Goal: Task Accomplishment & Management: Manage account settings

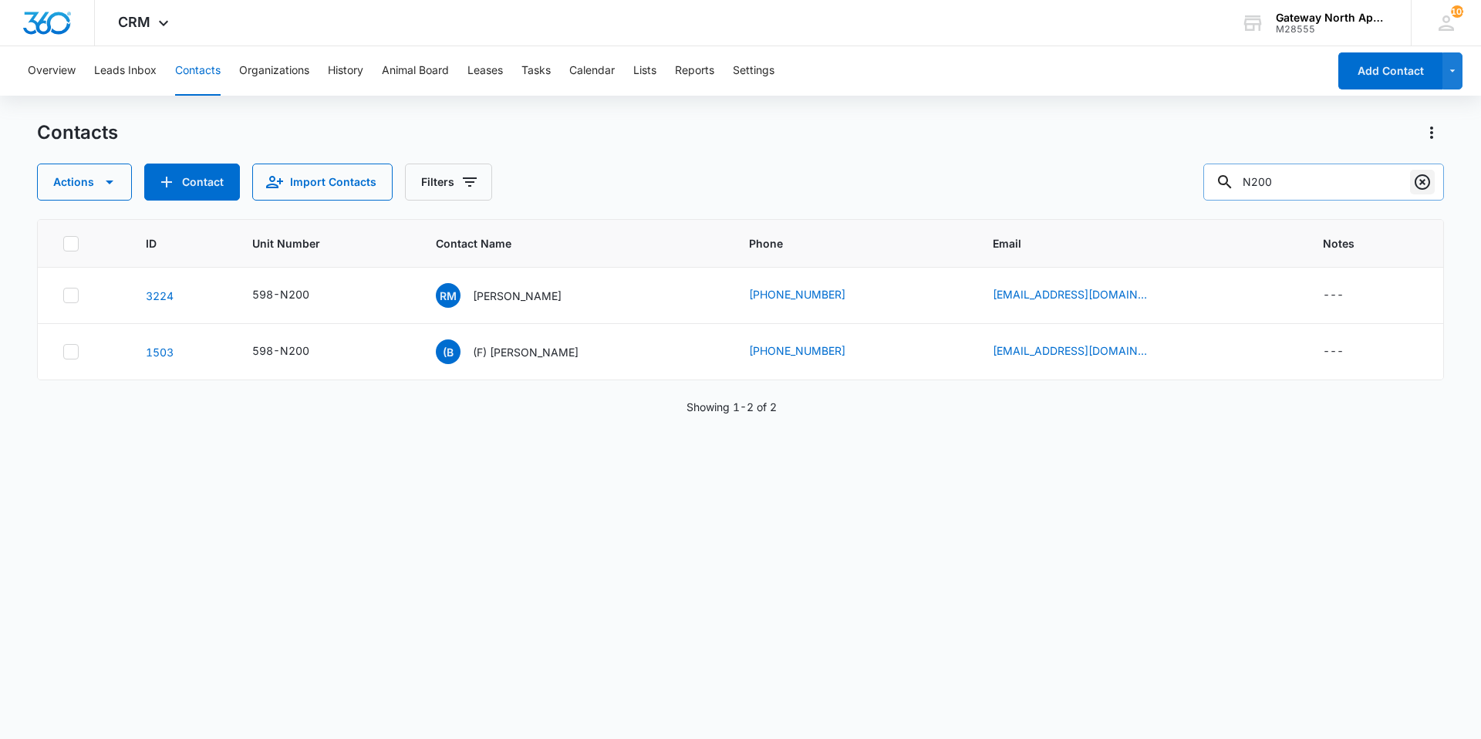
click at [1426, 181] on icon "Clear" at bounding box center [1423, 182] width 19 height 19
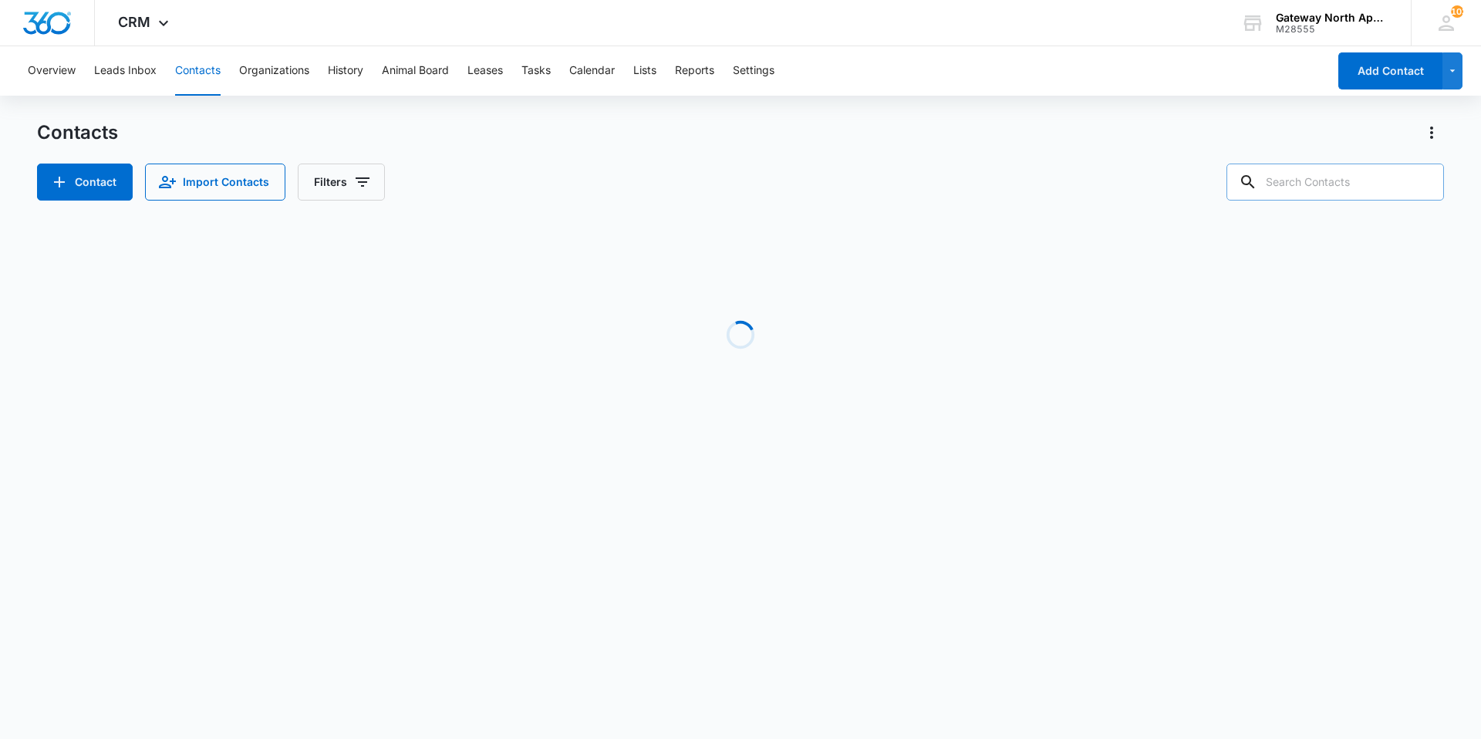
click at [1309, 186] on input "text" at bounding box center [1336, 182] width 218 height 37
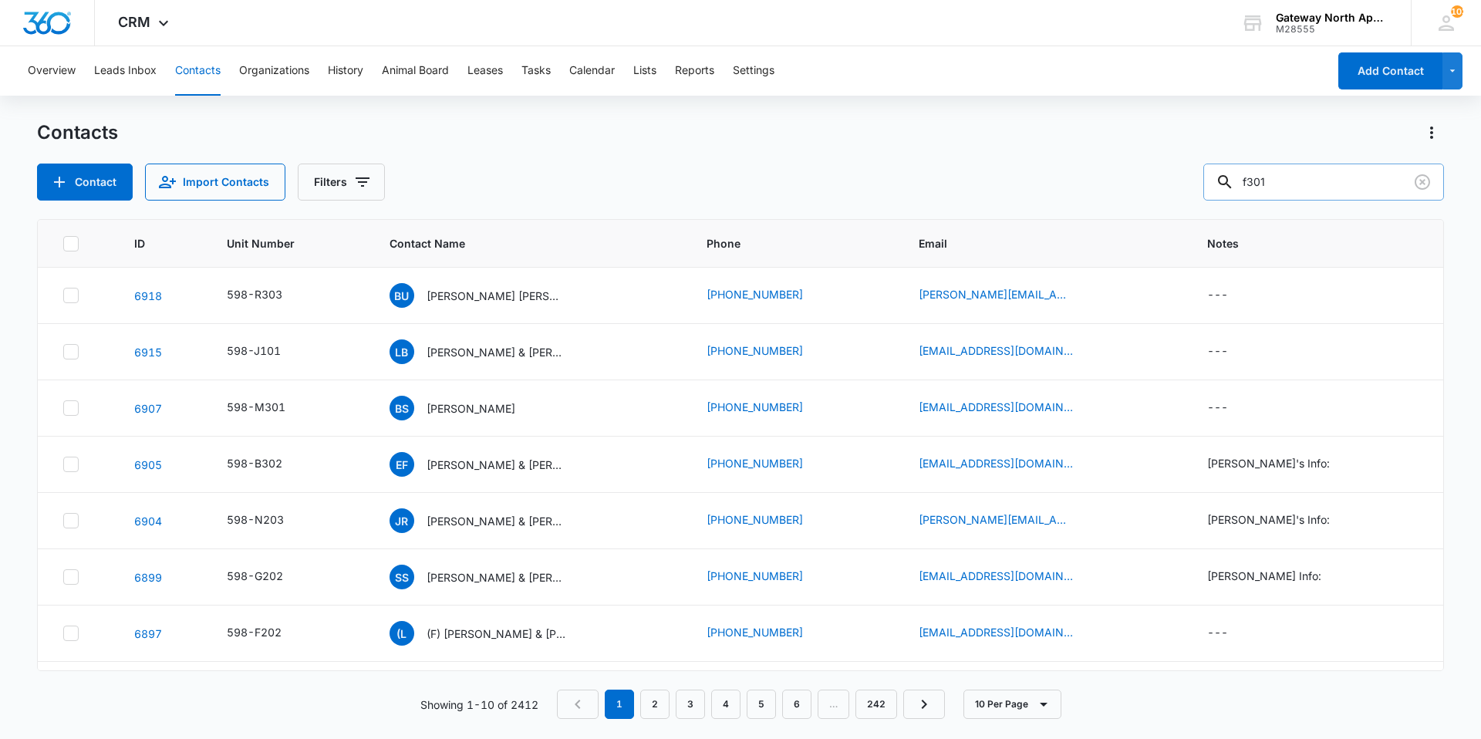
type input "f301"
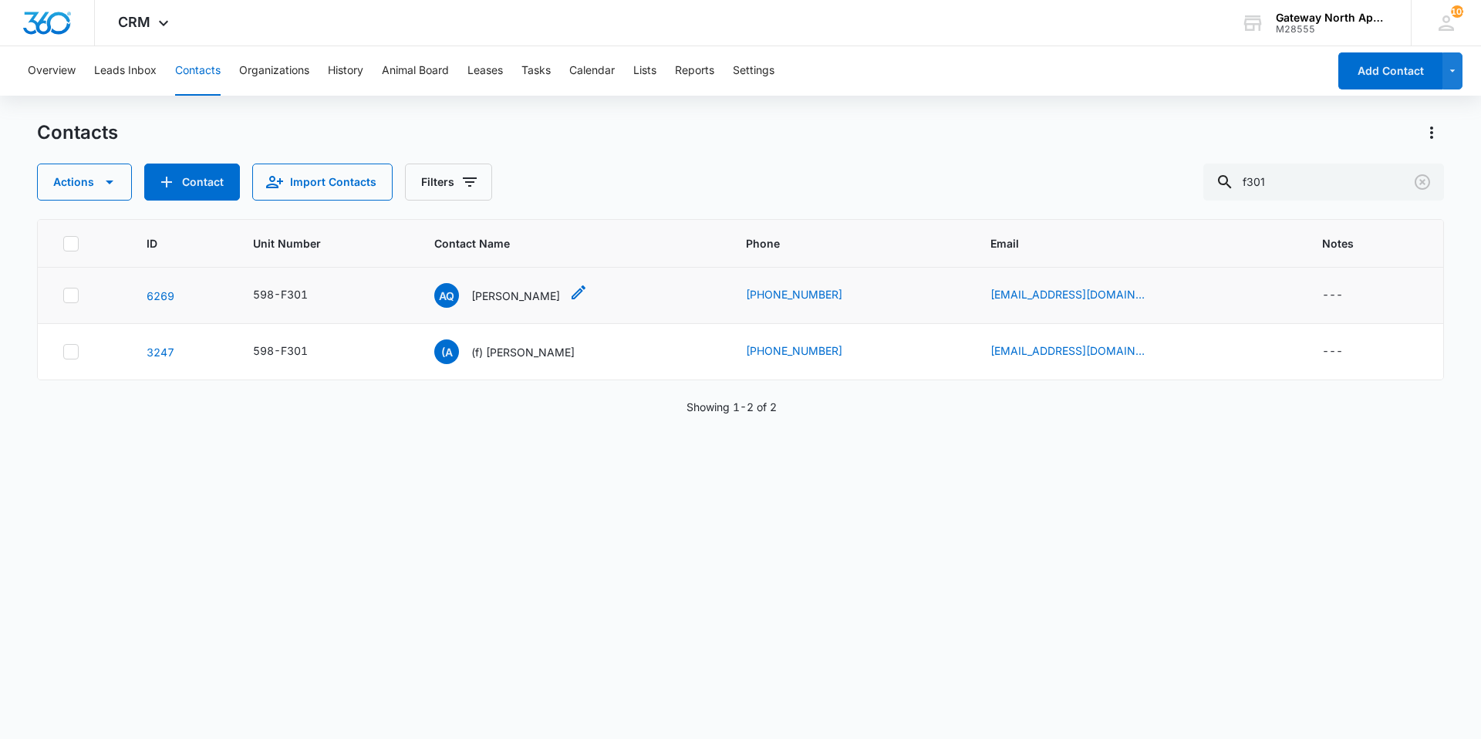
click at [515, 299] on p "[PERSON_NAME]" at bounding box center [515, 296] width 89 height 16
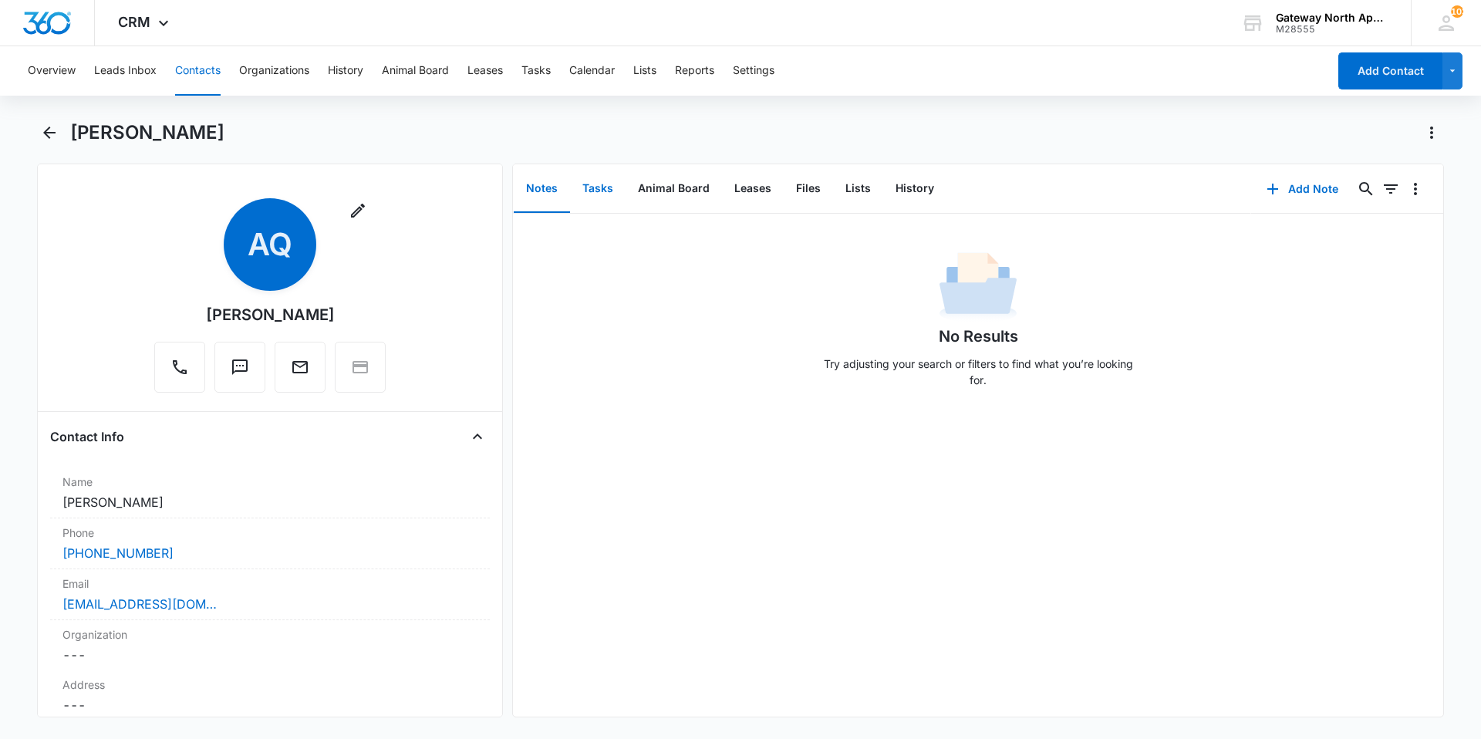
click at [587, 189] on button "Tasks" at bounding box center [598, 189] width 56 height 48
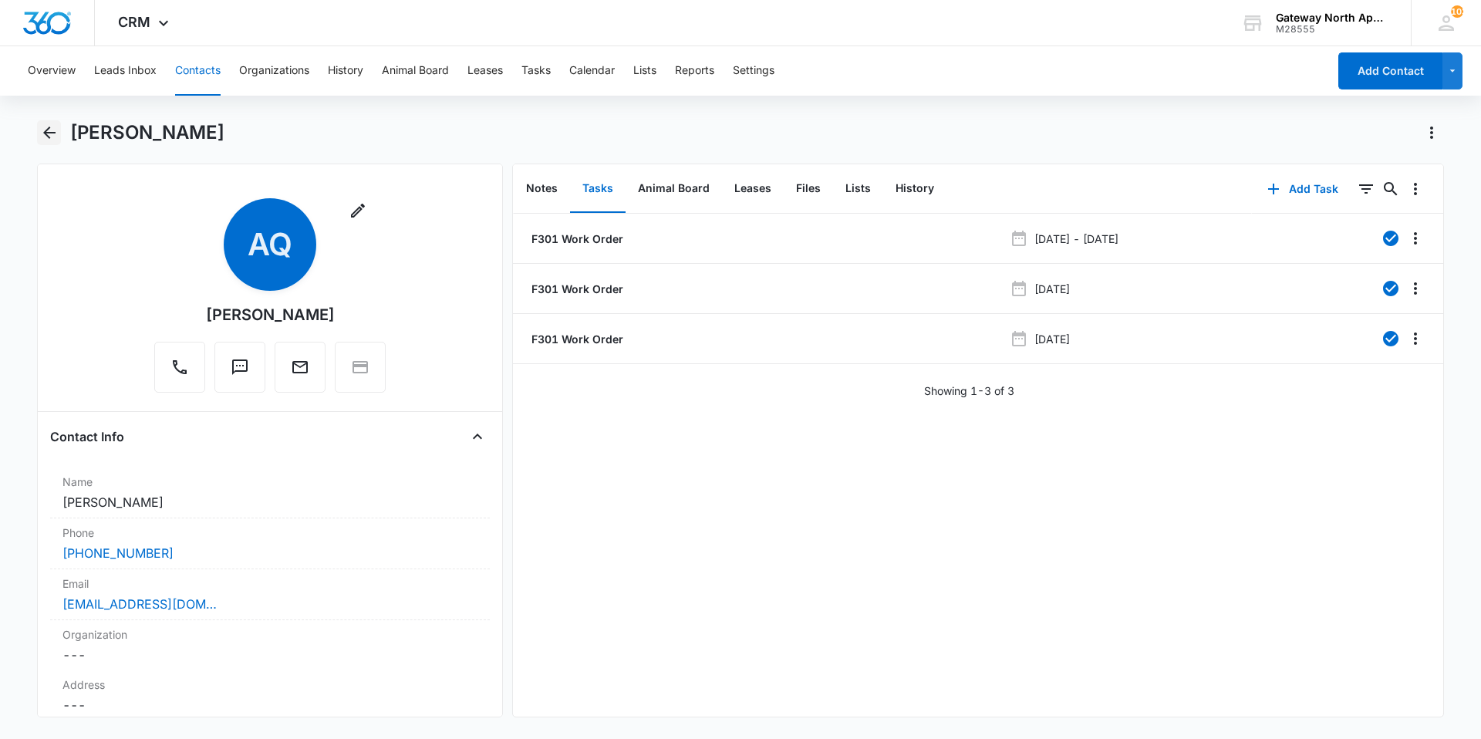
click at [54, 127] on icon "Back" at bounding box center [49, 132] width 19 height 19
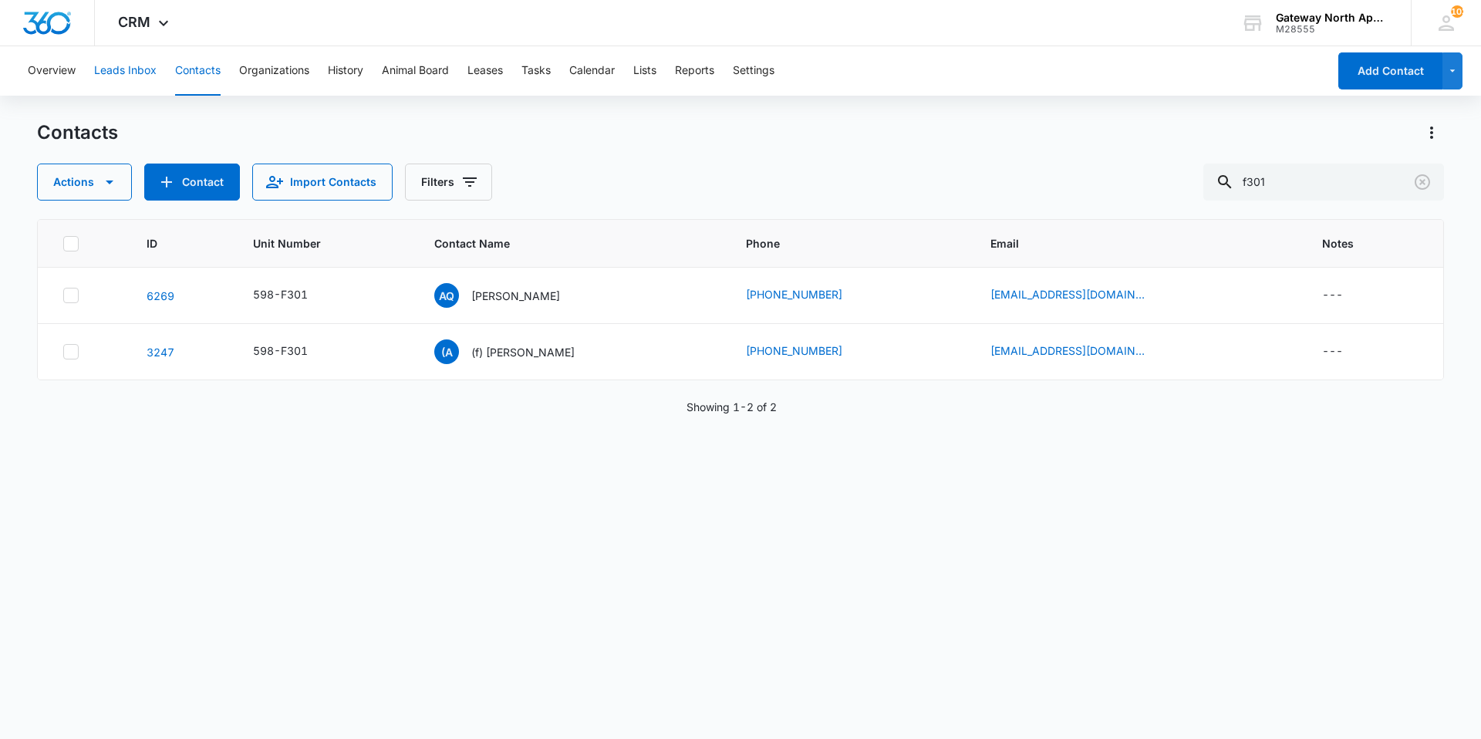
click at [139, 67] on button "Leads Inbox" at bounding box center [125, 70] width 62 height 49
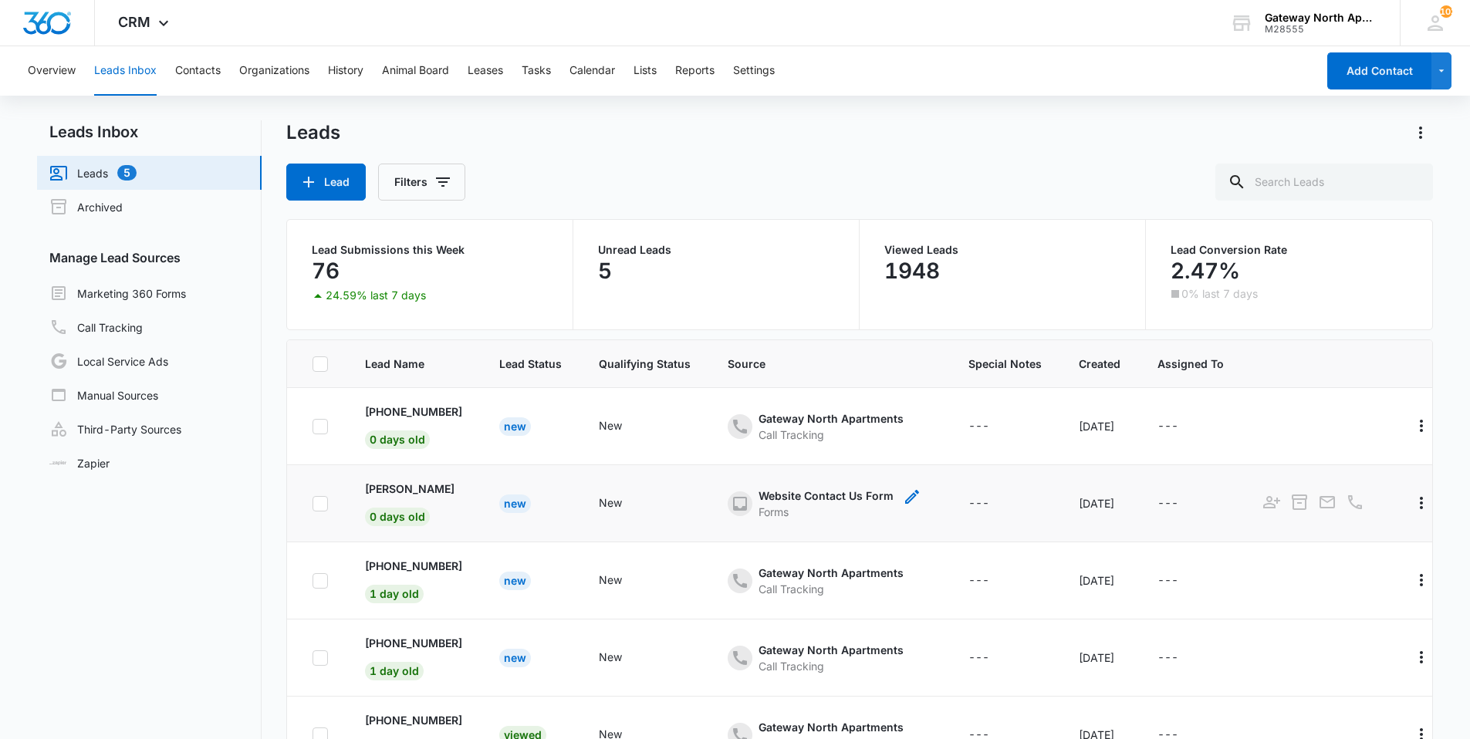
click at [775, 493] on div "Website Contact Us Form" at bounding box center [825, 496] width 135 height 16
click at [481, 488] on td "[PERSON_NAME] 0 days old" at bounding box center [413, 503] width 134 height 77
click at [749, 498] on icon "- - Select to Edit Field" at bounding box center [740, 504] width 19 height 19
click at [622, 508] on div "New" at bounding box center [610, 503] width 23 height 16
click at [801, 494] on div "Website Contact Us Form" at bounding box center [825, 496] width 135 height 16
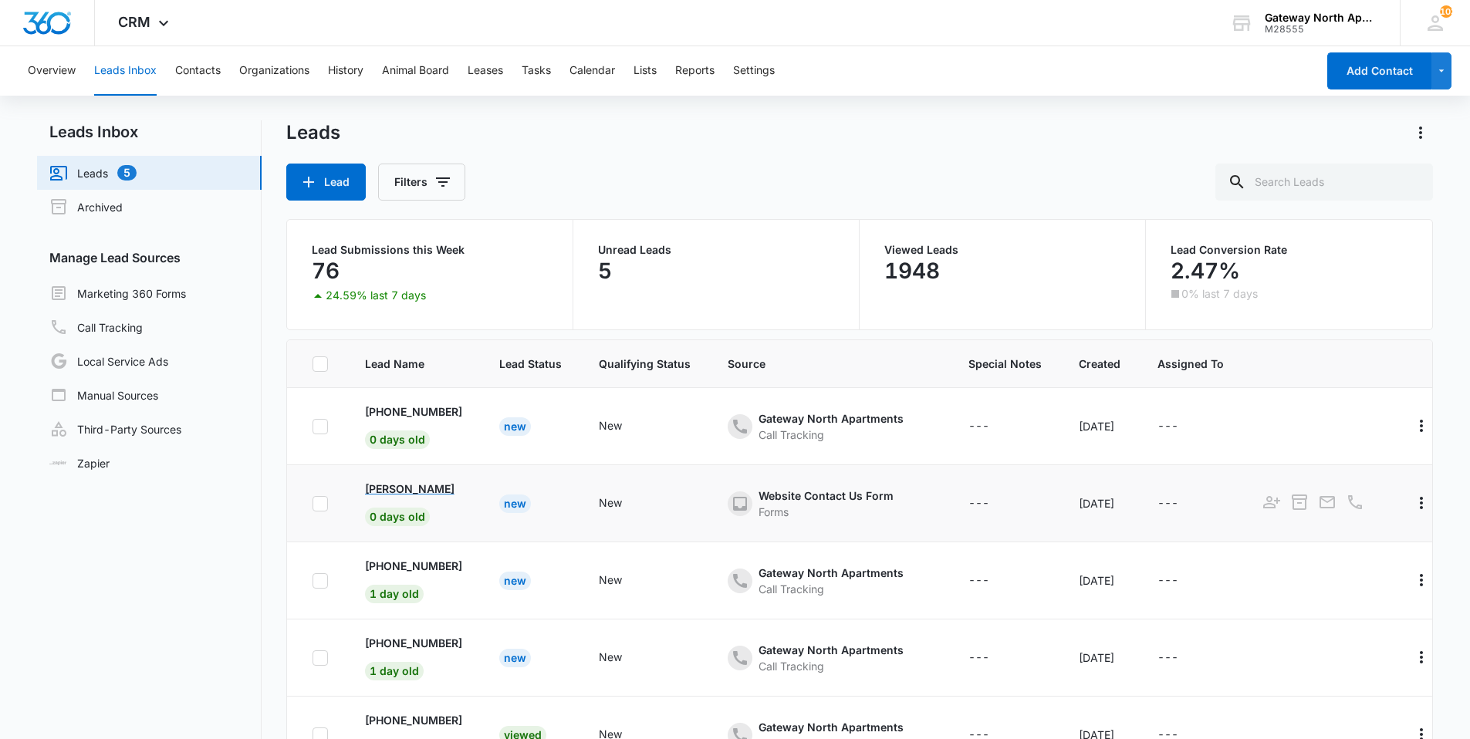
click at [387, 480] on td "[PERSON_NAME] 0 days old" at bounding box center [413, 503] width 134 height 77
click at [413, 485] on p "[PERSON_NAME]" at bounding box center [410, 489] width 90 height 16
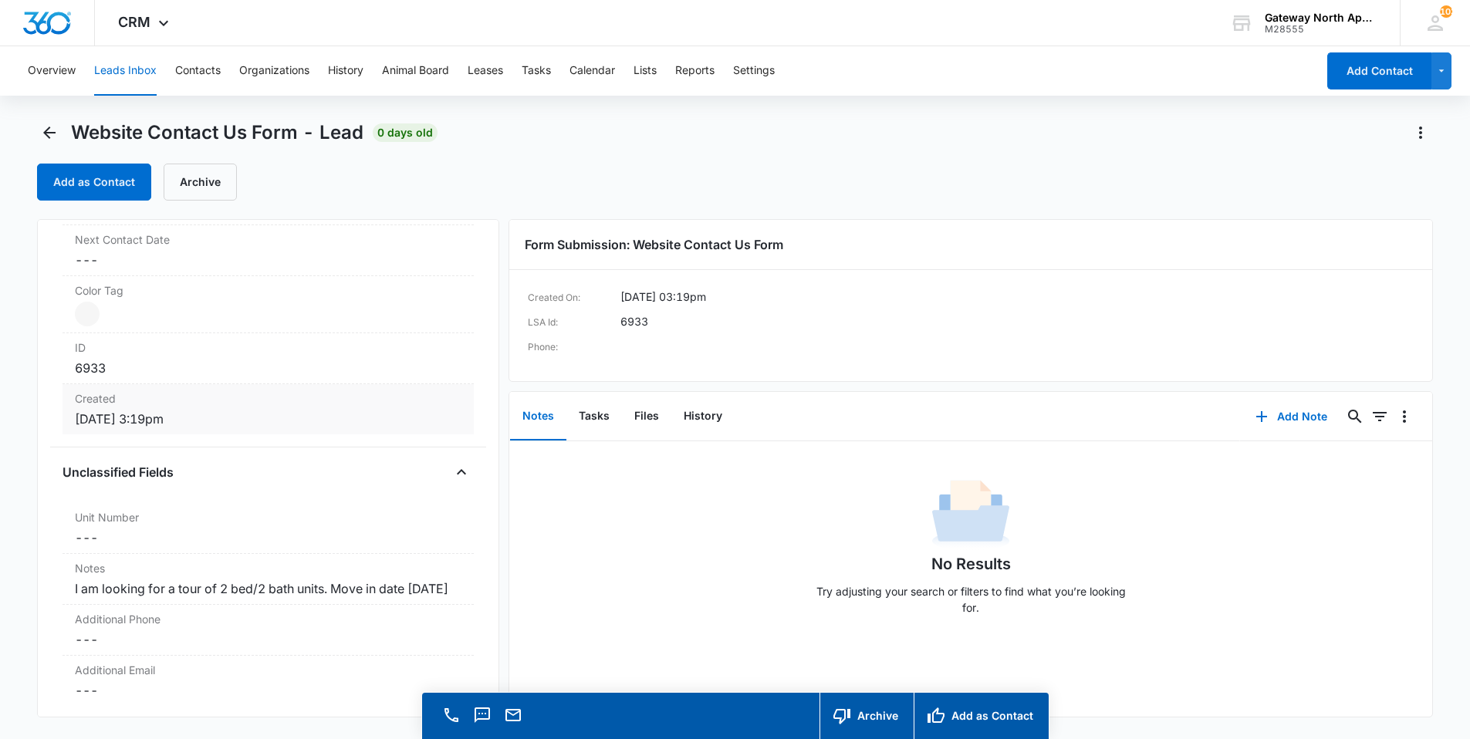
scroll to position [926, 0]
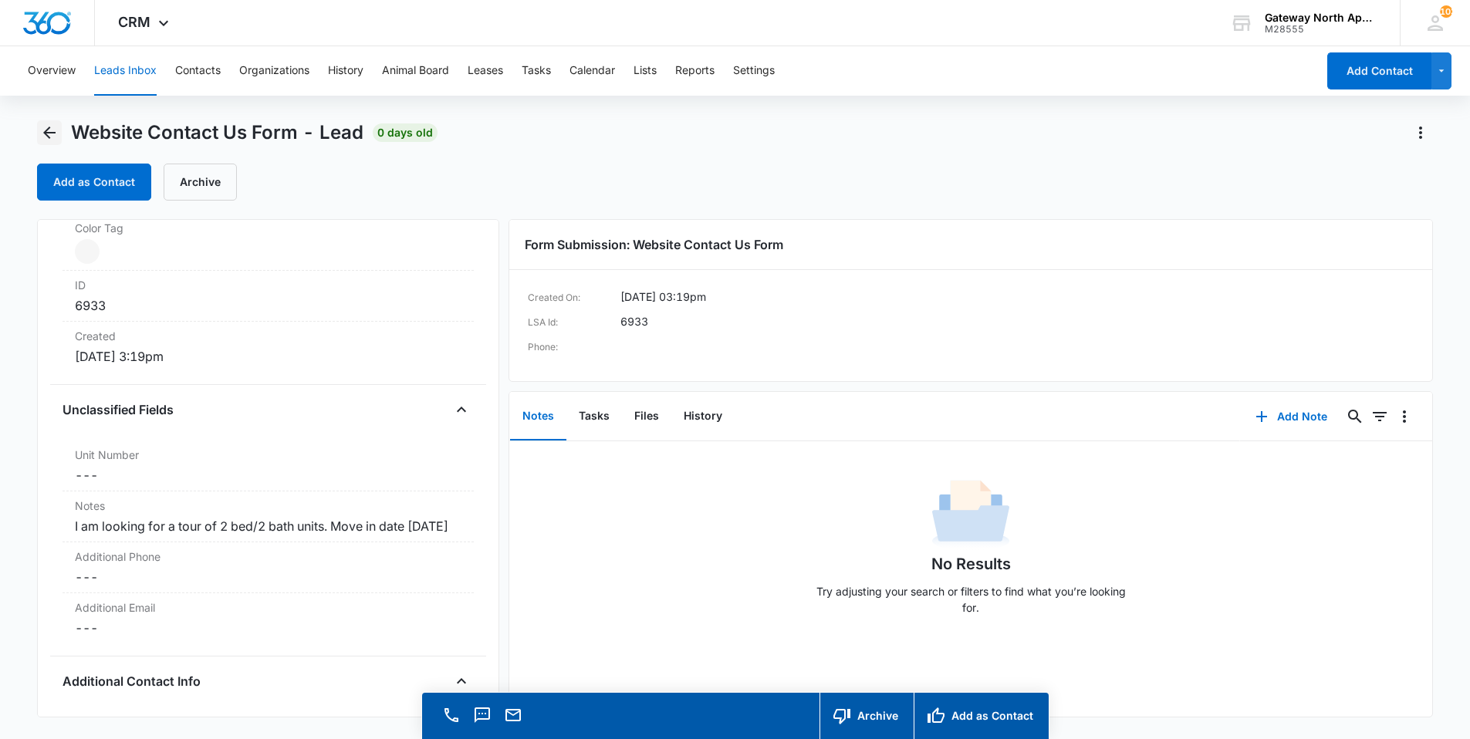
click at [46, 133] on icon "Back" at bounding box center [49, 133] width 12 height 12
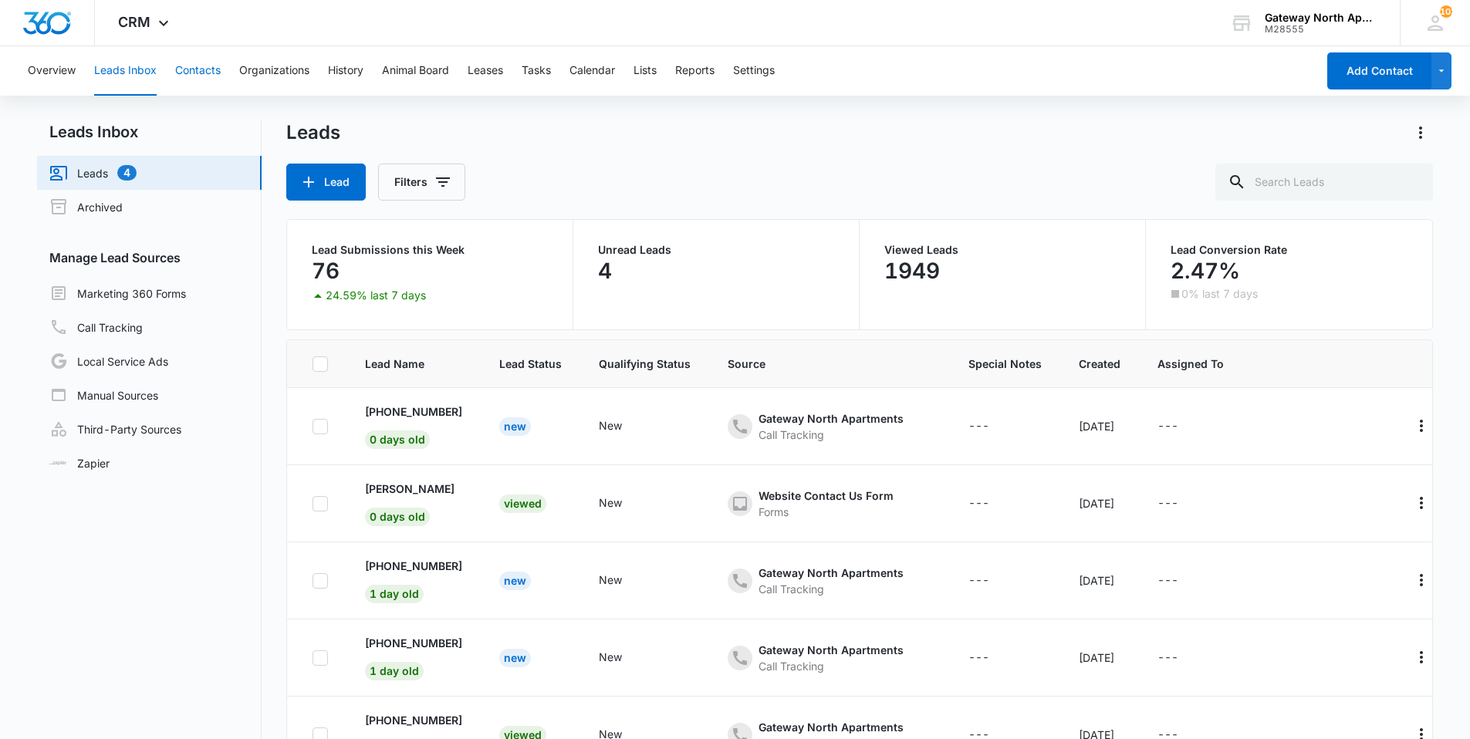
click at [204, 72] on button "Contacts" at bounding box center [198, 70] width 46 height 49
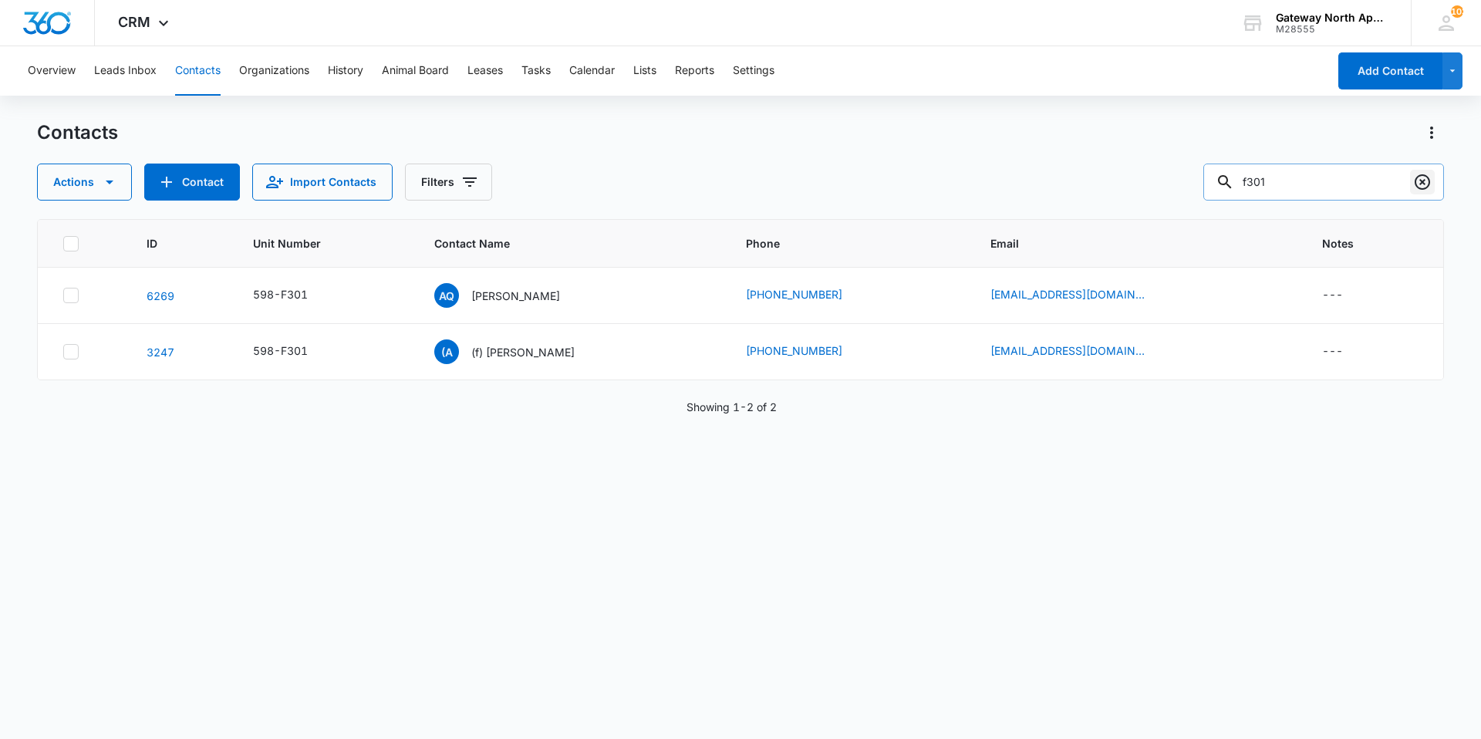
click at [1426, 176] on icon "Clear" at bounding box center [1422, 181] width 15 height 15
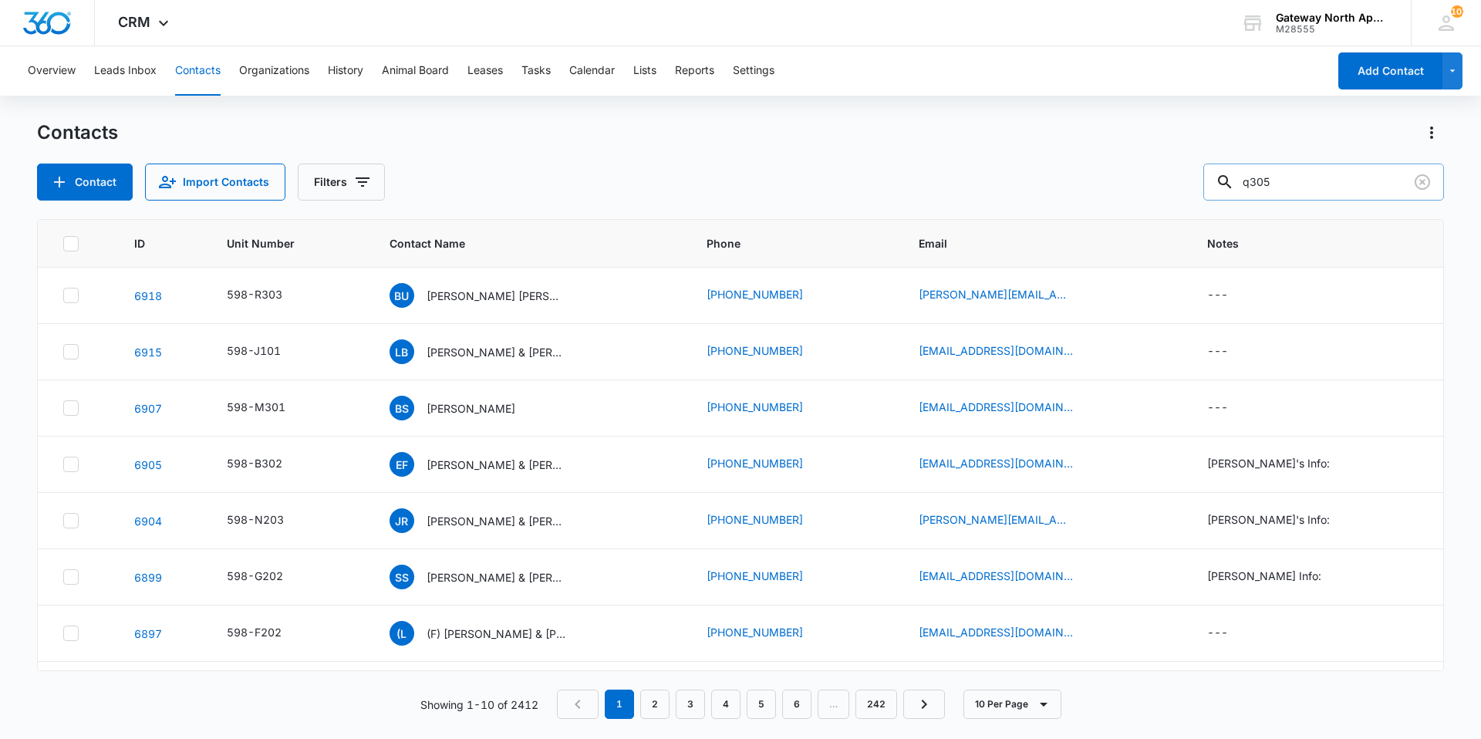
type input "q305"
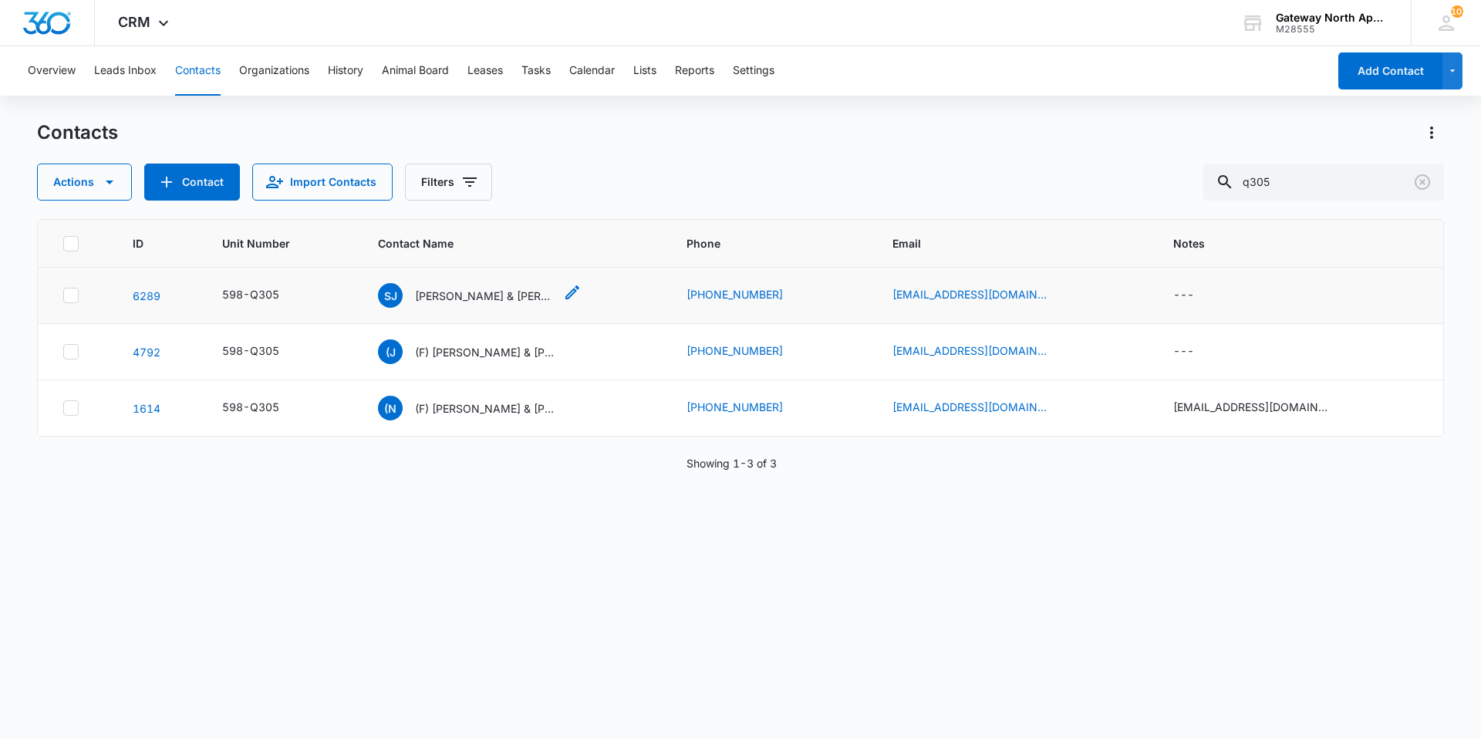
click at [495, 293] on p "[PERSON_NAME] & [PERSON_NAME]" at bounding box center [484, 296] width 139 height 16
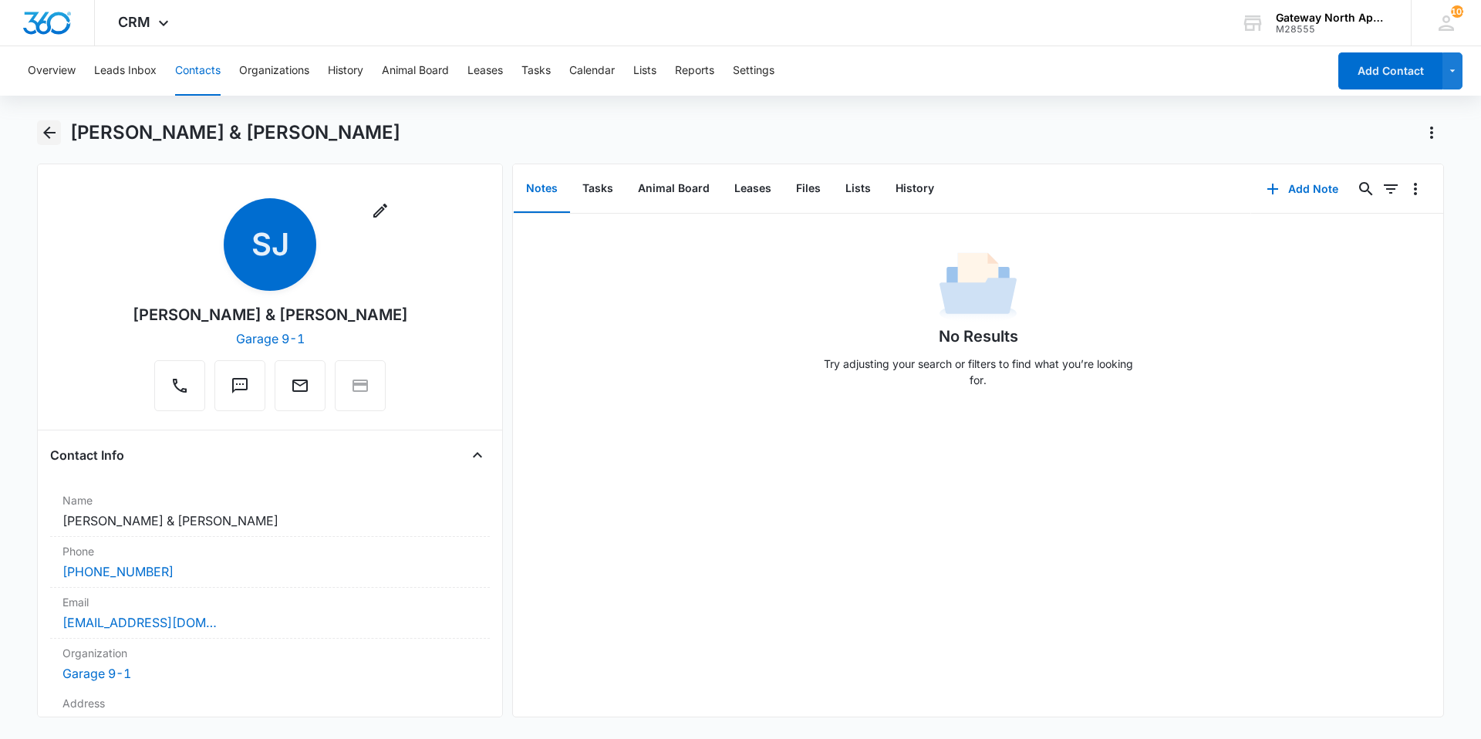
click at [59, 130] on button "Back" at bounding box center [49, 132] width 24 height 25
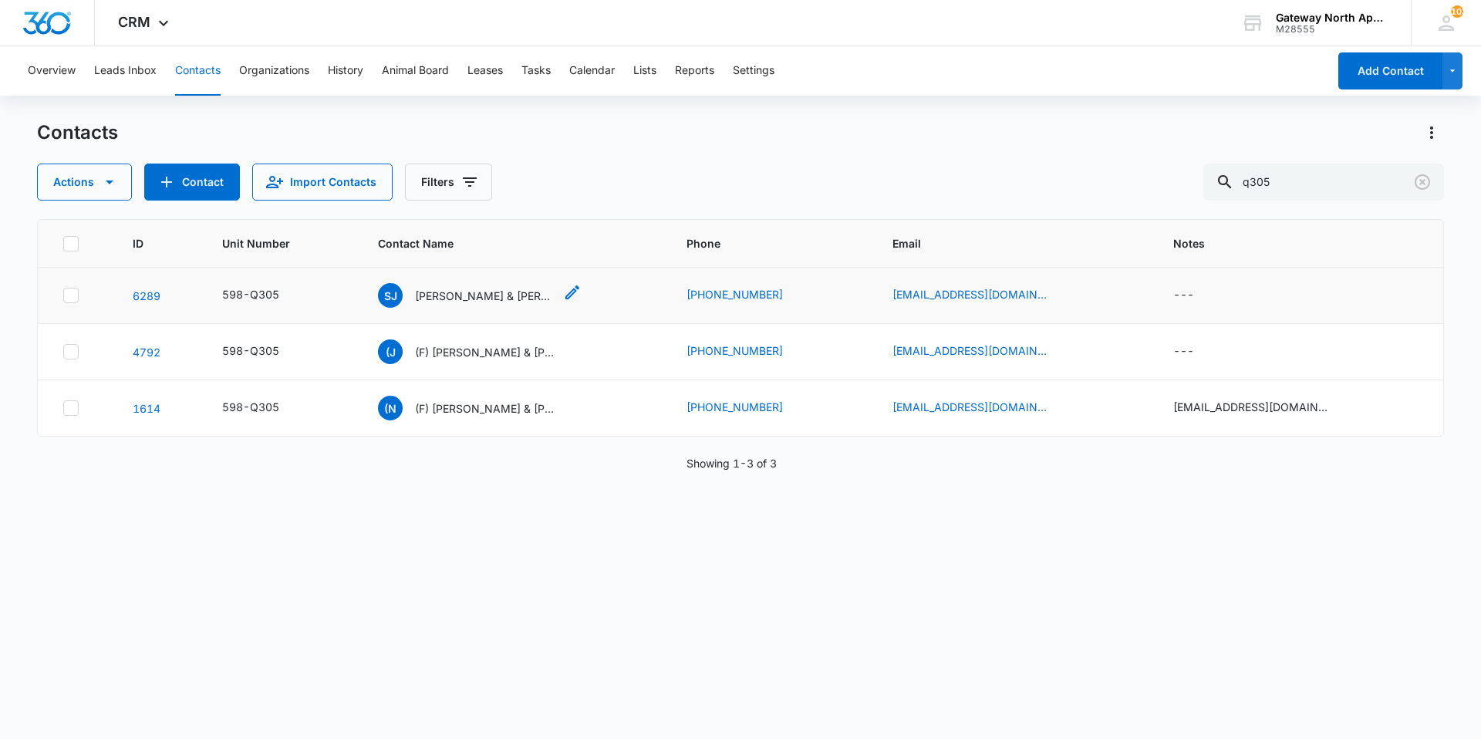
click at [489, 296] on p "[PERSON_NAME] & [PERSON_NAME]" at bounding box center [484, 296] width 139 height 16
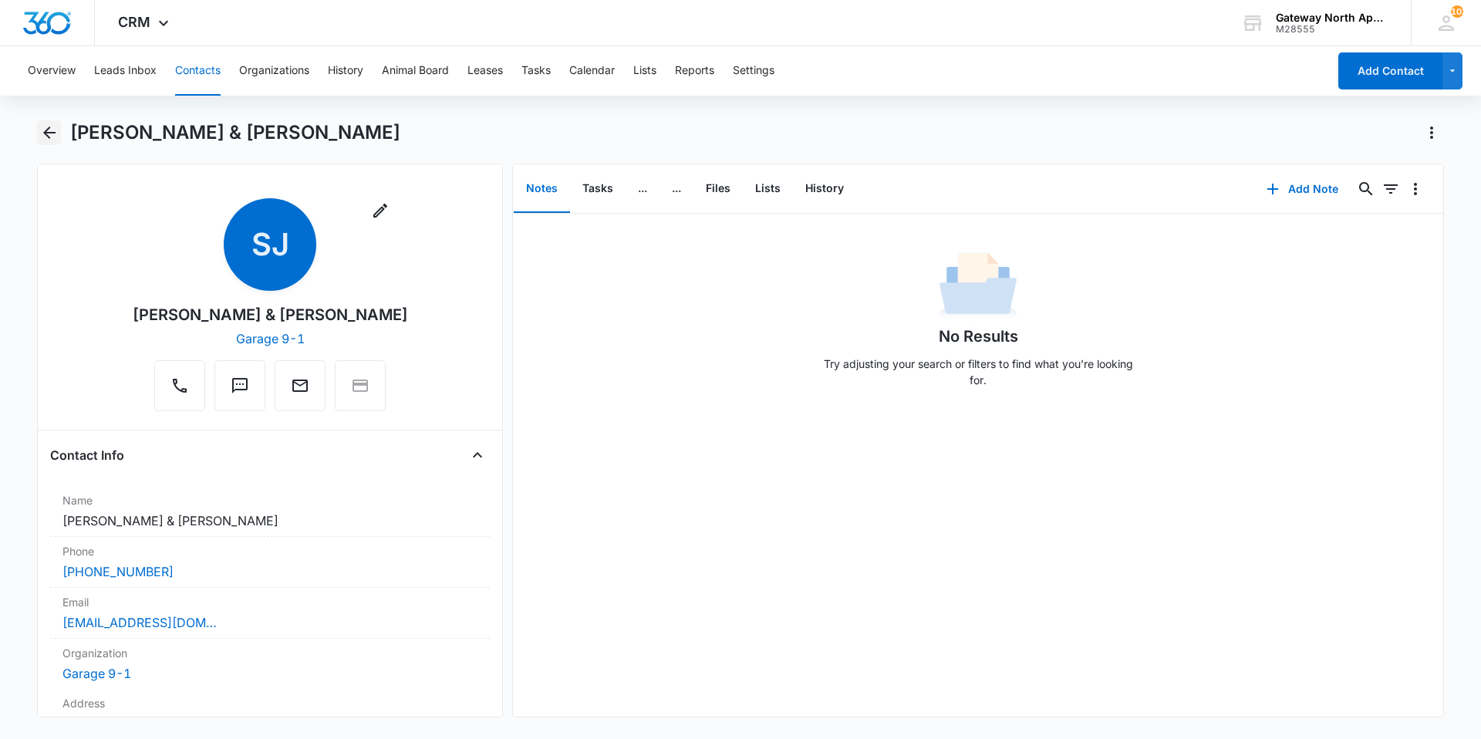
click at [41, 139] on icon "Back" at bounding box center [49, 132] width 19 height 19
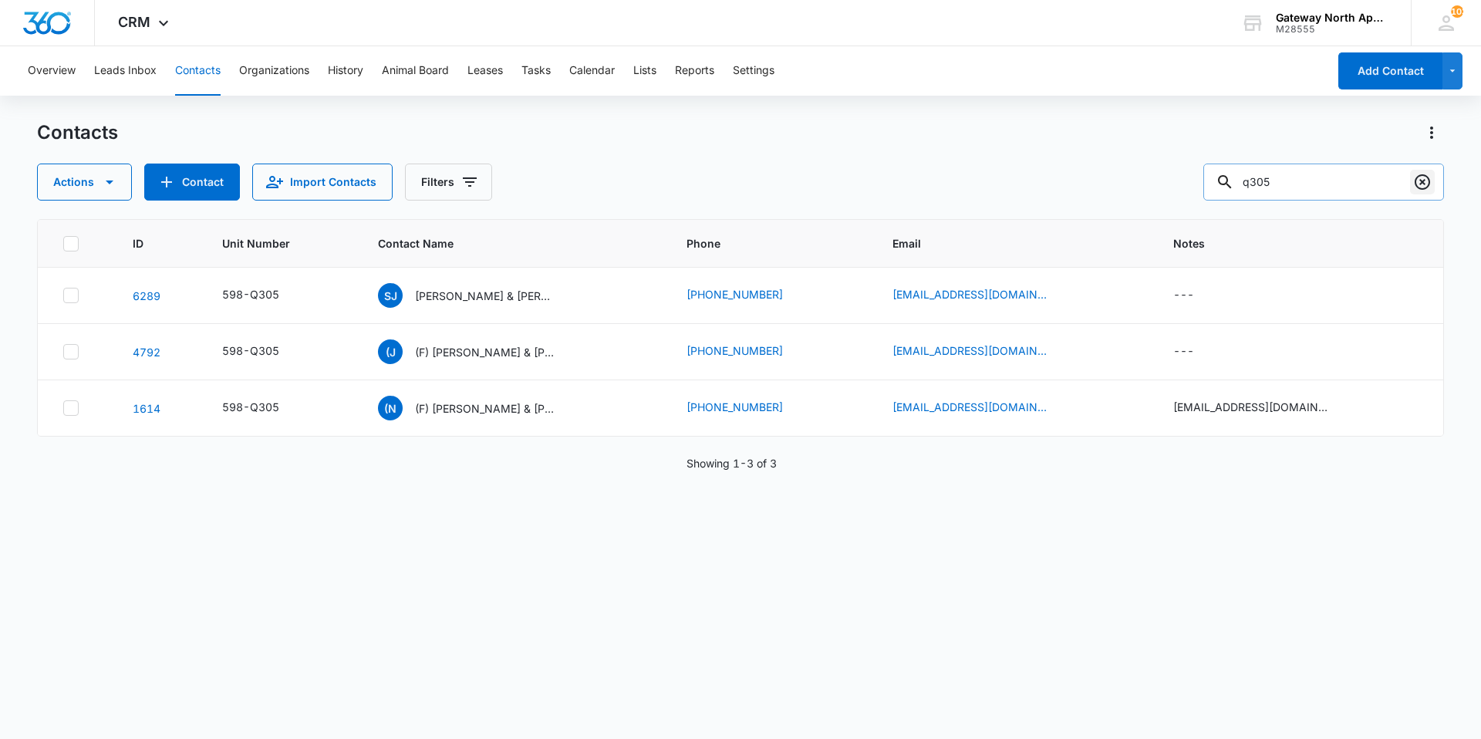
click at [1418, 184] on icon "Clear" at bounding box center [1423, 182] width 19 height 19
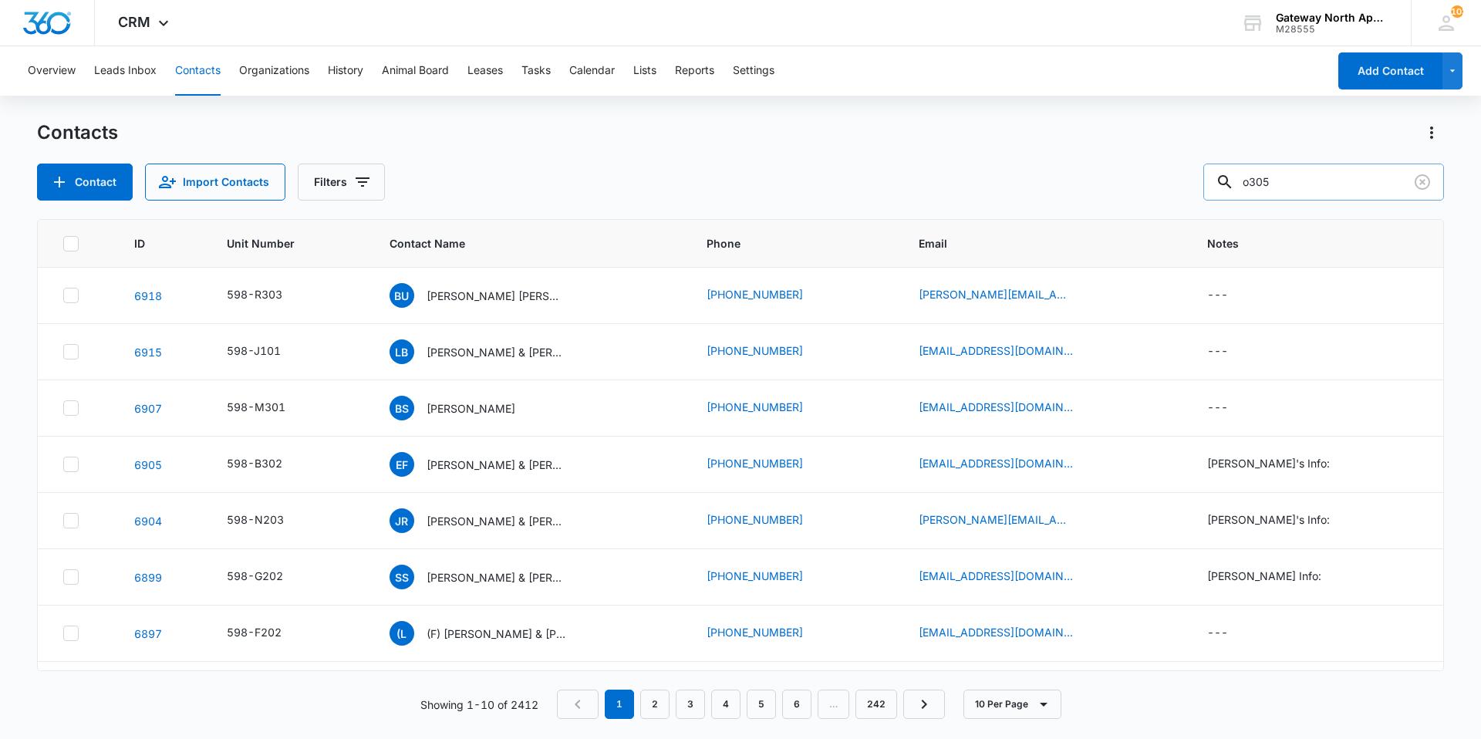
type input "o305"
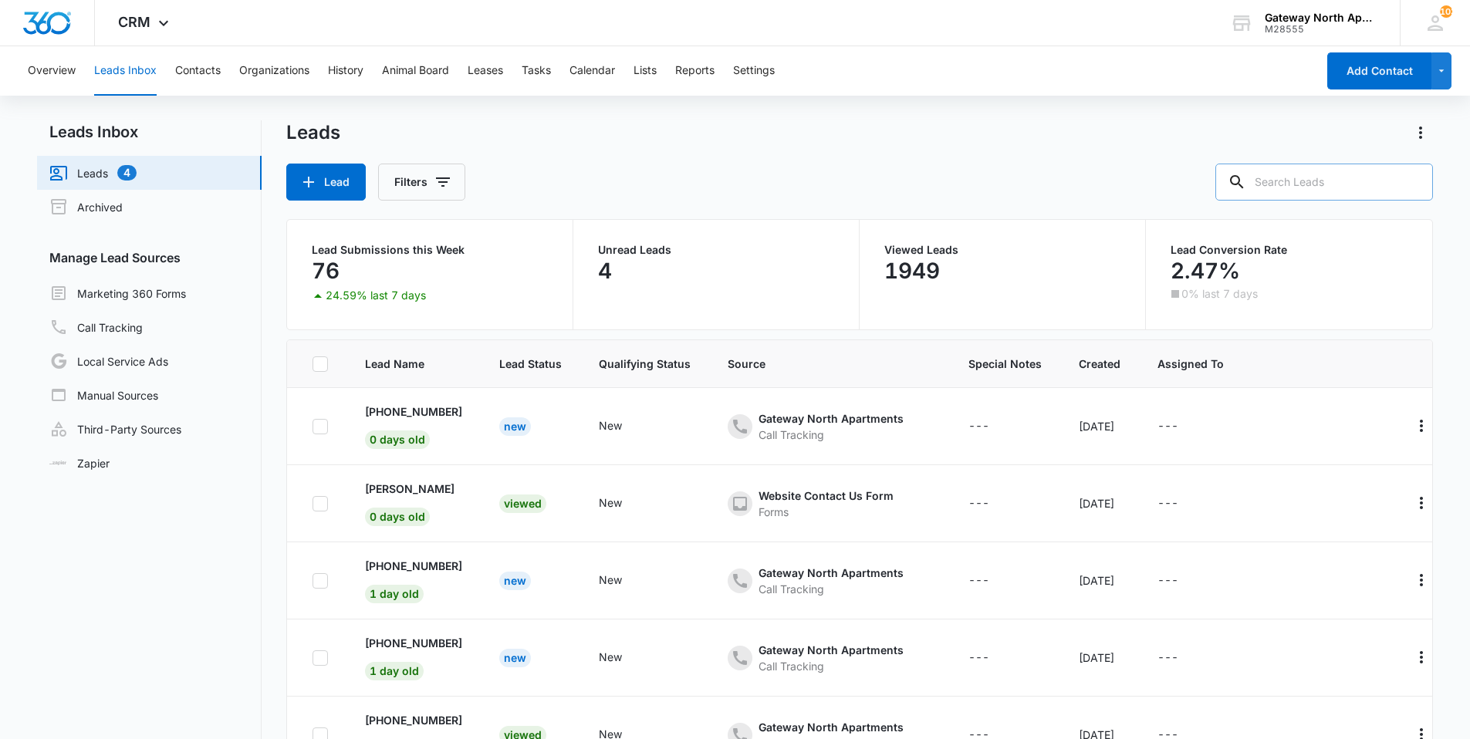
click at [1326, 188] on input "text" at bounding box center [1324, 182] width 218 height 37
type input "o305"
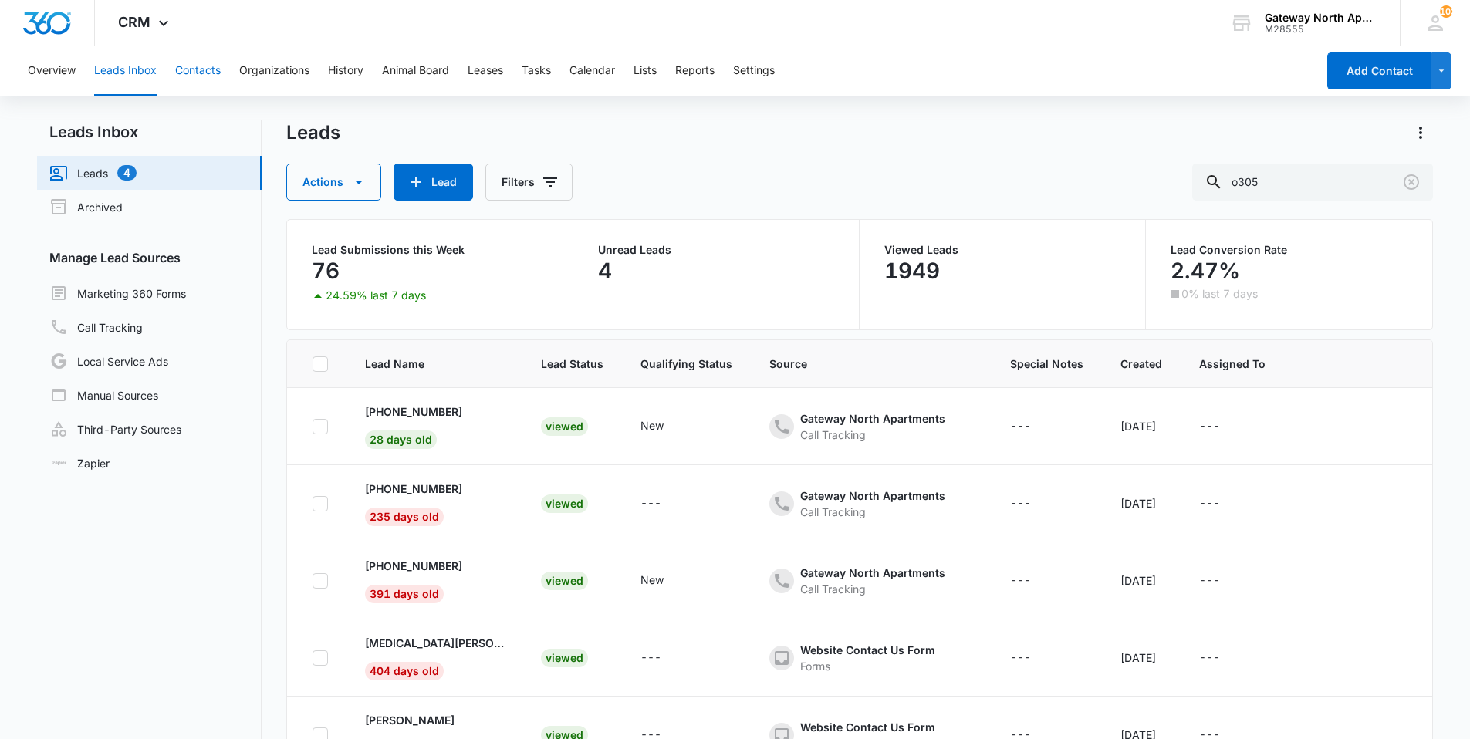
click at [190, 81] on button "Contacts" at bounding box center [198, 70] width 46 height 49
click at [1427, 181] on input "o305" at bounding box center [1312, 182] width 241 height 37
click at [1406, 184] on icon "Clear" at bounding box center [1411, 182] width 19 height 19
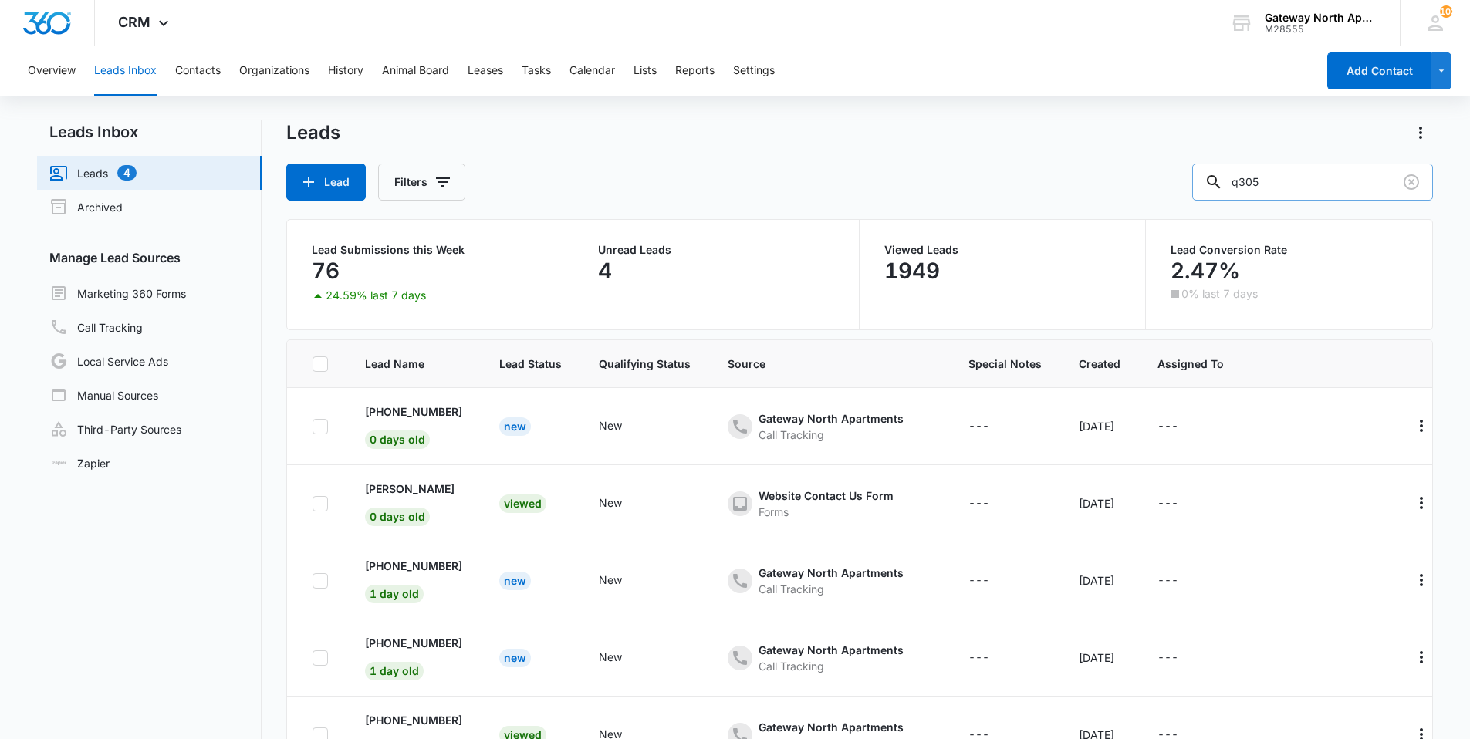
type input "q305"
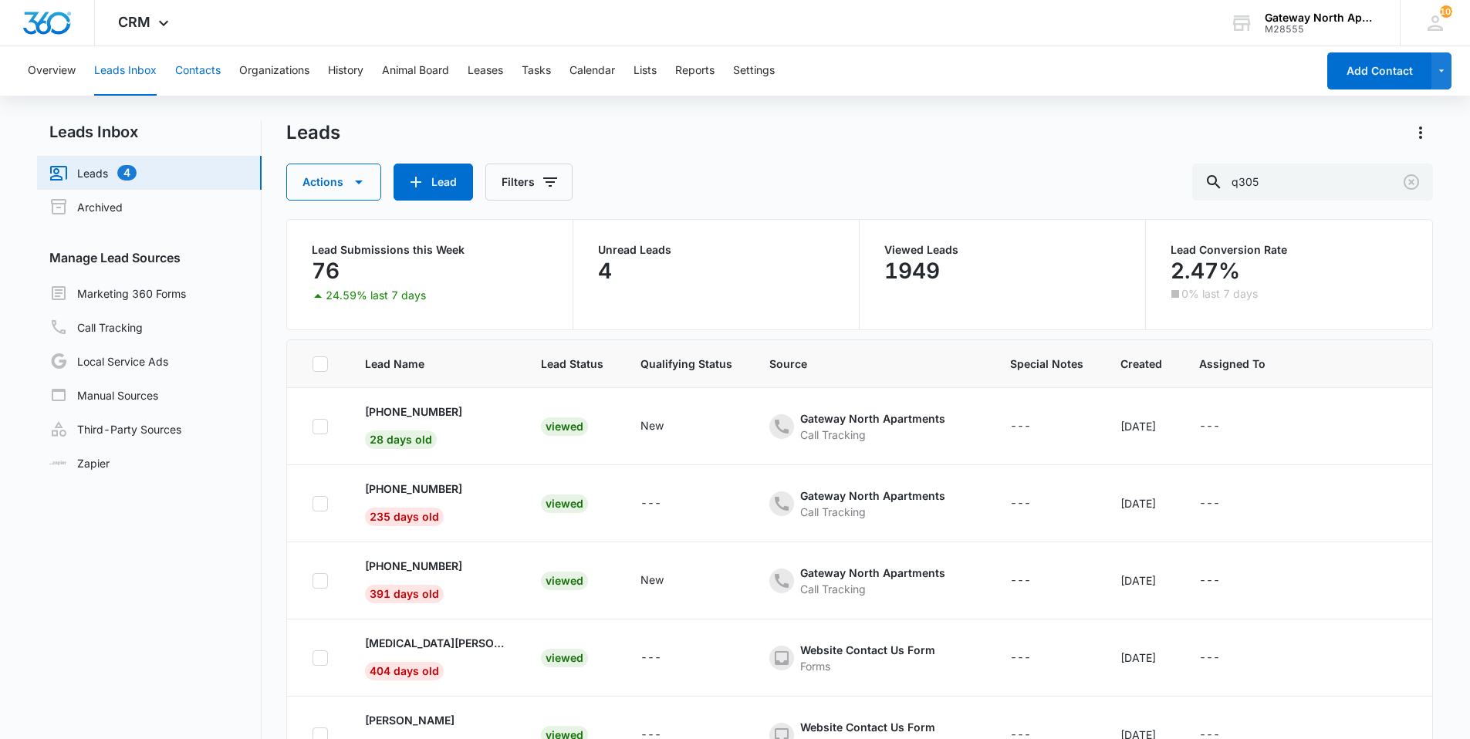
click at [212, 62] on button "Contacts" at bounding box center [198, 70] width 46 height 49
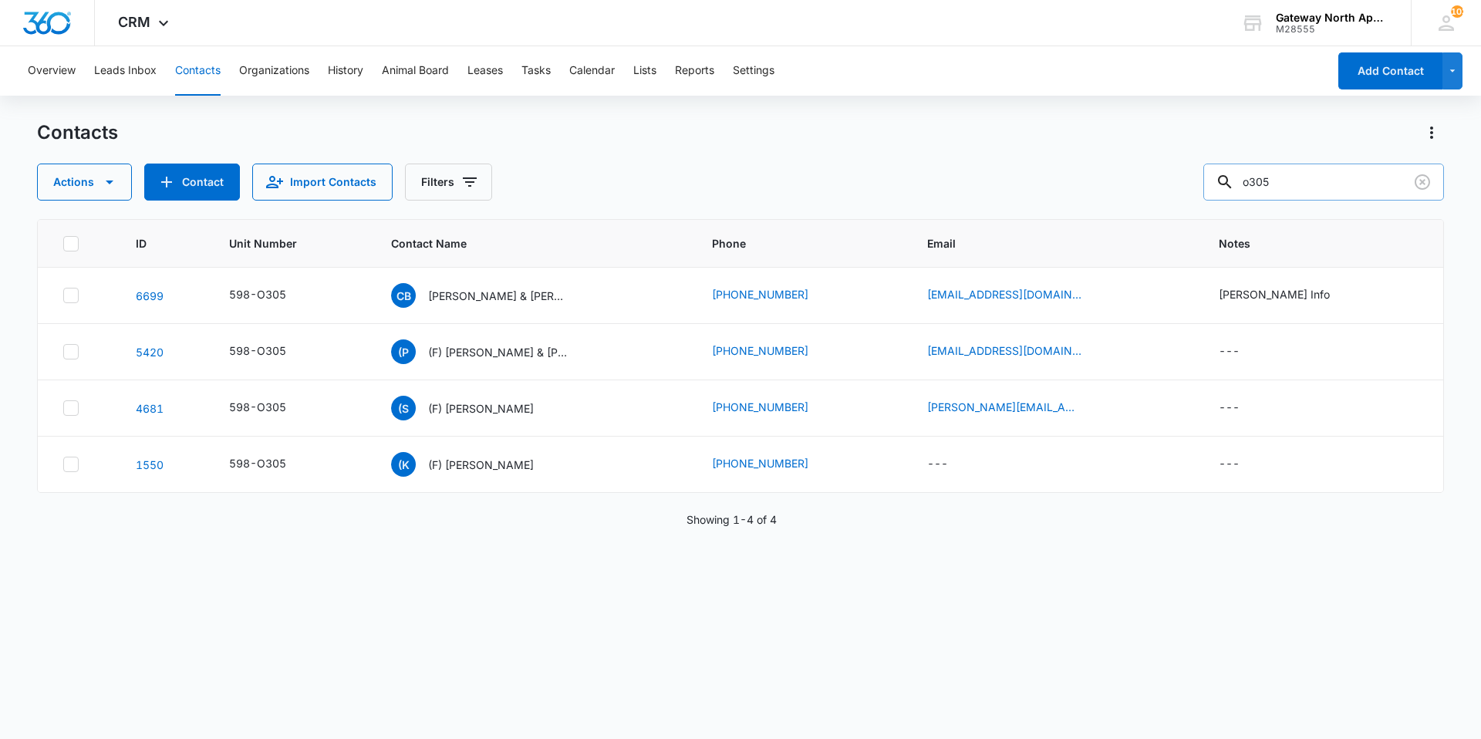
click at [1341, 178] on input "o305" at bounding box center [1324, 182] width 241 height 37
click at [1431, 182] on icon "Clear" at bounding box center [1423, 182] width 19 height 19
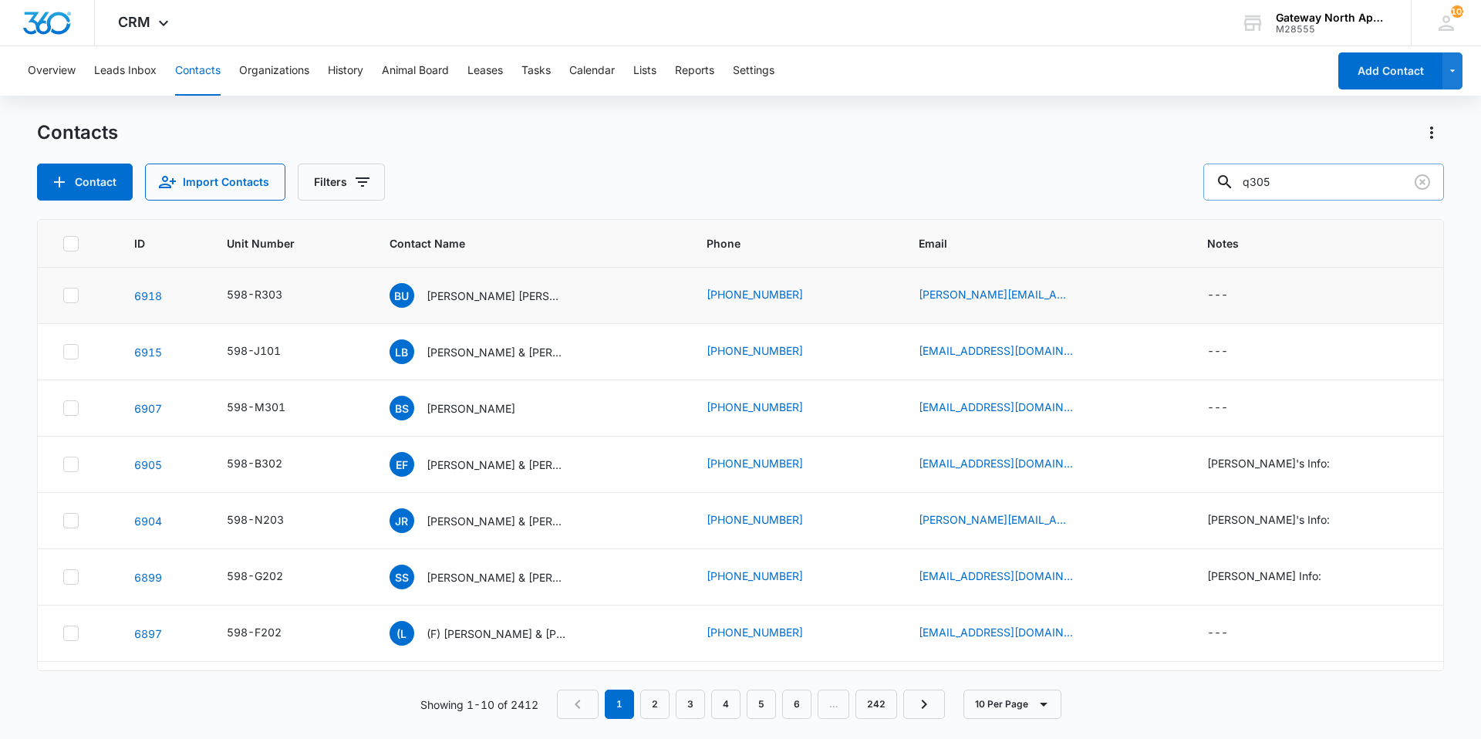
type input "q305"
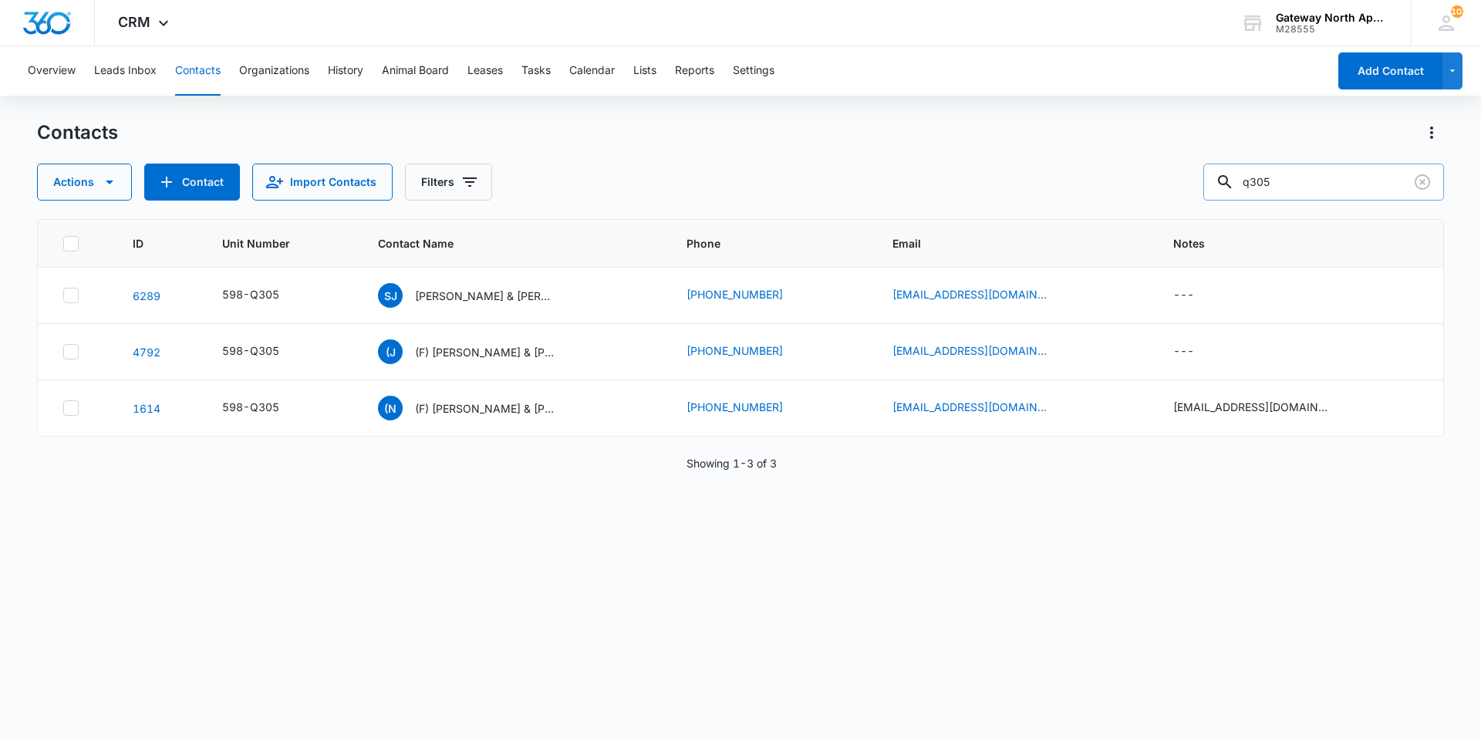
click at [470, 292] on p "[PERSON_NAME] & [PERSON_NAME]" at bounding box center [484, 296] width 139 height 16
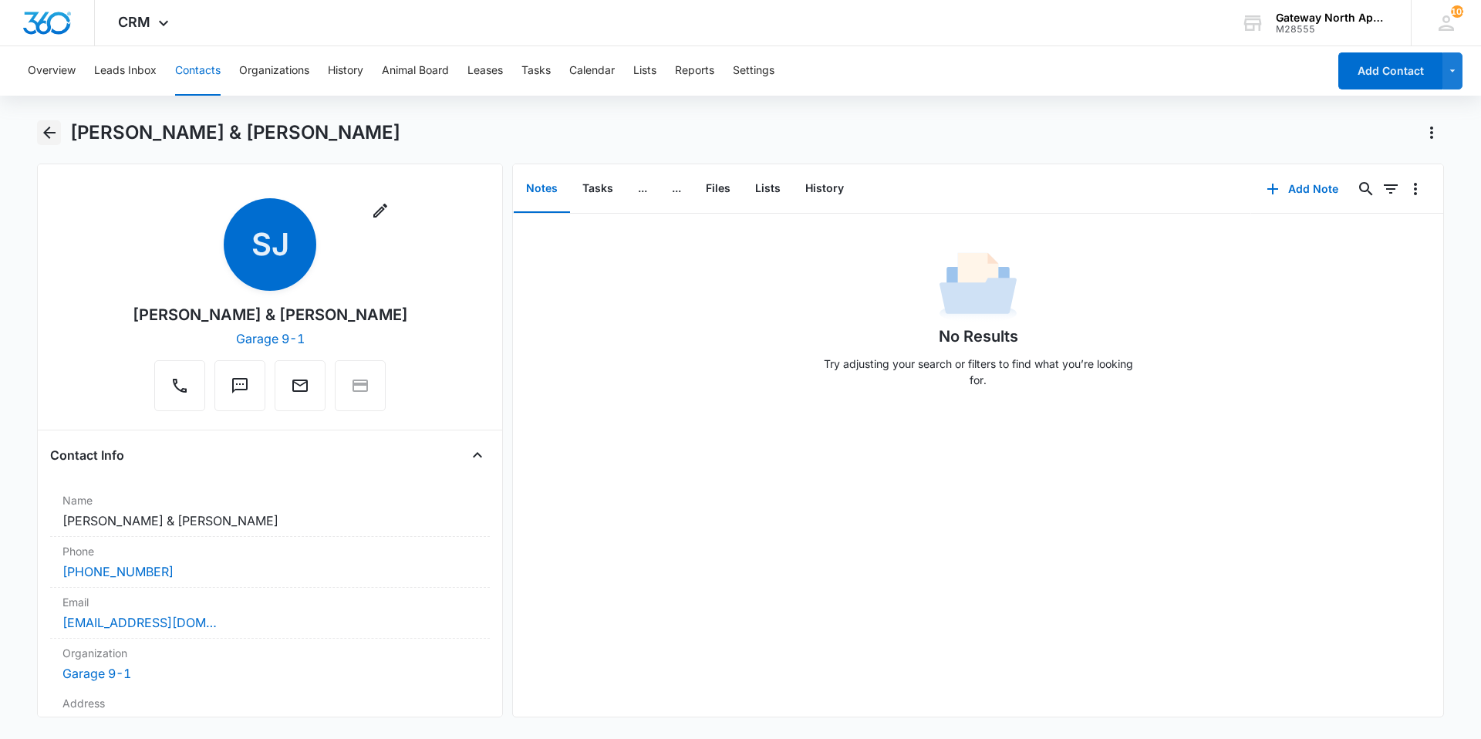
click at [50, 128] on icon "Back" at bounding box center [49, 132] width 19 height 19
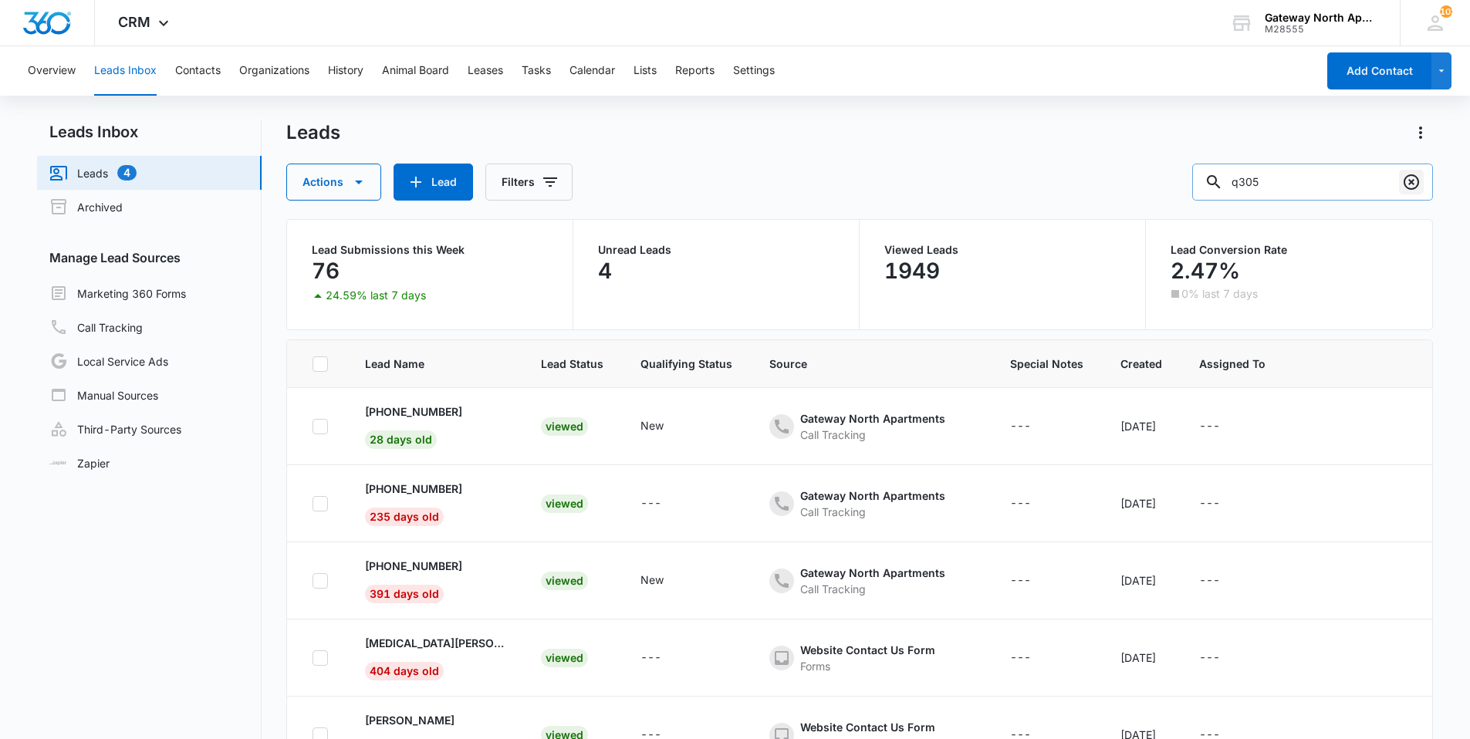
click at [1414, 176] on icon "Clear" at bounding box center [1411, 181] width 15 height 15
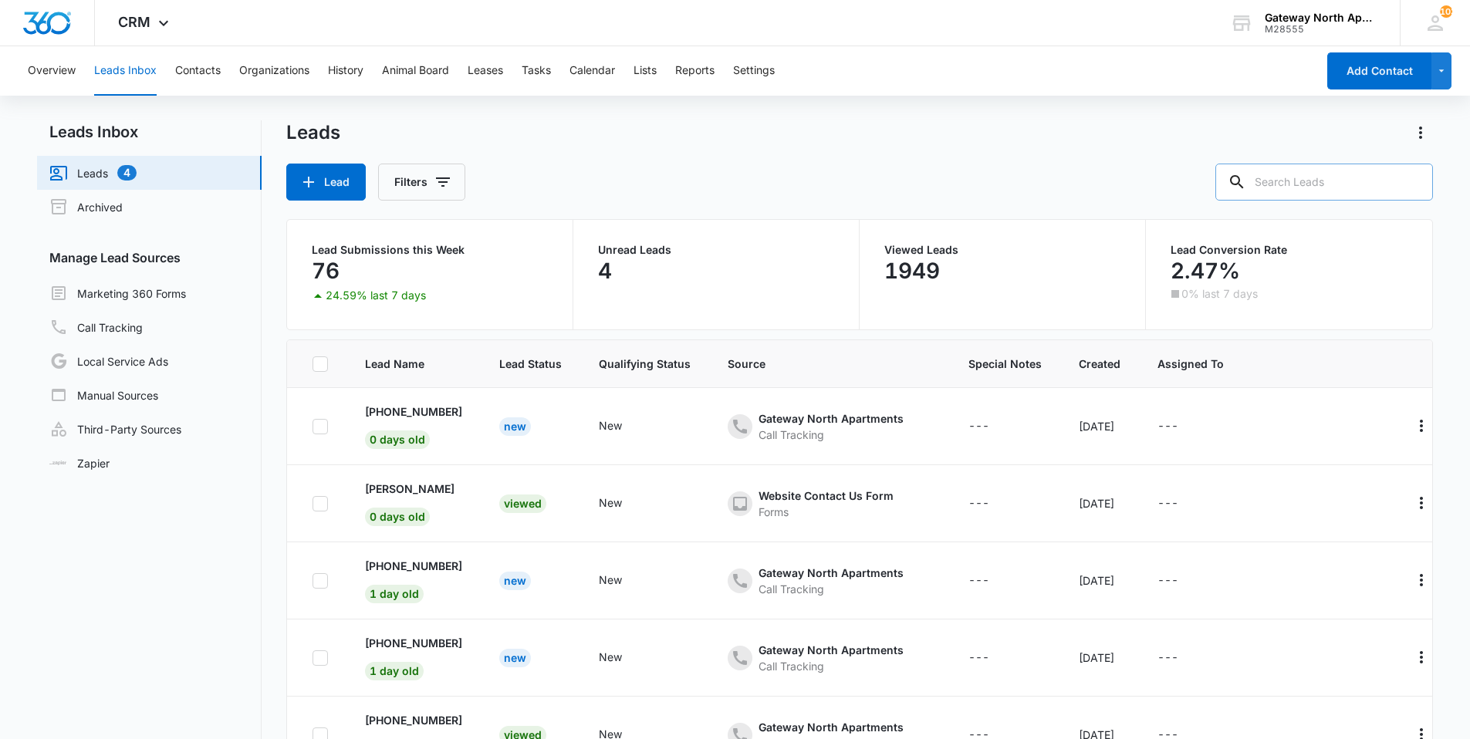
click at [1359, 178] on input "text" at bounding box center [1324, 182] width 218 height 37
type input "R100"
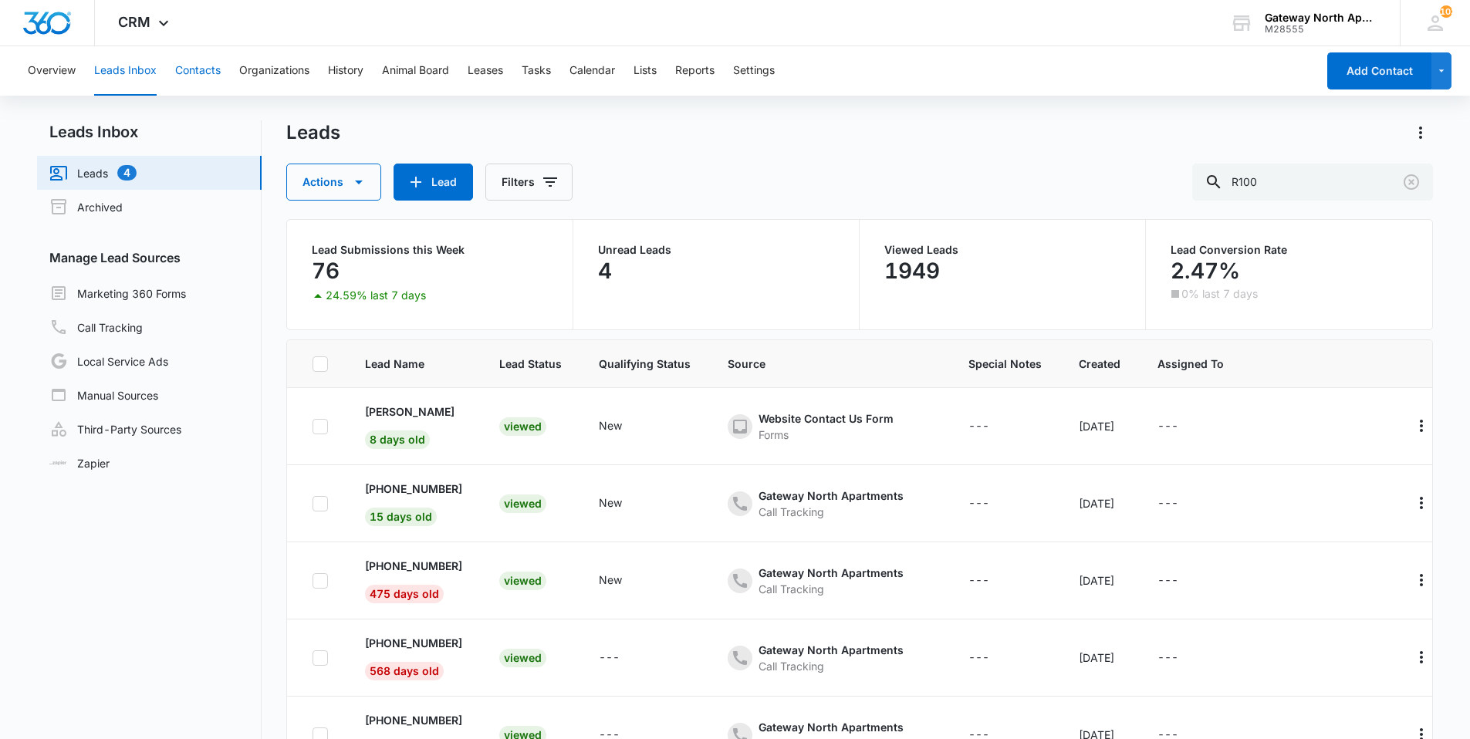
click at [198, 71] on button "Contacts" at bounding box center [198, 70] width 46 height 49
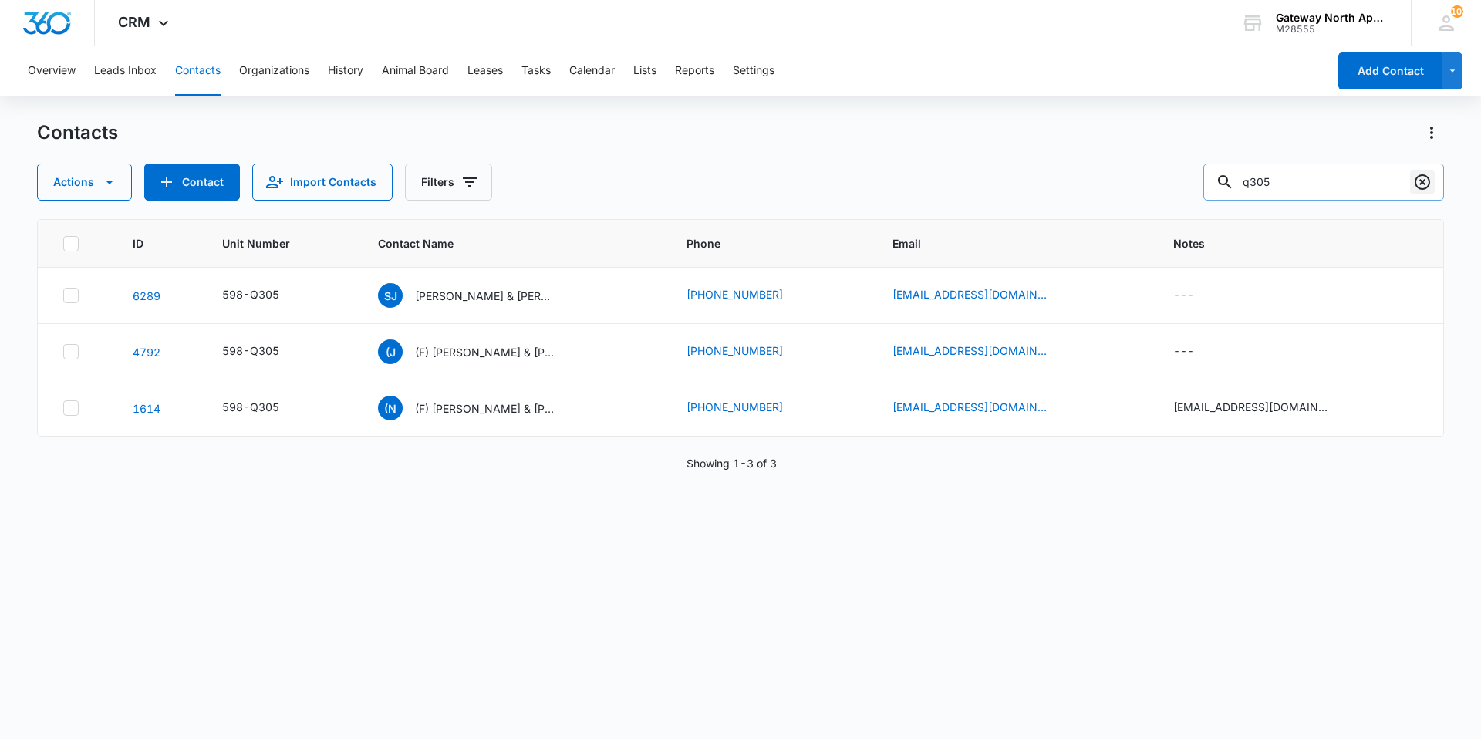
click at [1430, 179] on icon "Clear" at bounding box center [1422, 181] width 15 height 15
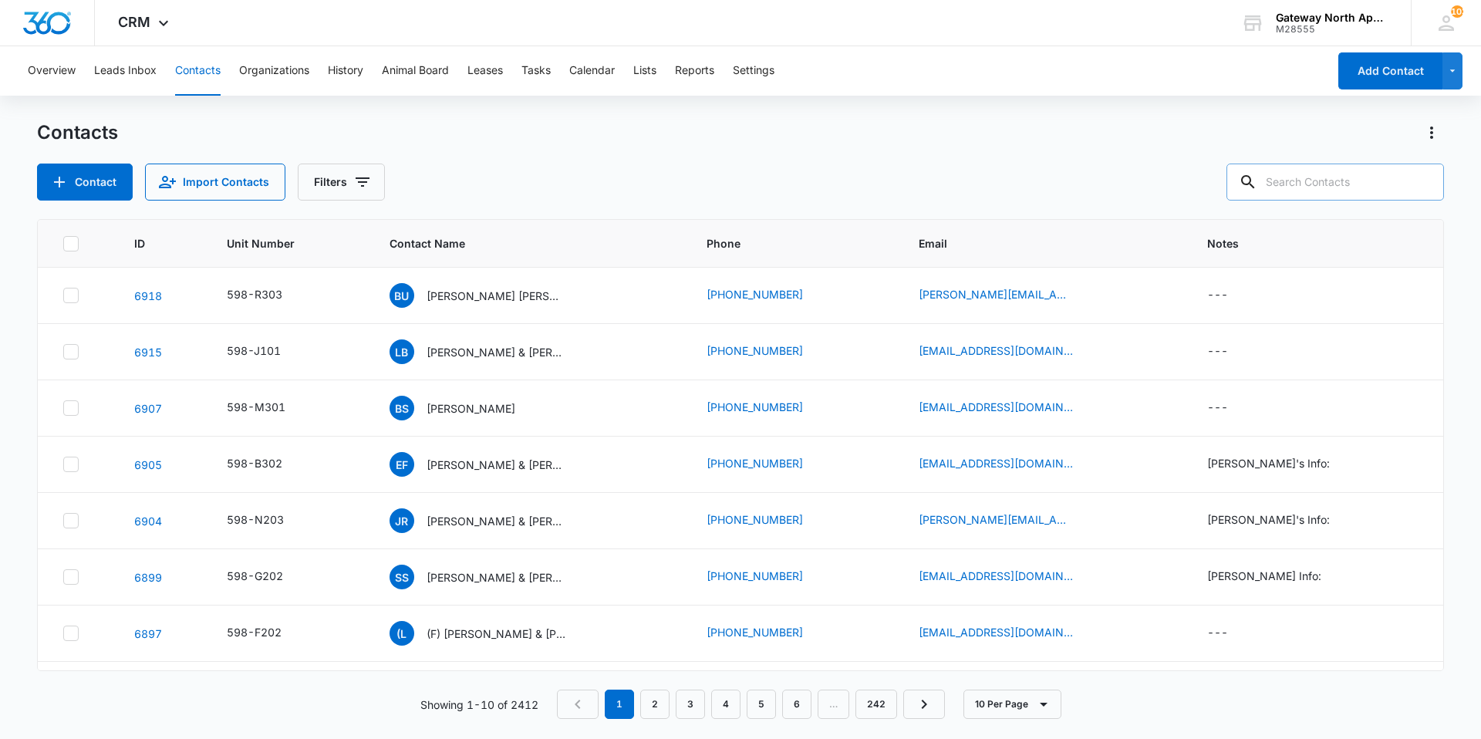
click at [1371, 177] on input "text" at bounding box center [1336, 182] width 218 height 37
type input "R100"
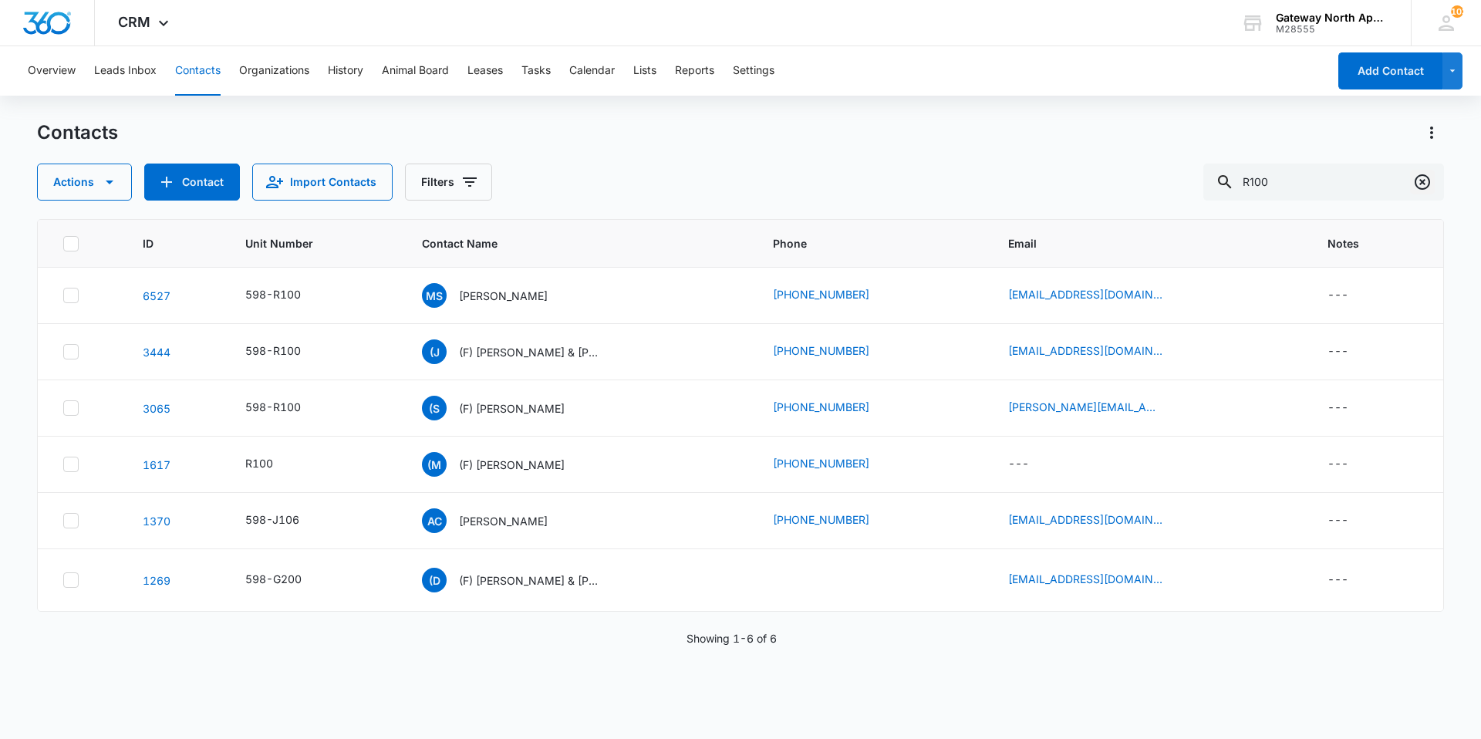
click at [1426, 189] on icon "Clear" at bounding box center [1422, 181] width 15 height 15
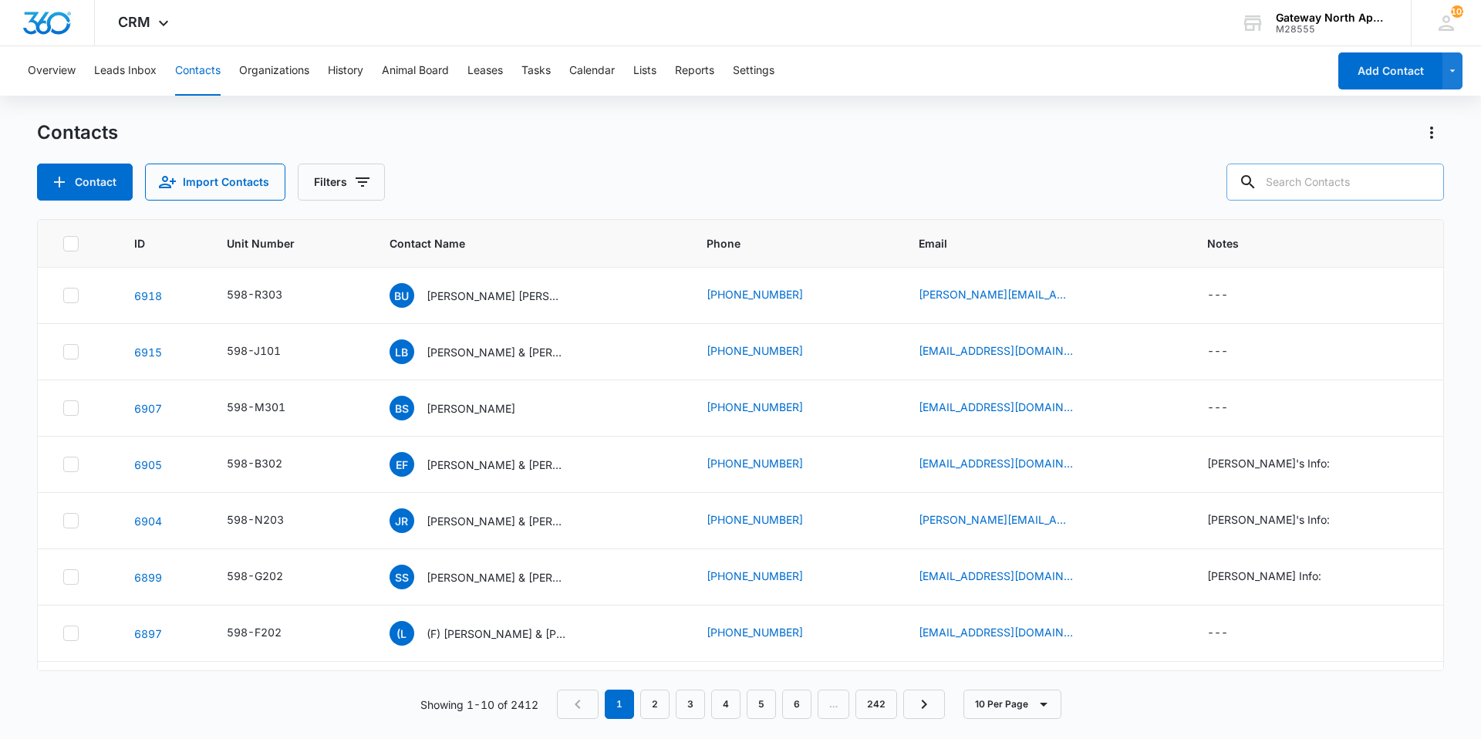
click at [1404, 184] on input "text" at bounding box center [1336, 182] width 218 height 37
type input "a201"
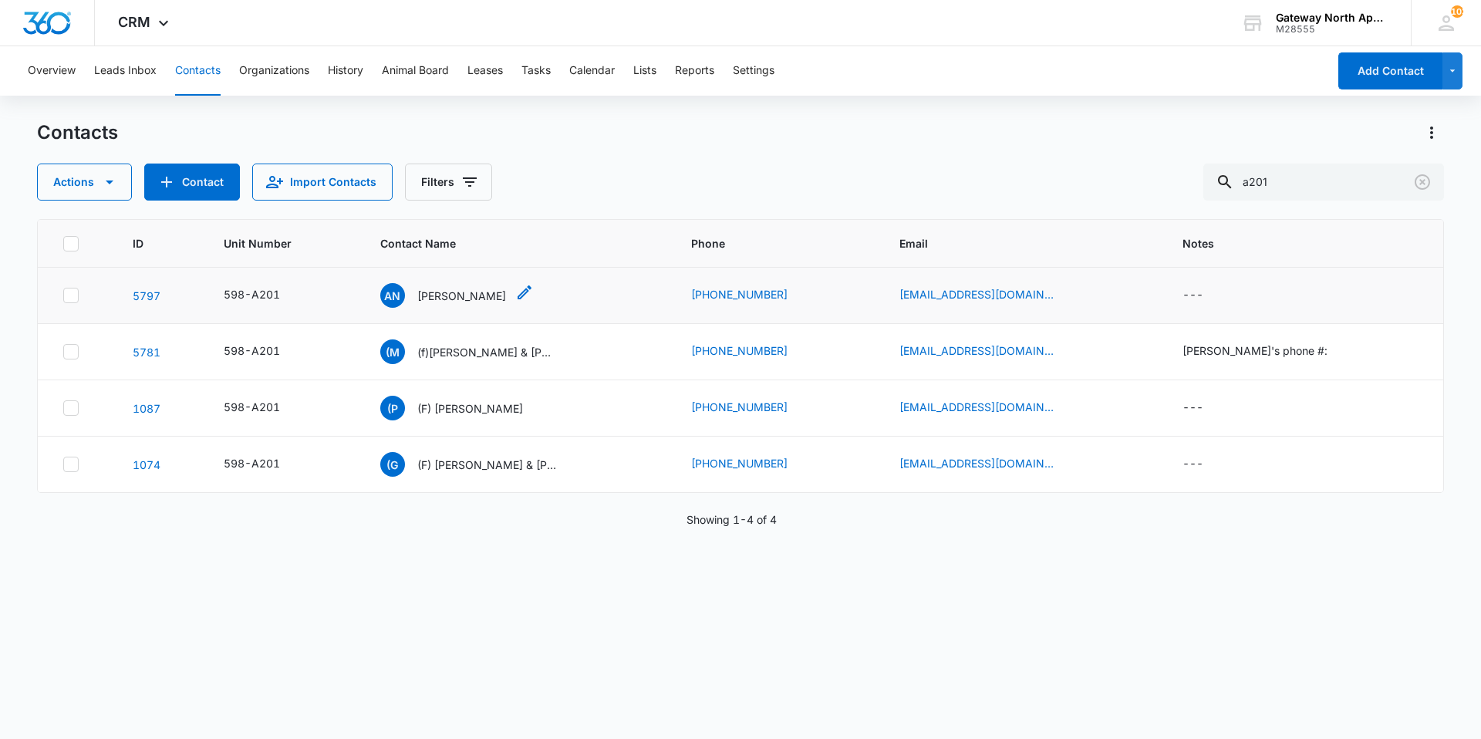
click at [466, 299] on p "[PERSON_NAME]" at bounding box center [461, 296] width 89 height 16
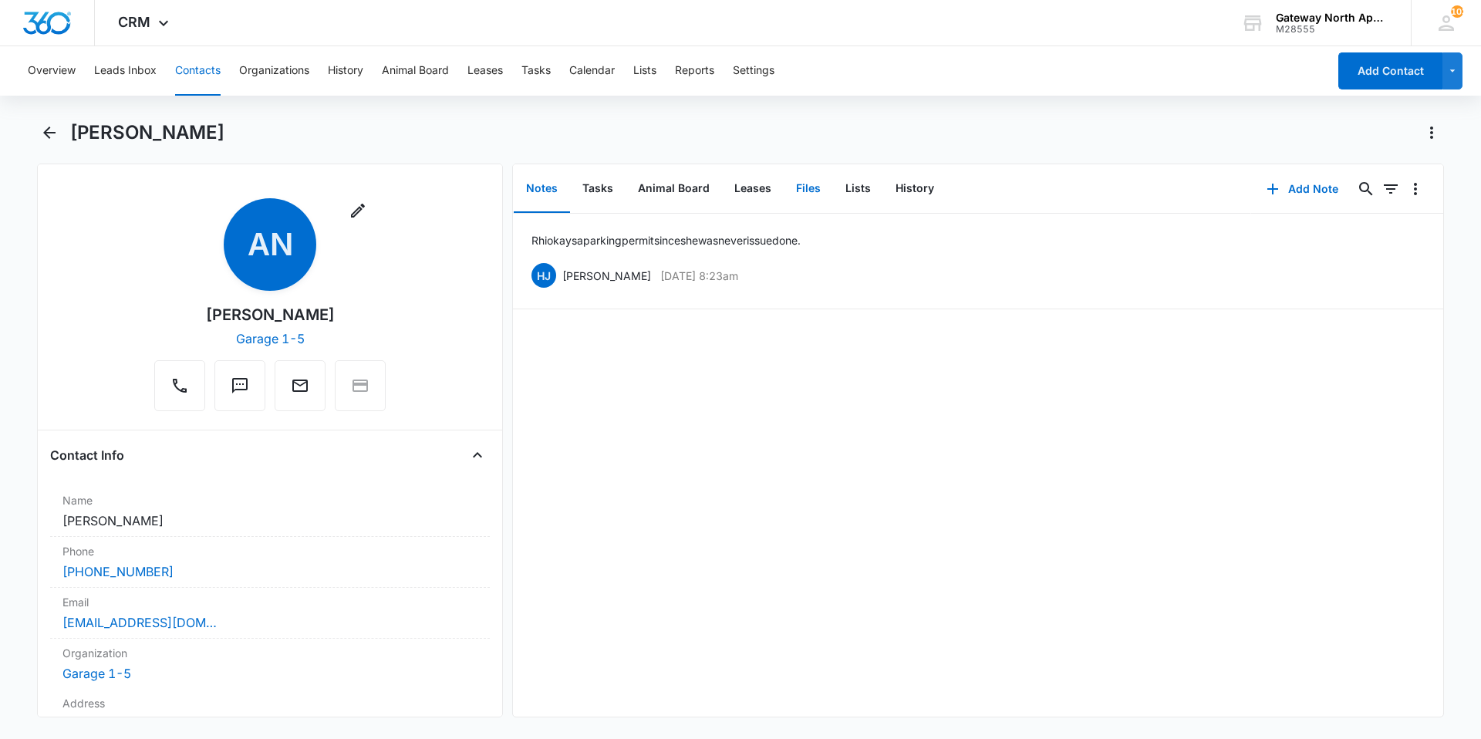
click at [809, 194] on button "Files" at bounding box center [808, 189] width 49 height 48
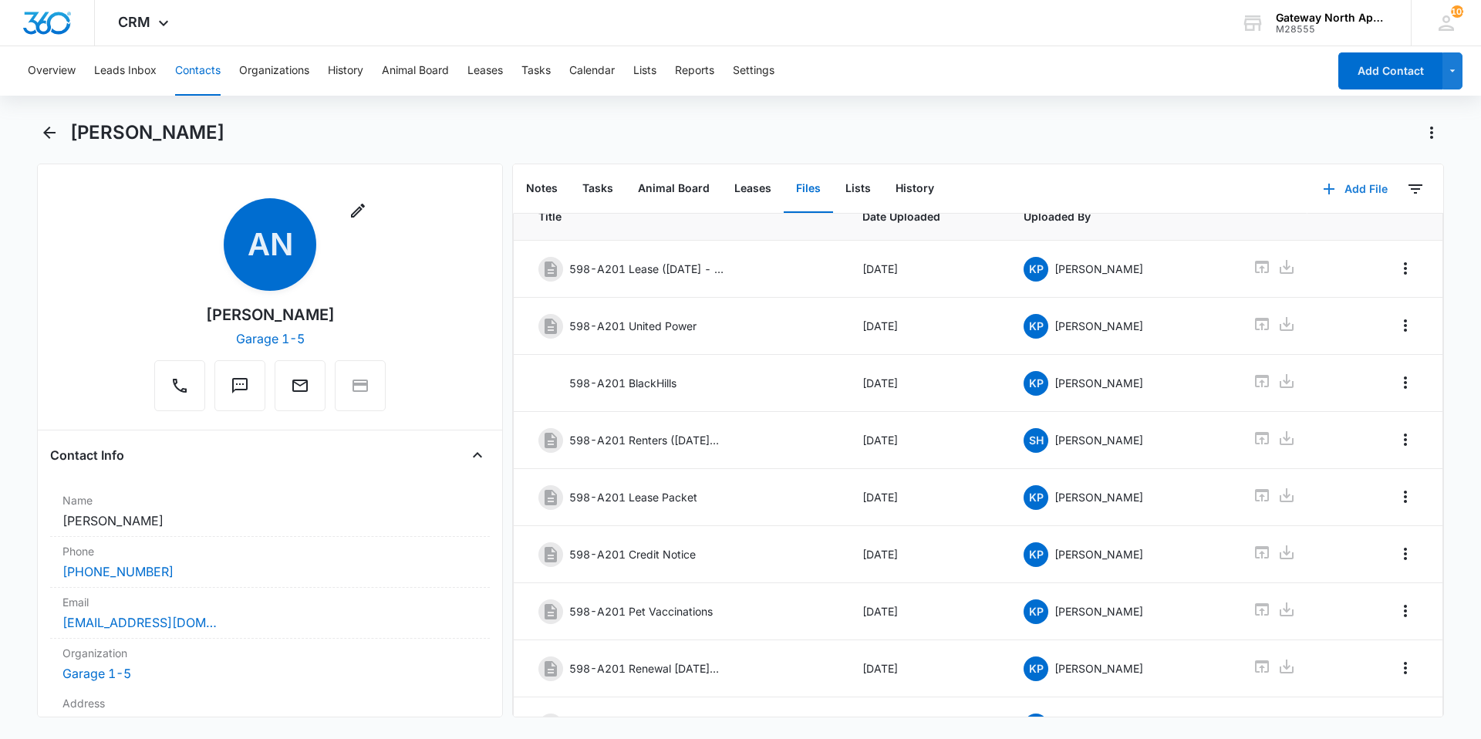
scroll to position [77, 0]
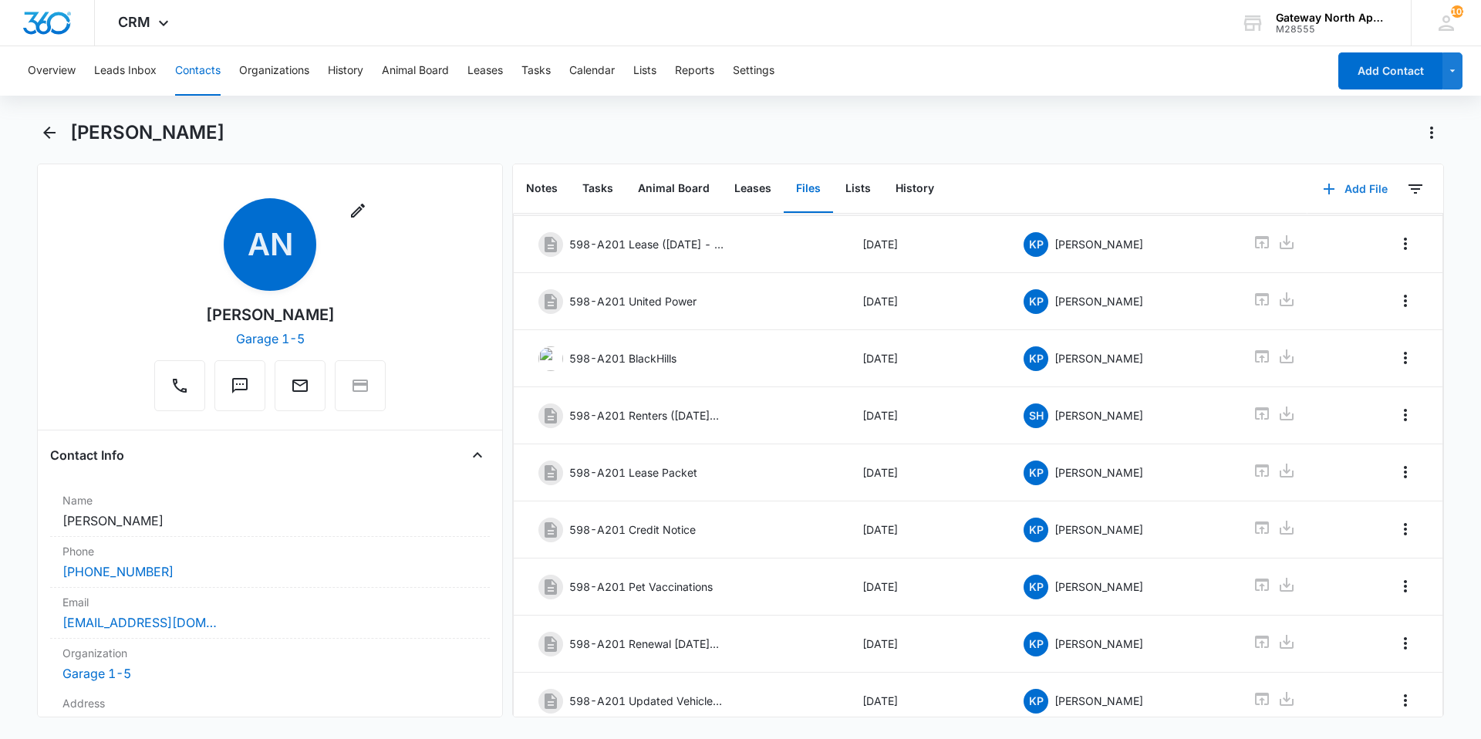
click at [1358, 188] on button "Add File" at bounding box center [1356, 189] width 96 height 37
click at [1336, 241] on div "Upload Files" at bounding box center [1335, 238] width 62 height 11
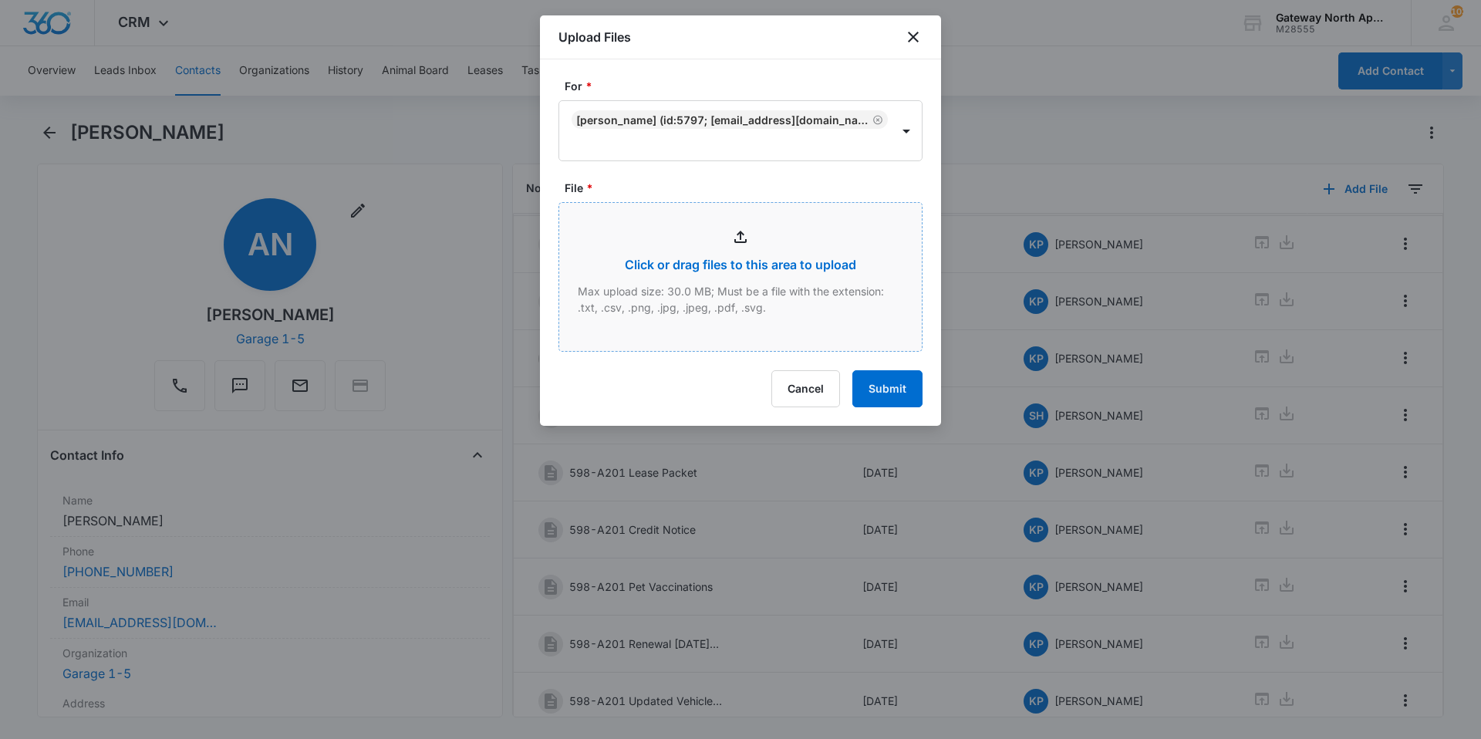
type input "C:\fakepath\A201 Updated Renters_09152025093510.pdf"
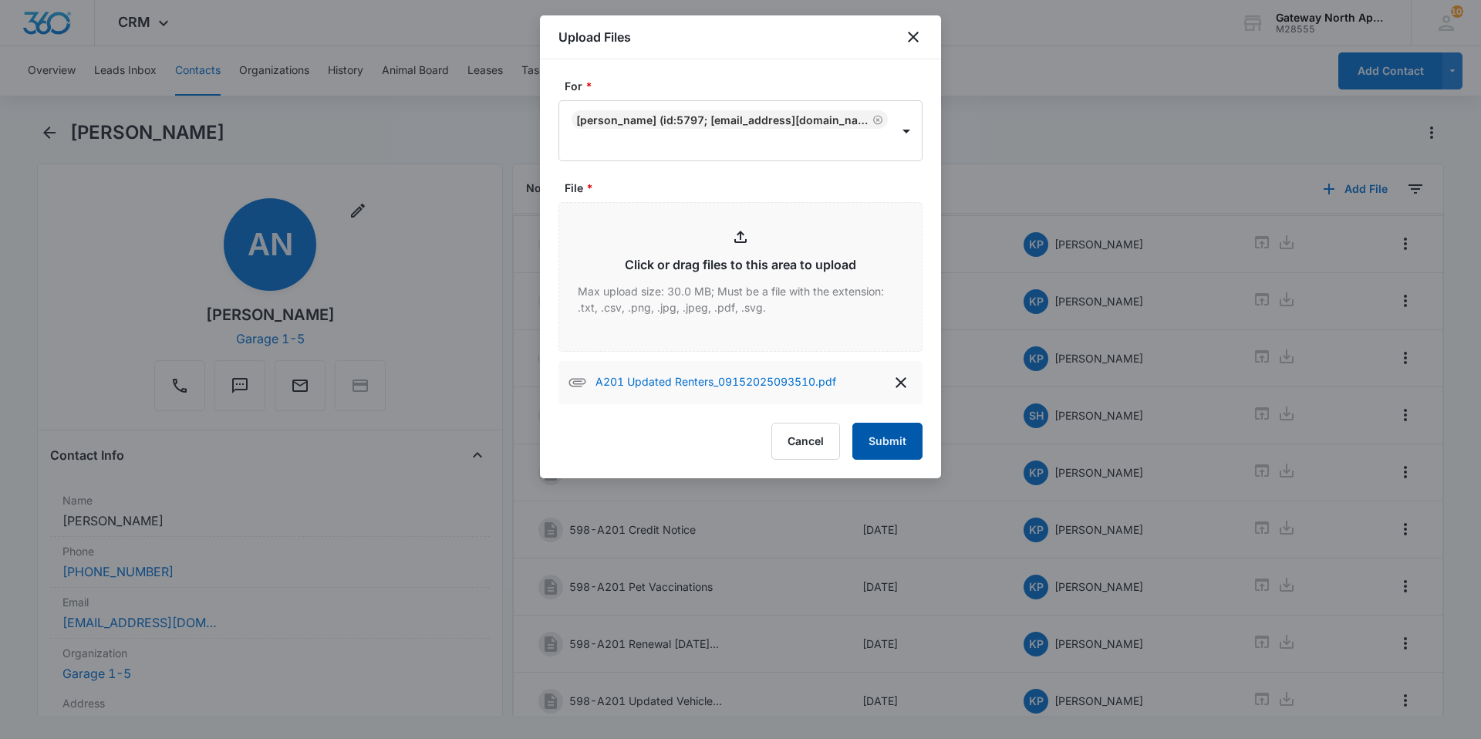
click at [887, 443] on button "Submit" at bounding box center [888, 441] width 70 height 37
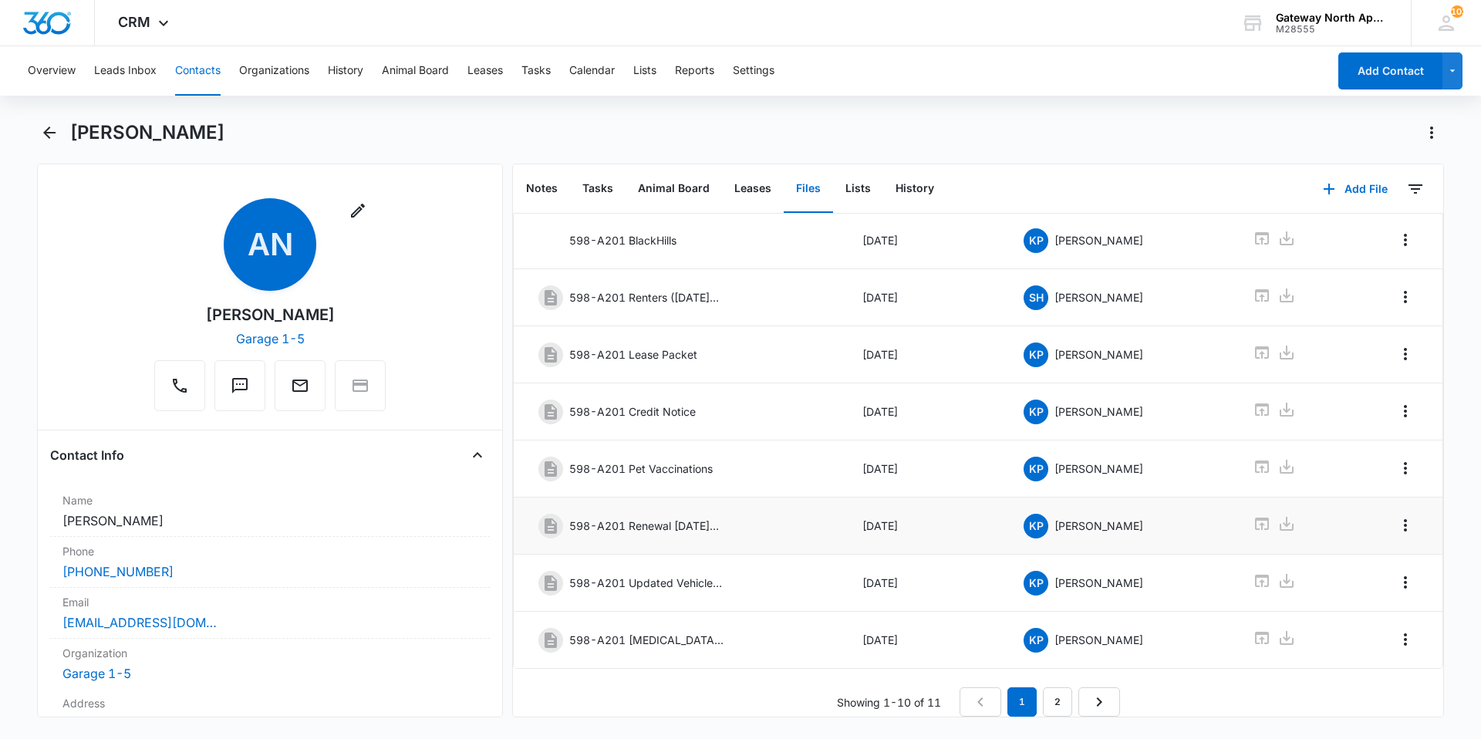
scroll to position [207, 0]
click at [1043, 687] on link "2" at bounding box center [1057, 701] width 29 height 29
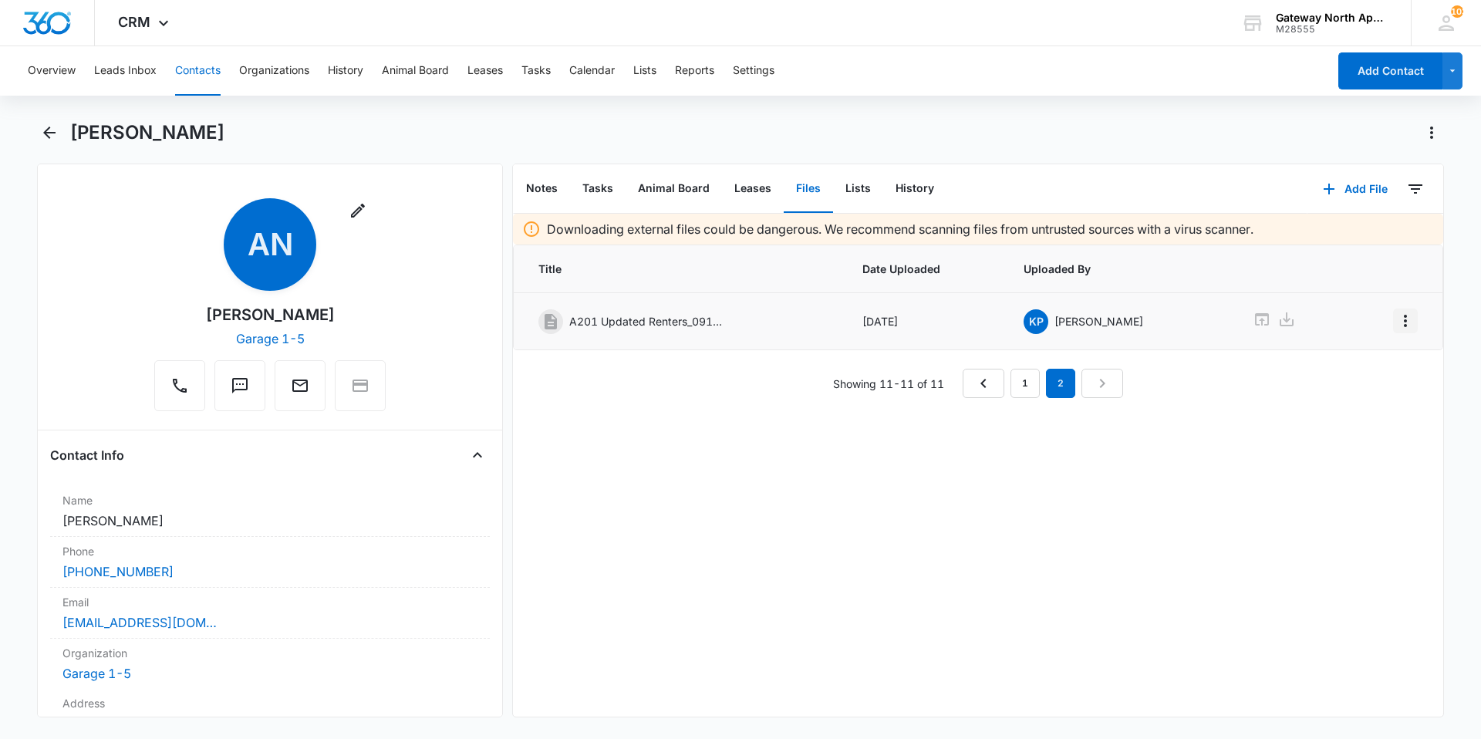
click at [1397, 314] on icon "Overflow Menu" at bounding box center [1406, 321] width 19 height 19
click at [1349, 368] on div "Edit" at bounding box center [1352, 364] width 32 height 11
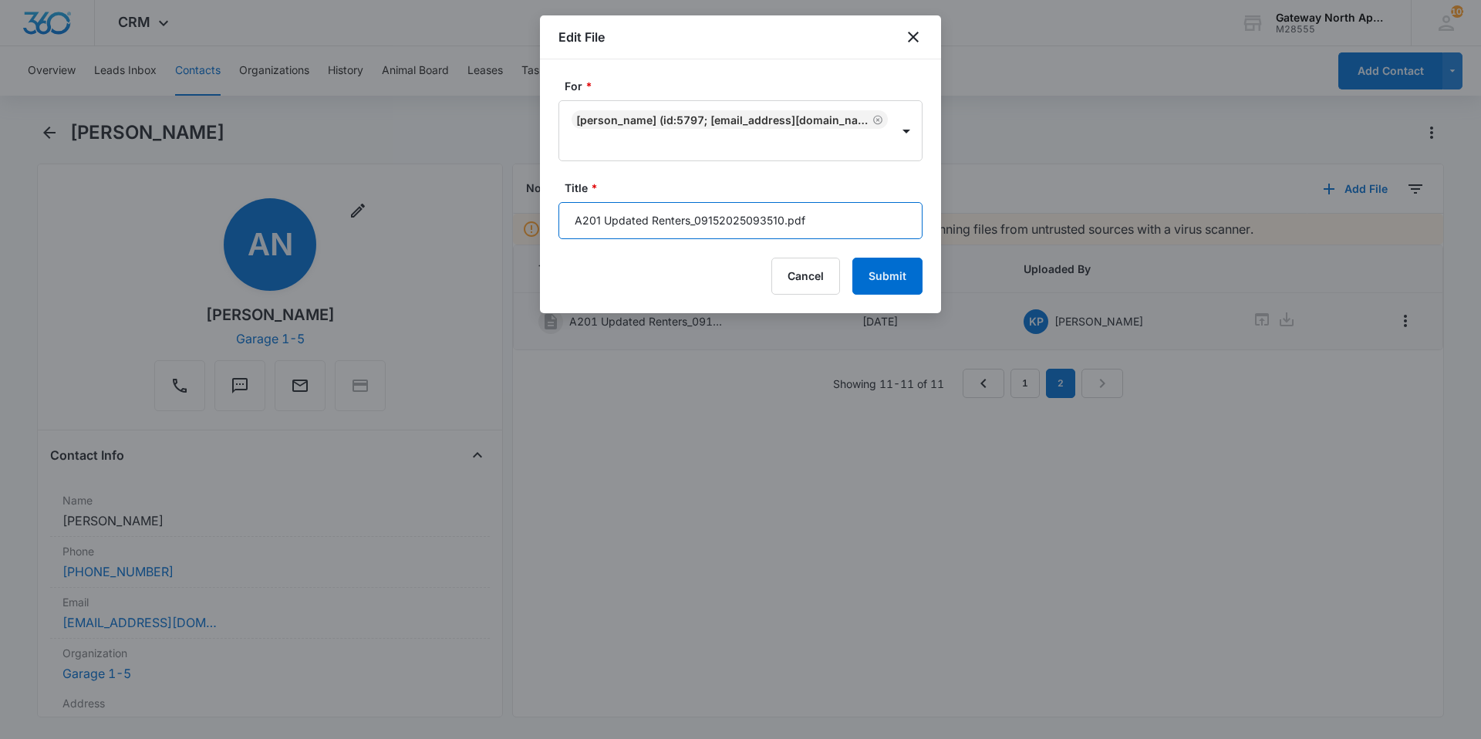
click at [831, 218] on input "A201 Updated Renters_09152025093510.pdf" at bounding box center [741, 220] width 364 height 37
type input "A"
type input "598-A201 Renters [DATE]-[DATE]"
click at [889, 271] on button "Submit" at bounding box center [888, 276] width 70 height 37
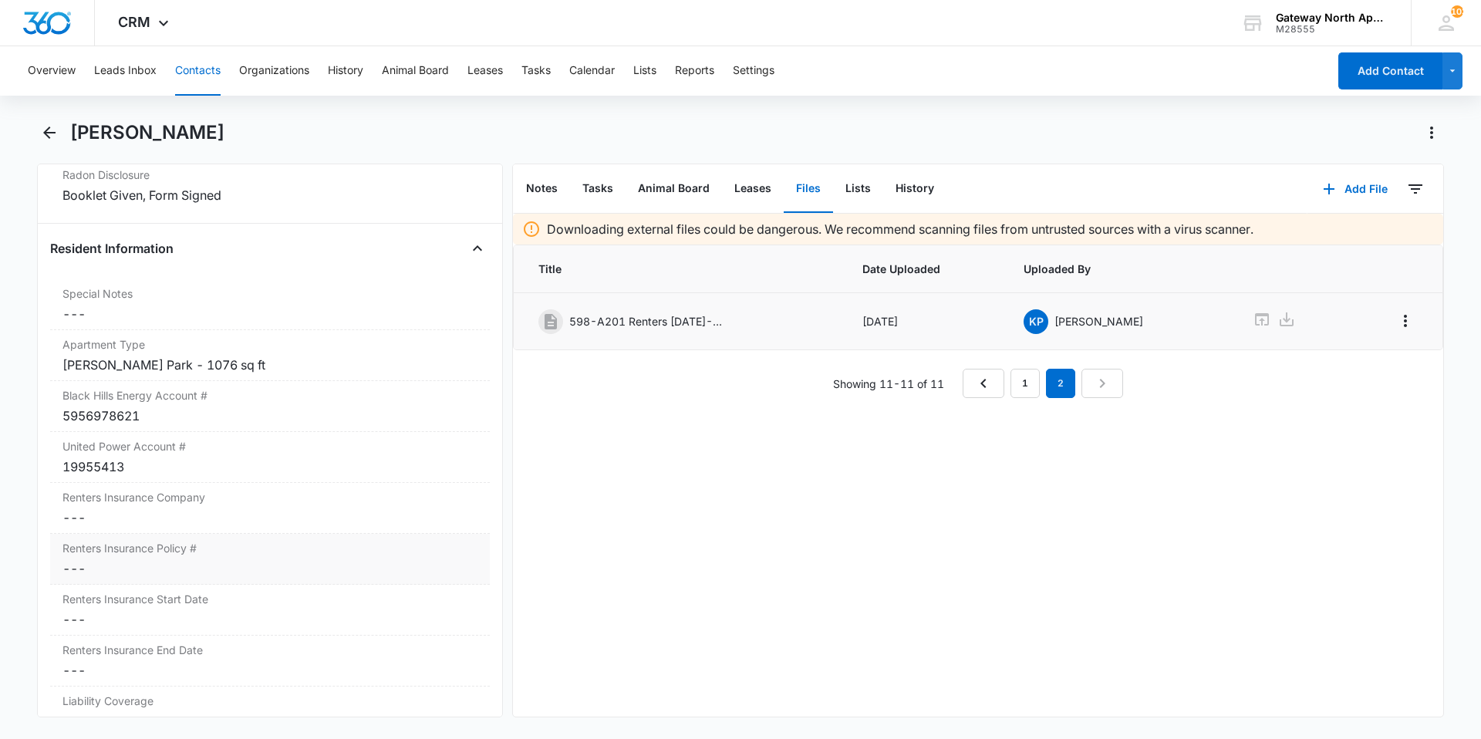
scroll to position [1566, 0]
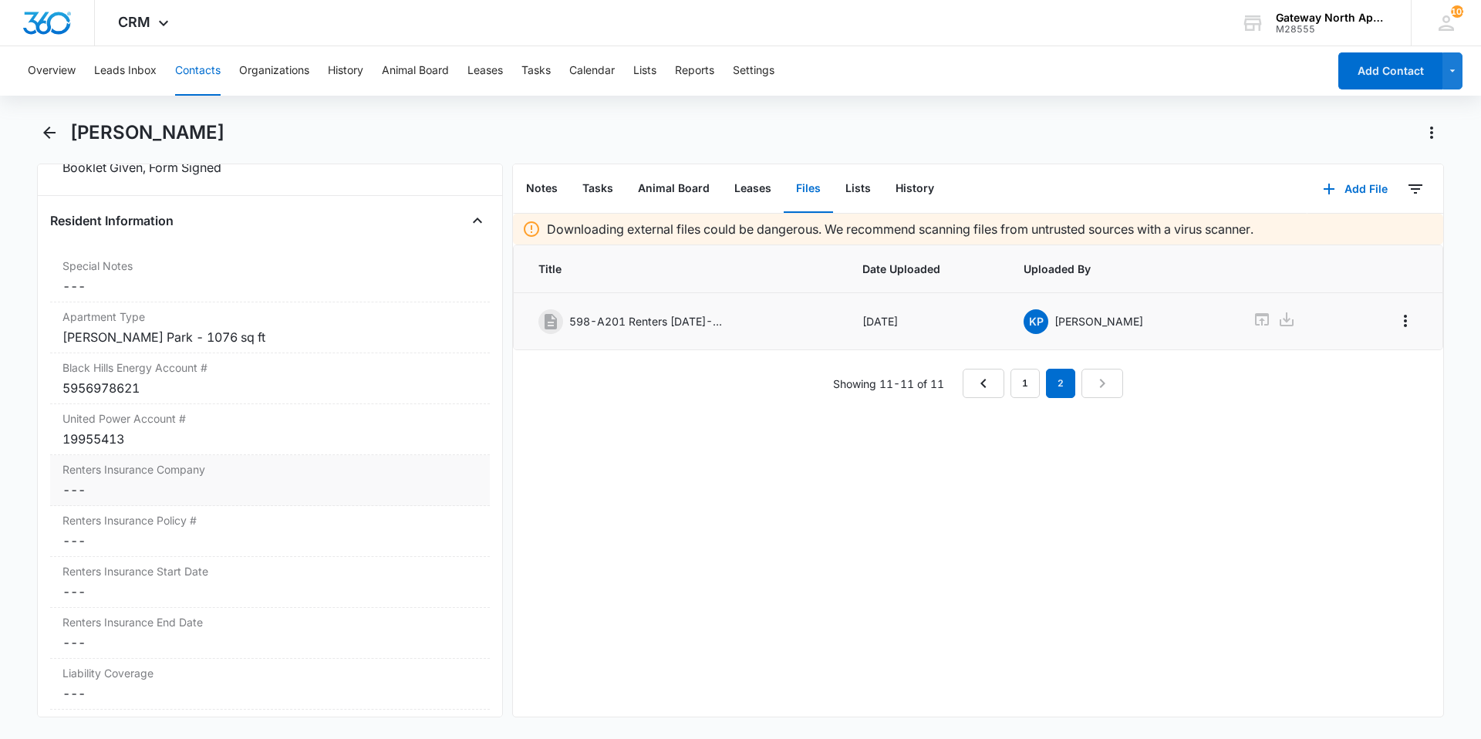
click at [205, 487] on dd "Cancel Save Changes ---" at bounding box center [269, 490] width 415 height 19
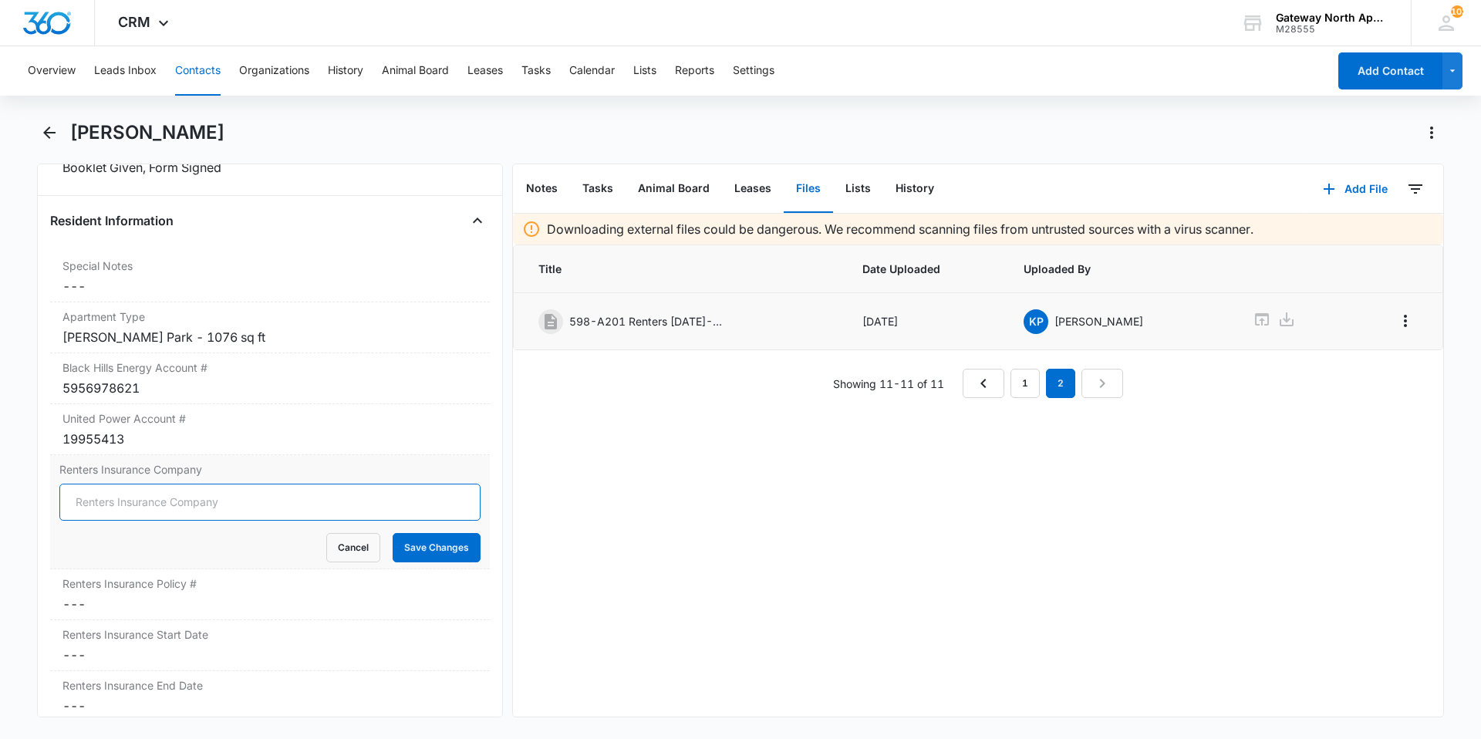
click at [239, 506] on input "Renters Insurance Company" at bounding box center [269, 502] width 421 height 37
type input "l"
type input "Lemonade"
click at [441, 548] on button "Save Changes" at bounding box center [437, 547] width 88 height 29
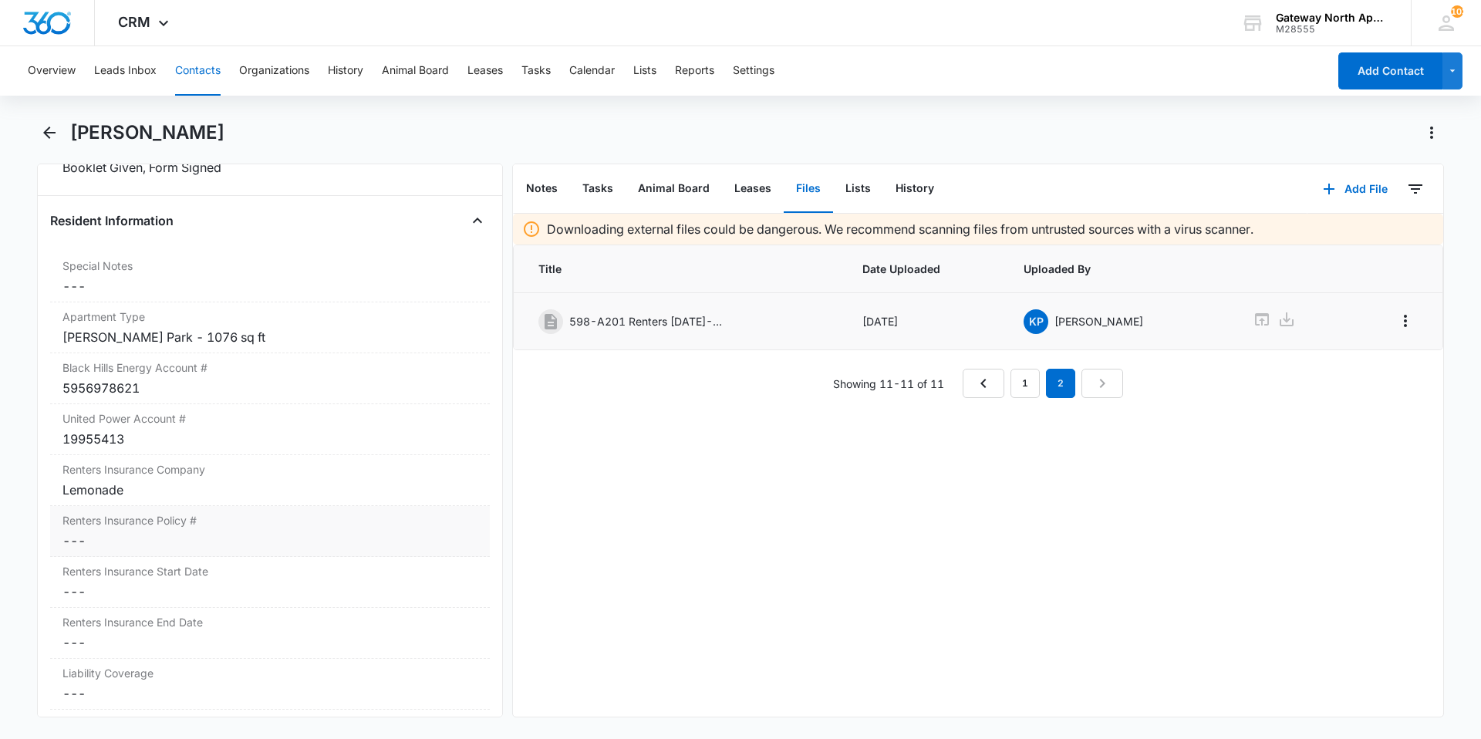
click at [145, 544] on dd "Cancel Save Changes ---" at bounding box center [269, 541] width 415 height 19
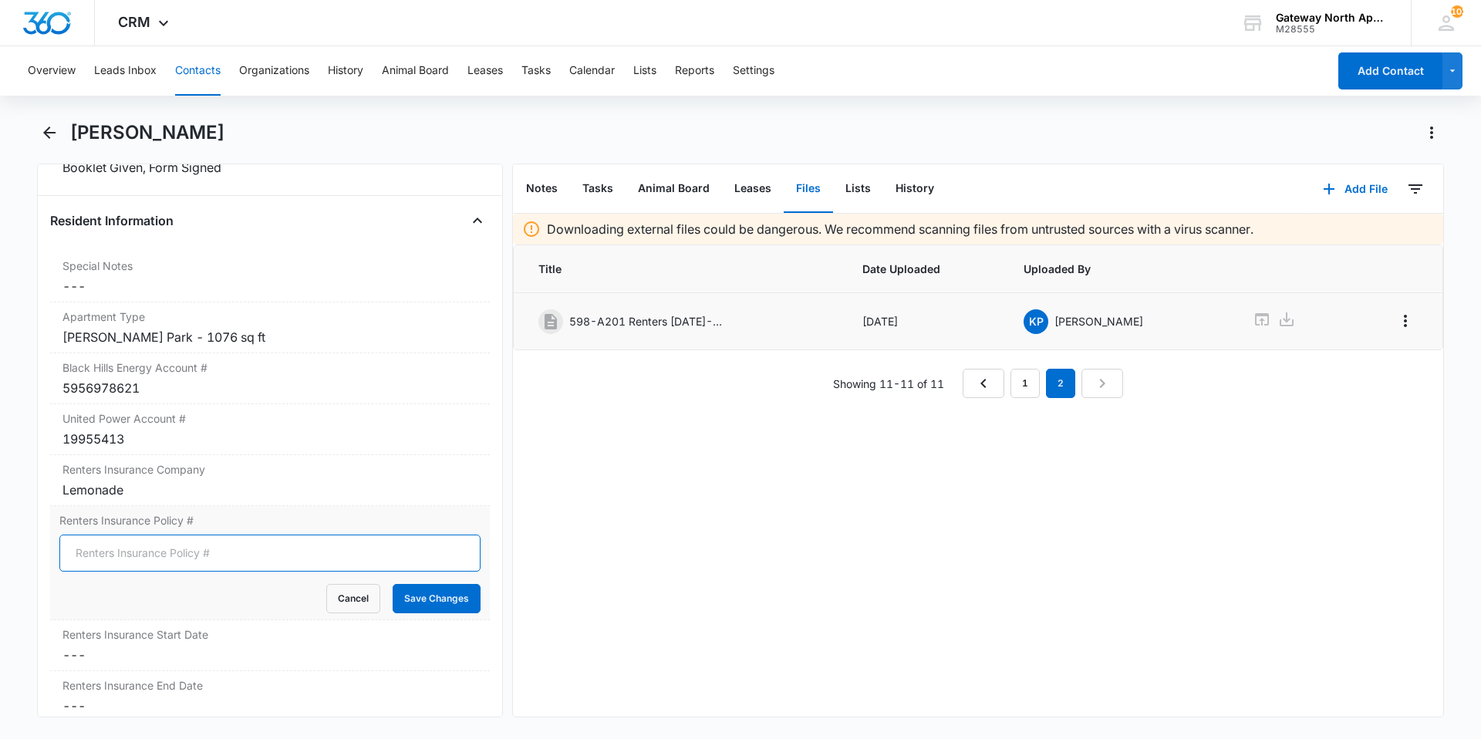
click at [237, 556] on input "Renters Insurance Policy #" at bounding box center [269, 553] width 421 height 37
type input "LP5ACC13F47"
click at [414, 600] on button "Save Changes" at bounding box center [437, 598] width 88 height 29
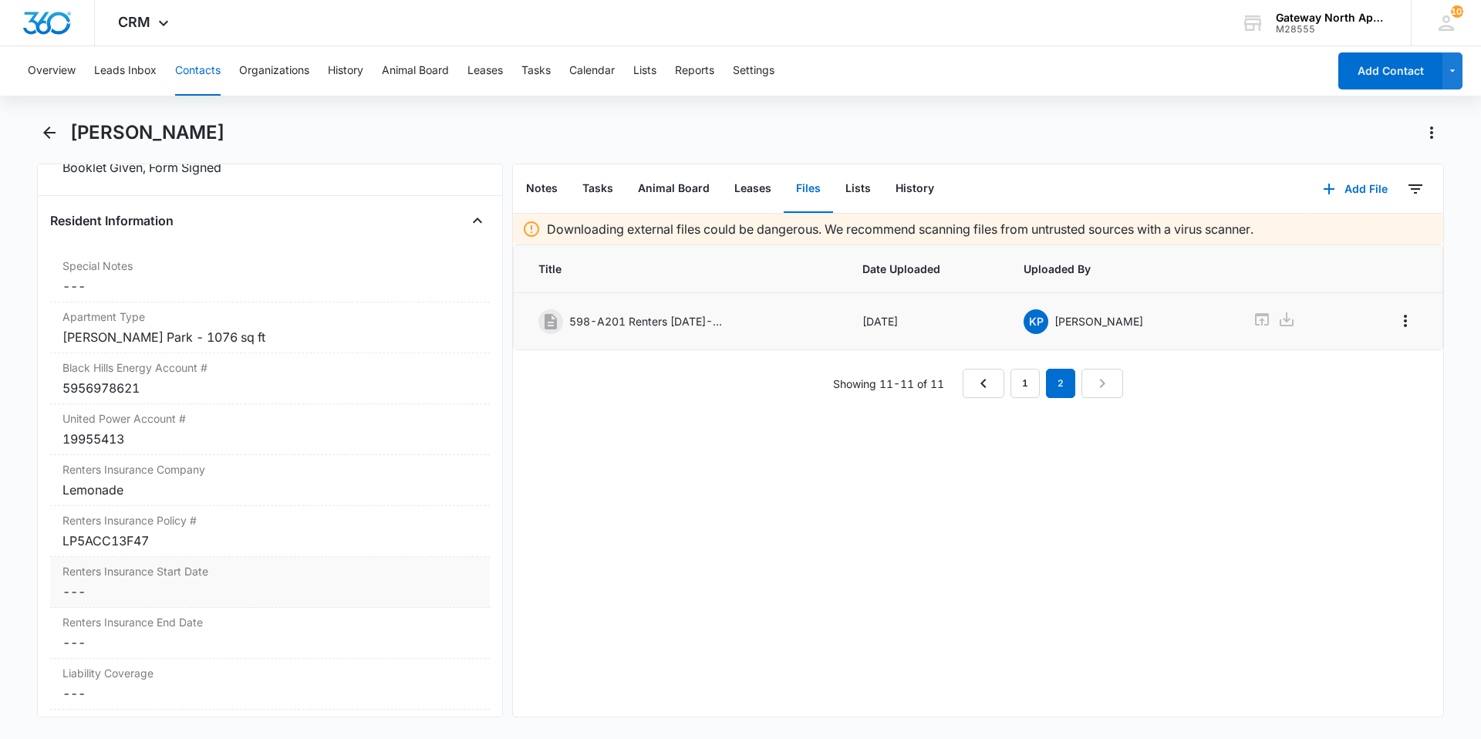
click at [170, 579] on label "Renters Insurance Start Date" at bounding box center [269, 571] width 415 height 16
click at [182, 601] on div at bounding box center [132, 604] width 127 height 17
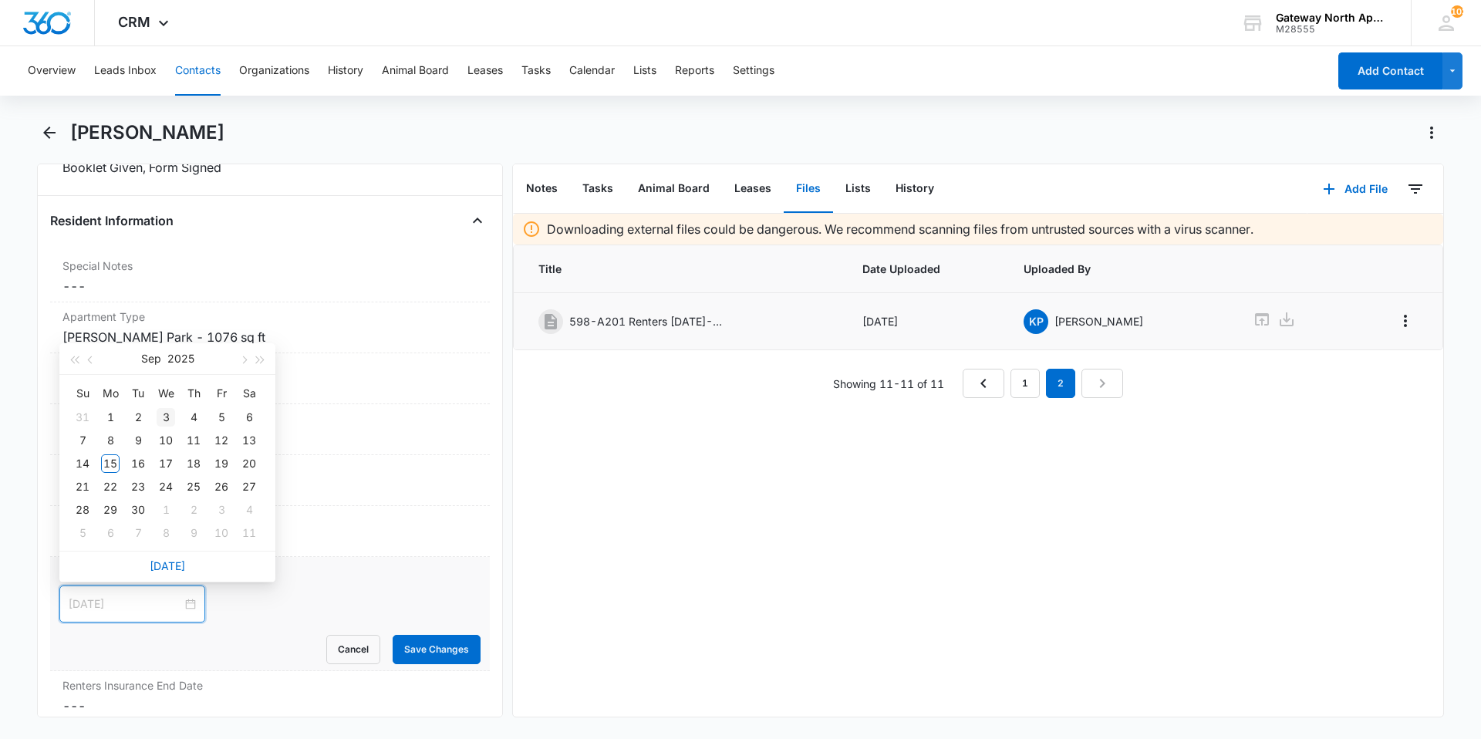
type input "[DATE]"
click at [162, 486] on div "24" at bounding box center [166, 487] width 19 height 19
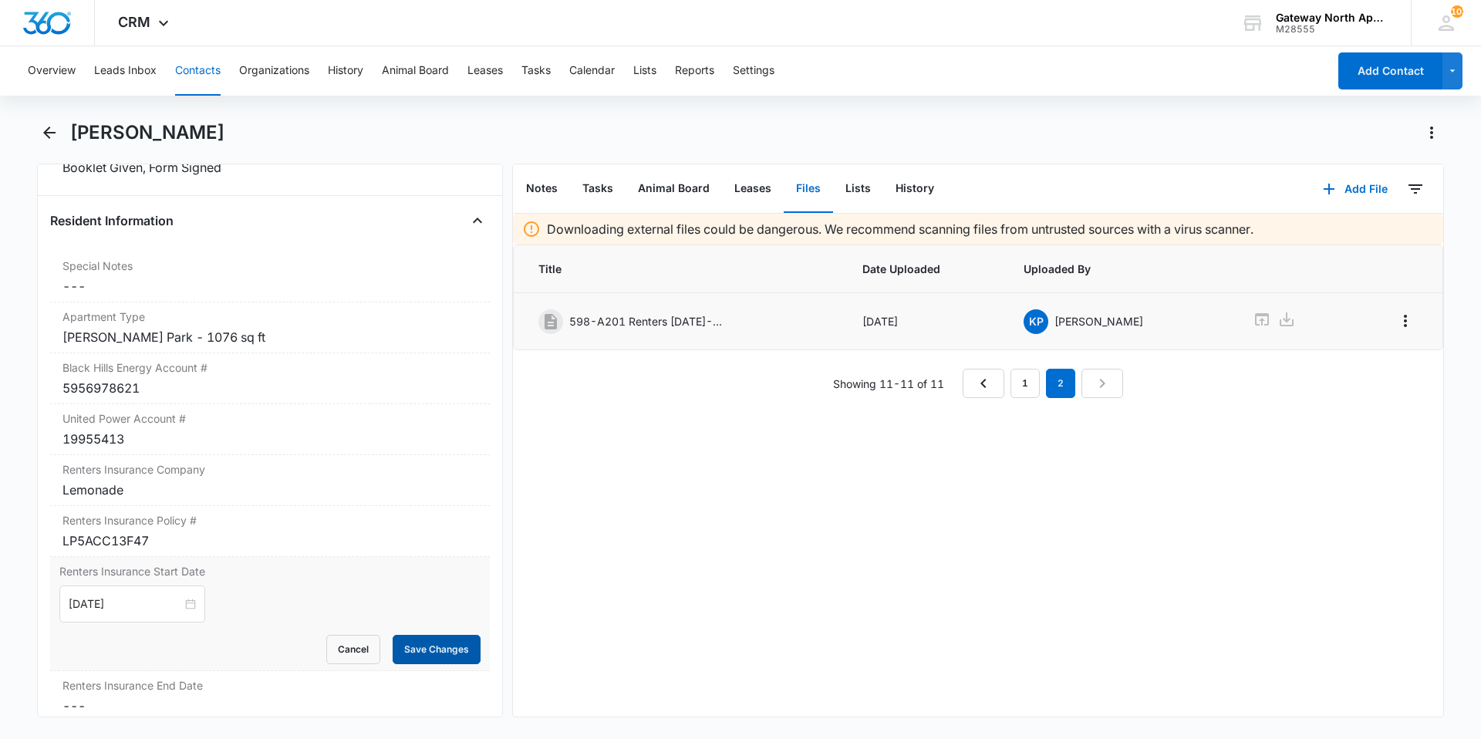
click at [438, 649] on button "Save Changes" at bounding box center [437, 649] width 88 height 29
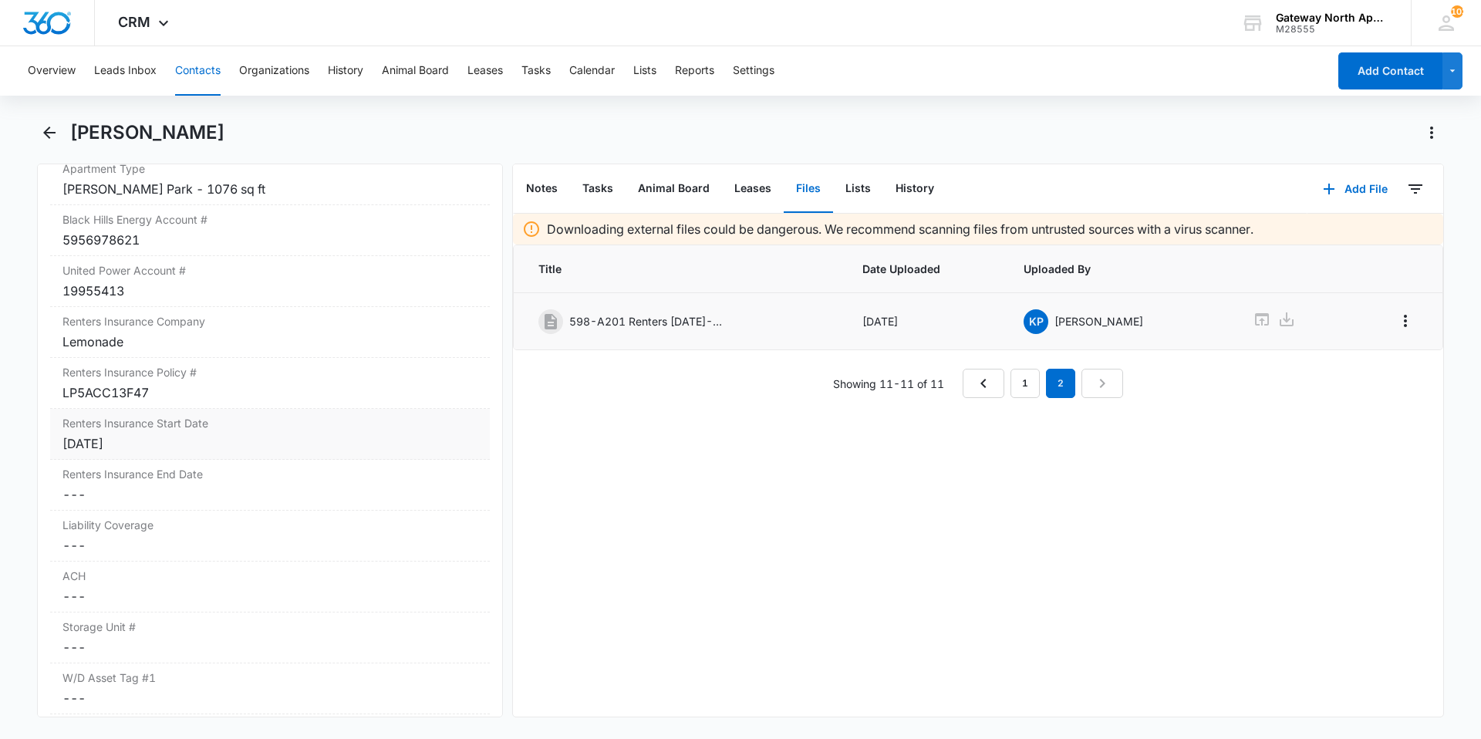
scroll to position [1721, 0]
click at [143, 484] on dd "Cancel Save Changes ---" at bounding box center [269, 488] width 415 height 19
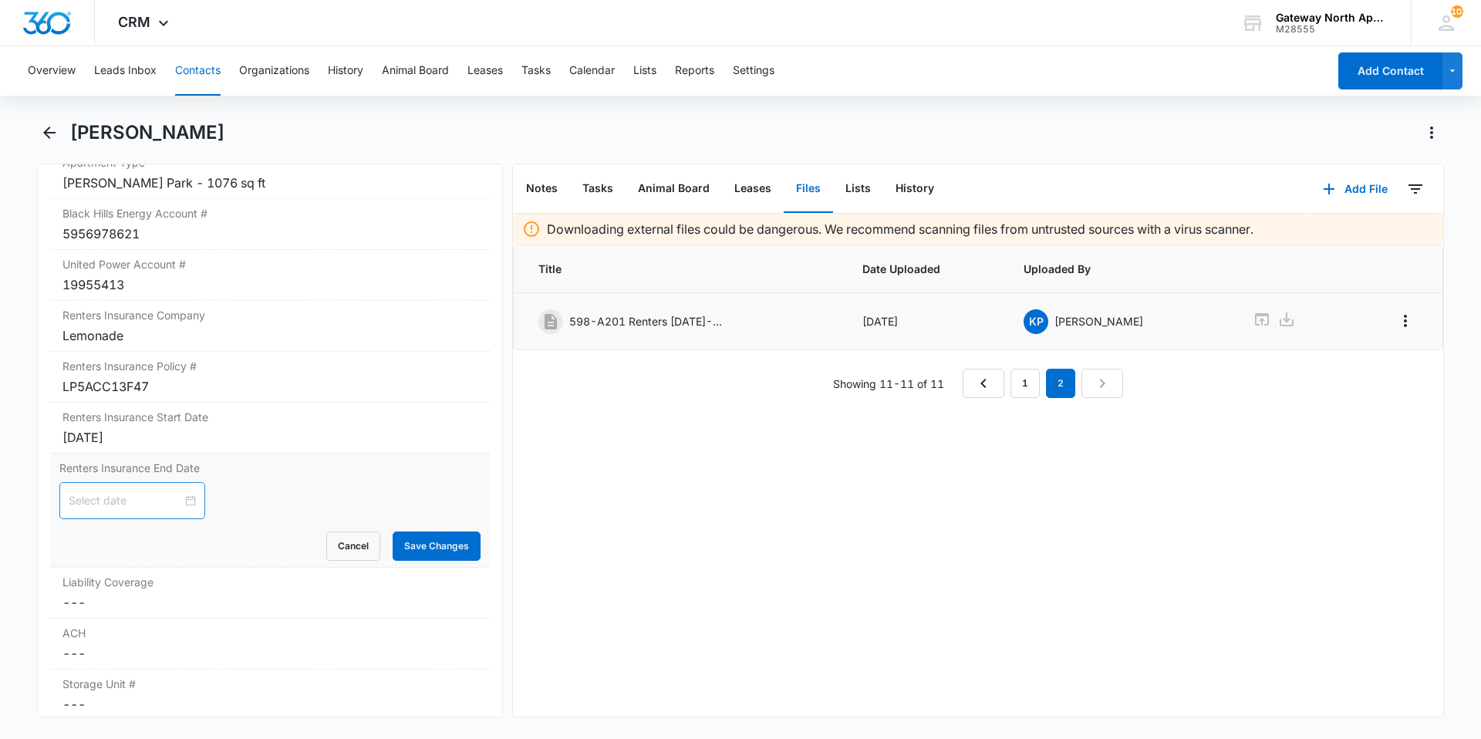
click at [179, 505] on div at bounding box center [132, 500] width 127 height 17
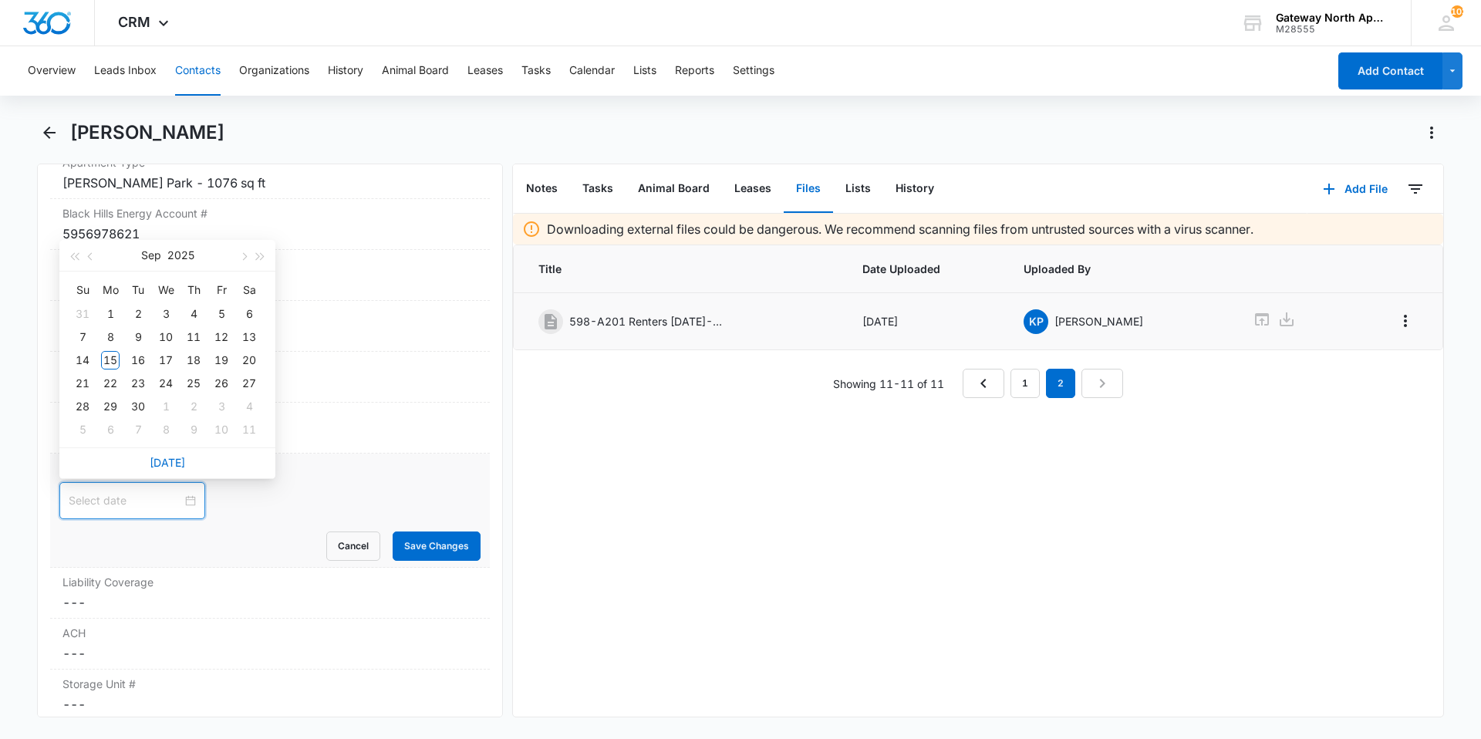
click at [184, 501] on div at bounding box center [132, 500] width 127 height 17
type input "[DATE]"
click at [264, 255] on button "button" at bounding box center [260, 255] width 17 height 31
click at [264, 256] on span "button" at bounding box center [261, 257] width 8 height 8
click at [70, 257] on button "button" at bounding box center [74, 255] width 17 height 31
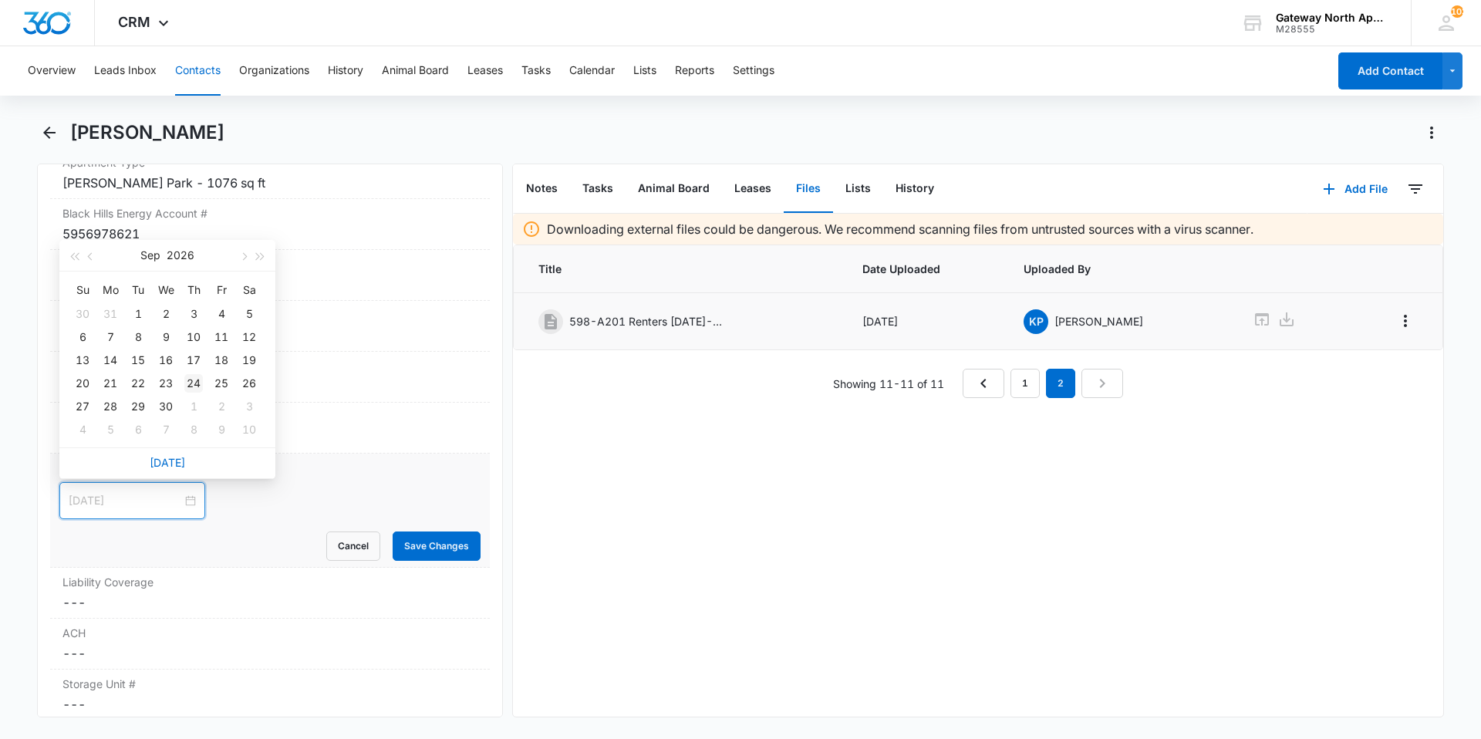
type input "[DATE]"
click at [196, 383] on div "24" at bounding box center [193, 383] width 19 height 19
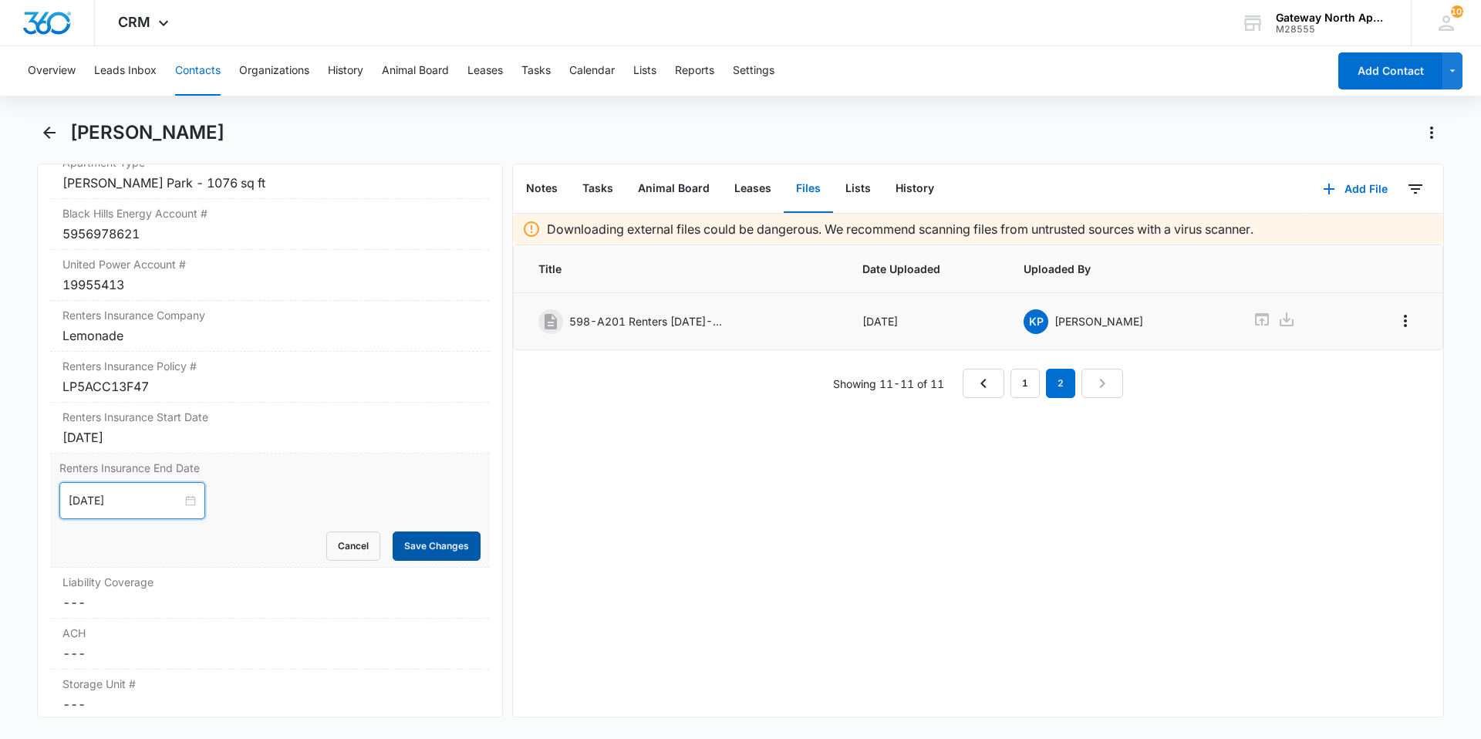
click at [416, 549] on button "Save Changes" at bounding box center [437, 546] width 88 height 29
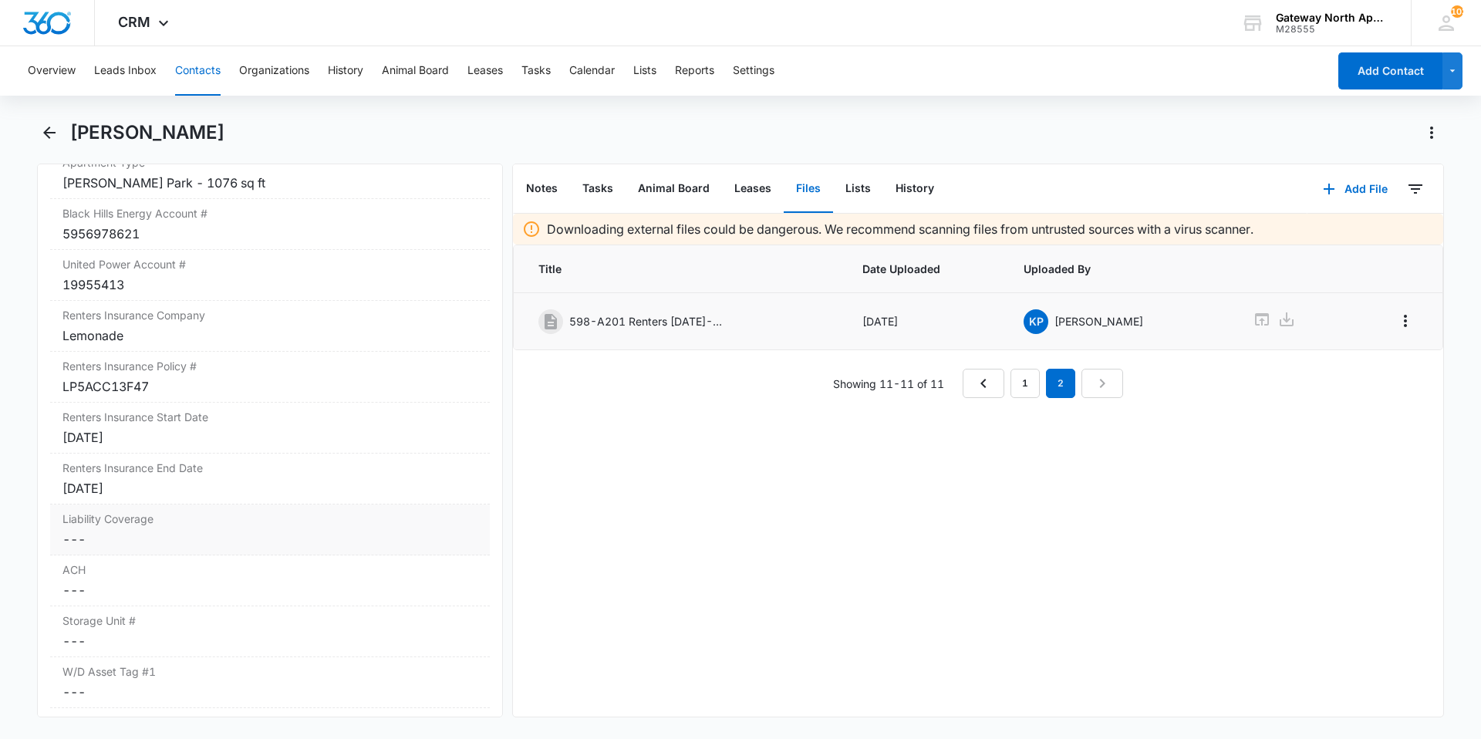
click at [144, 538] on dd "Cancel Save Changes ---" at bounding box center [269, 539] width 415 height 19
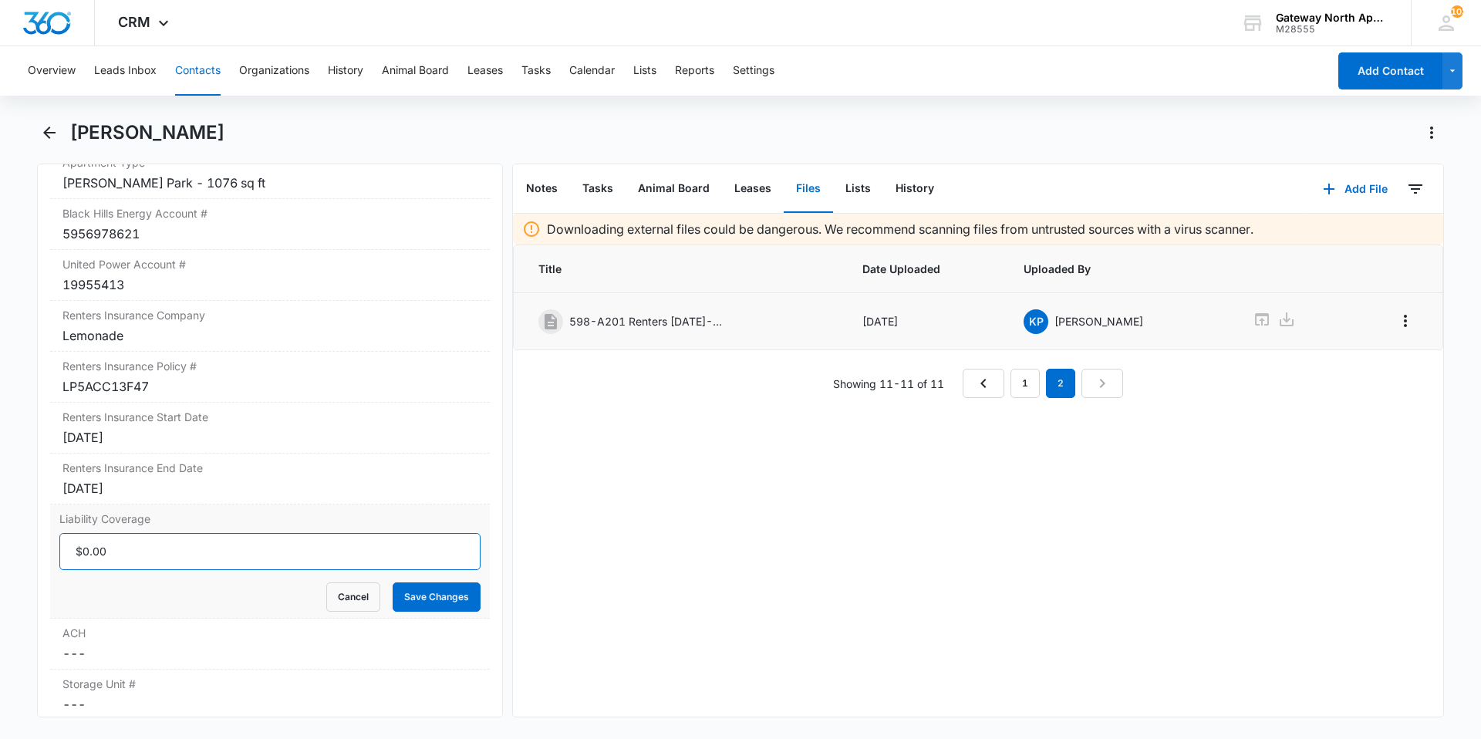
click at [171, 556] on input "Liability Coverage" at bounding box center [269, 551] width 421 height 37
type input "$0.00"
click at [171, 556] on input "Liability Coverage" at bounding box center [269, 551] width 421 height 37
click at [346, 590] on button "Cancel" at bounding box center [353, 597] width 54 height 29
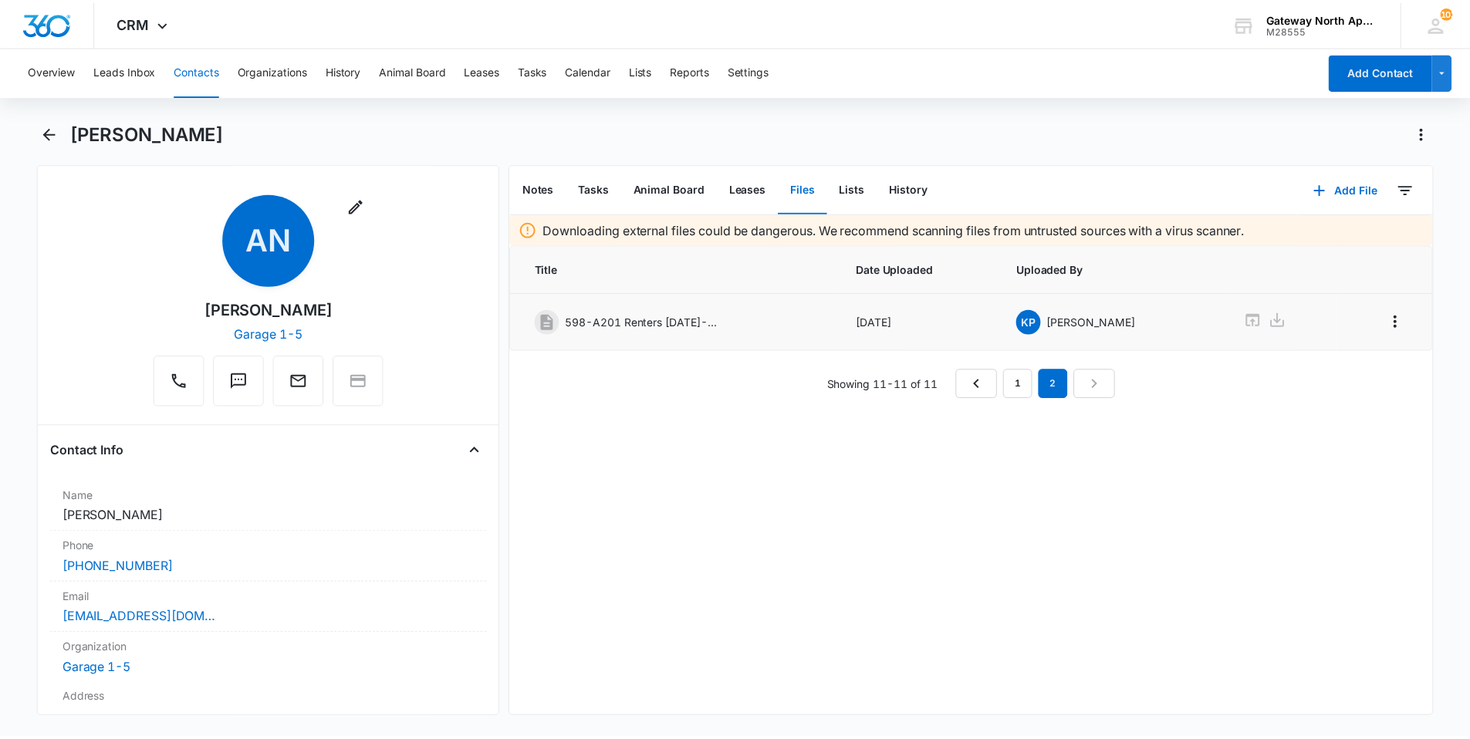
scroll to position [0, 0]
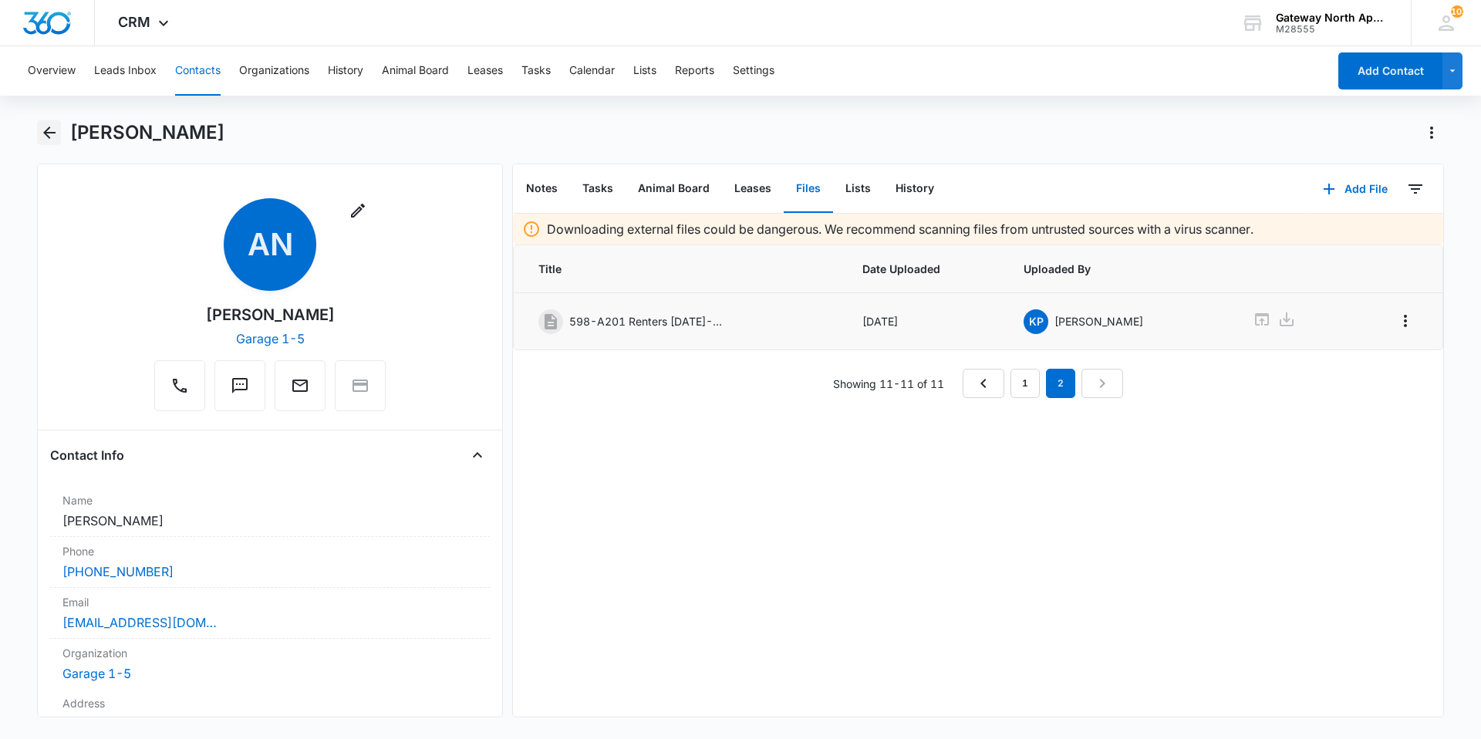
click at [49, 137] on icon "Back" at bounding box center [49, 133] width 12 height 12
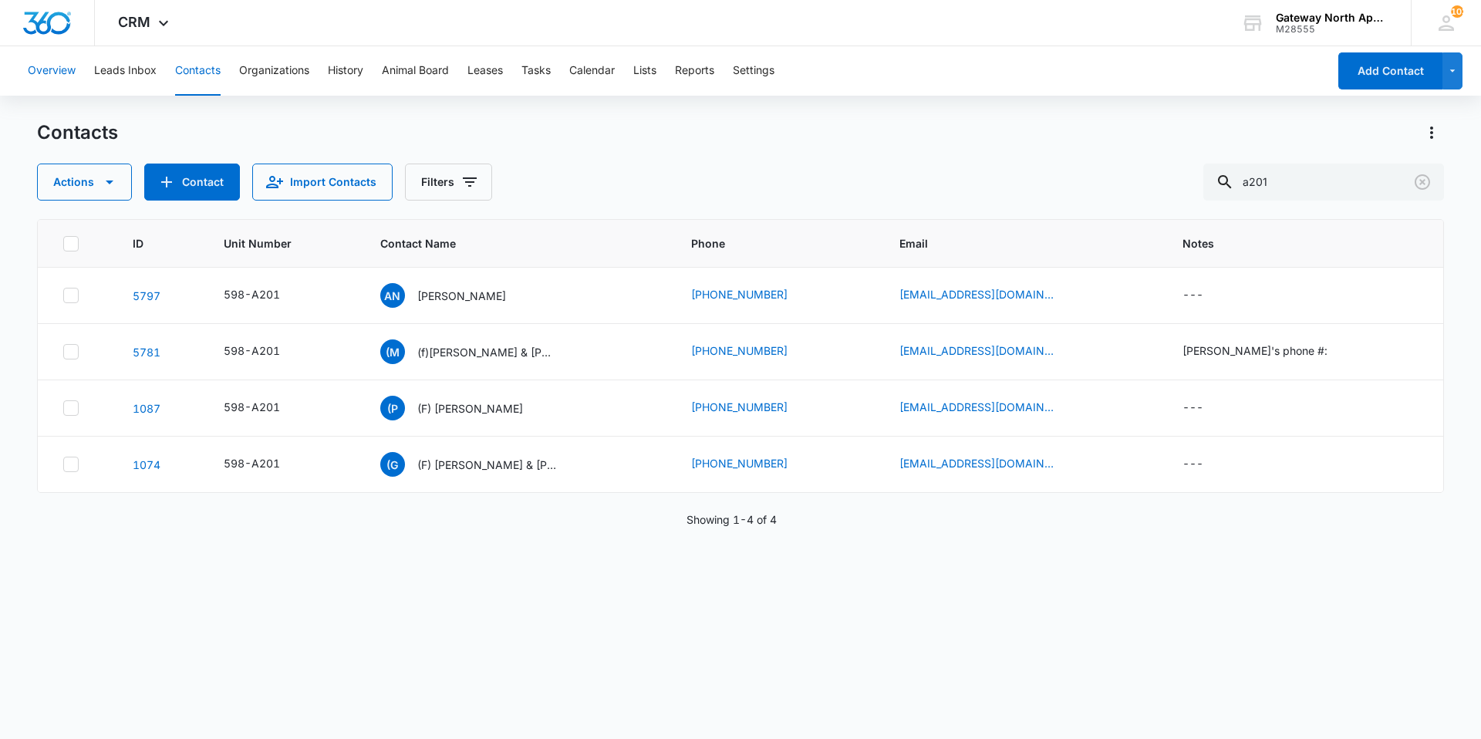
click at [66, 69] on button "Overview" at bounding box center [52, 70] width 48 height 49
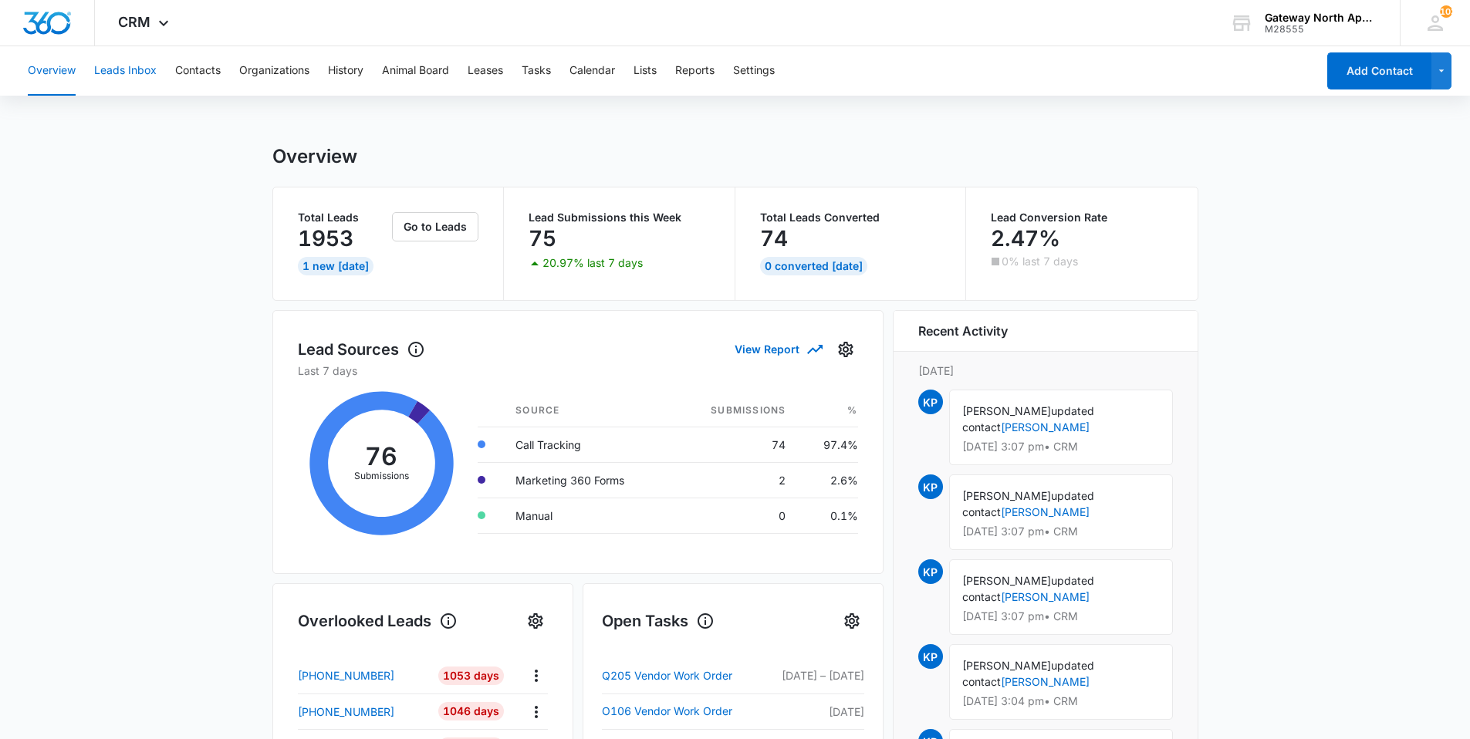
click at [126, 69] on button "Leads Inbox" at bounding box center [125, 70] width 62 height 49
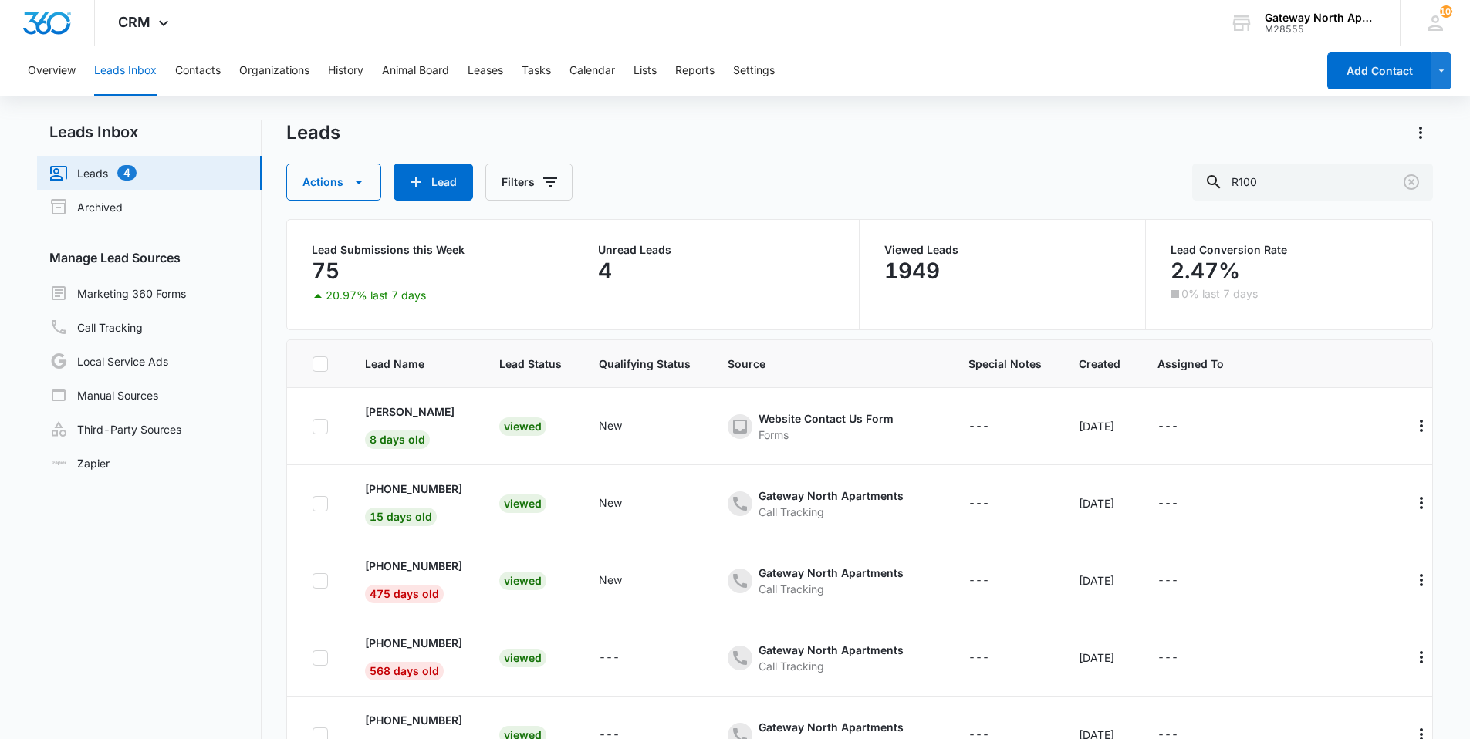
click at [87, 66] on div "Overview Leads Inbox Contacts Organizations History Animal Board Leases Tasks C…" at bounding box center [668, 70] width 1298 height 49
click at [68, 73] on button "Overview" at bounding box center [52, 70] width 48 height 49
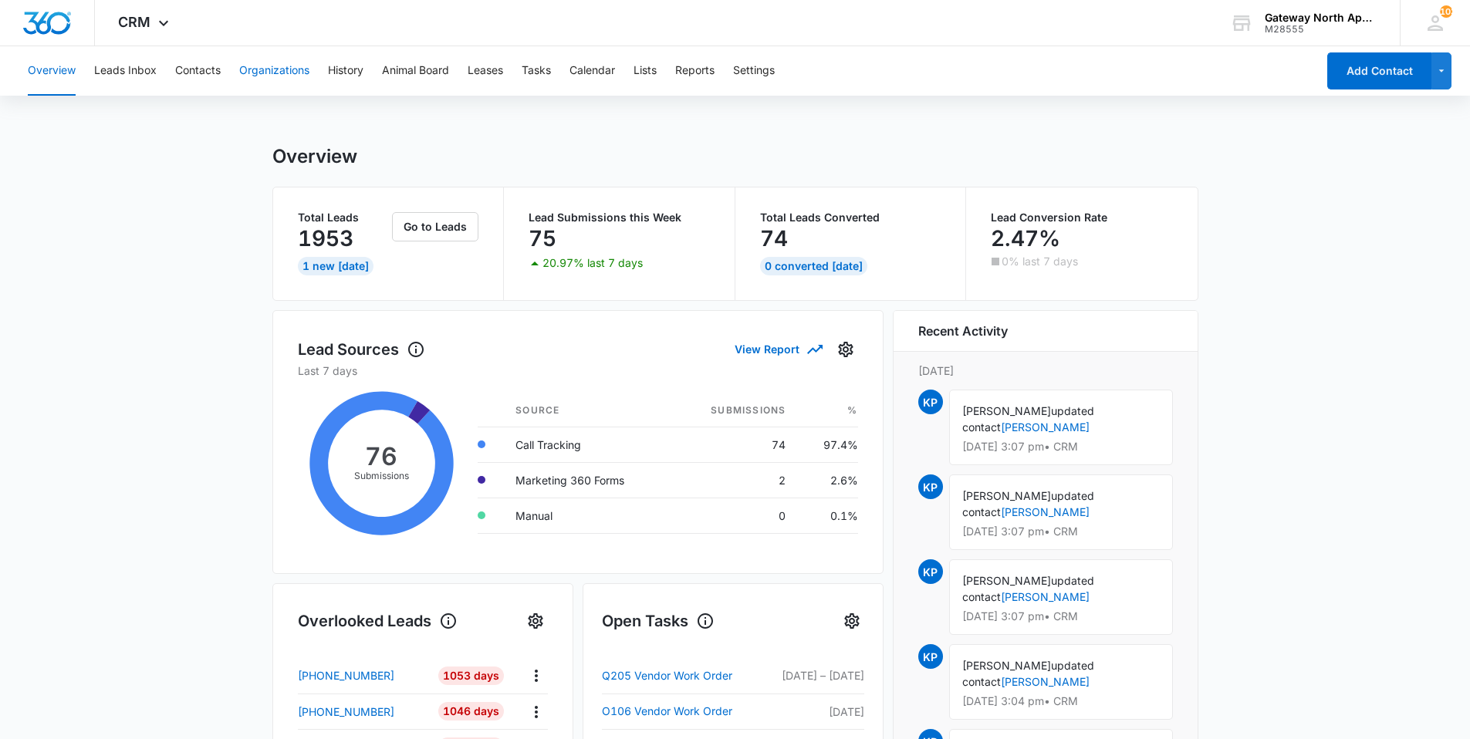
click at [289, 69] on button "Organizations" at bounding box center [274, 70] width 70 height 49
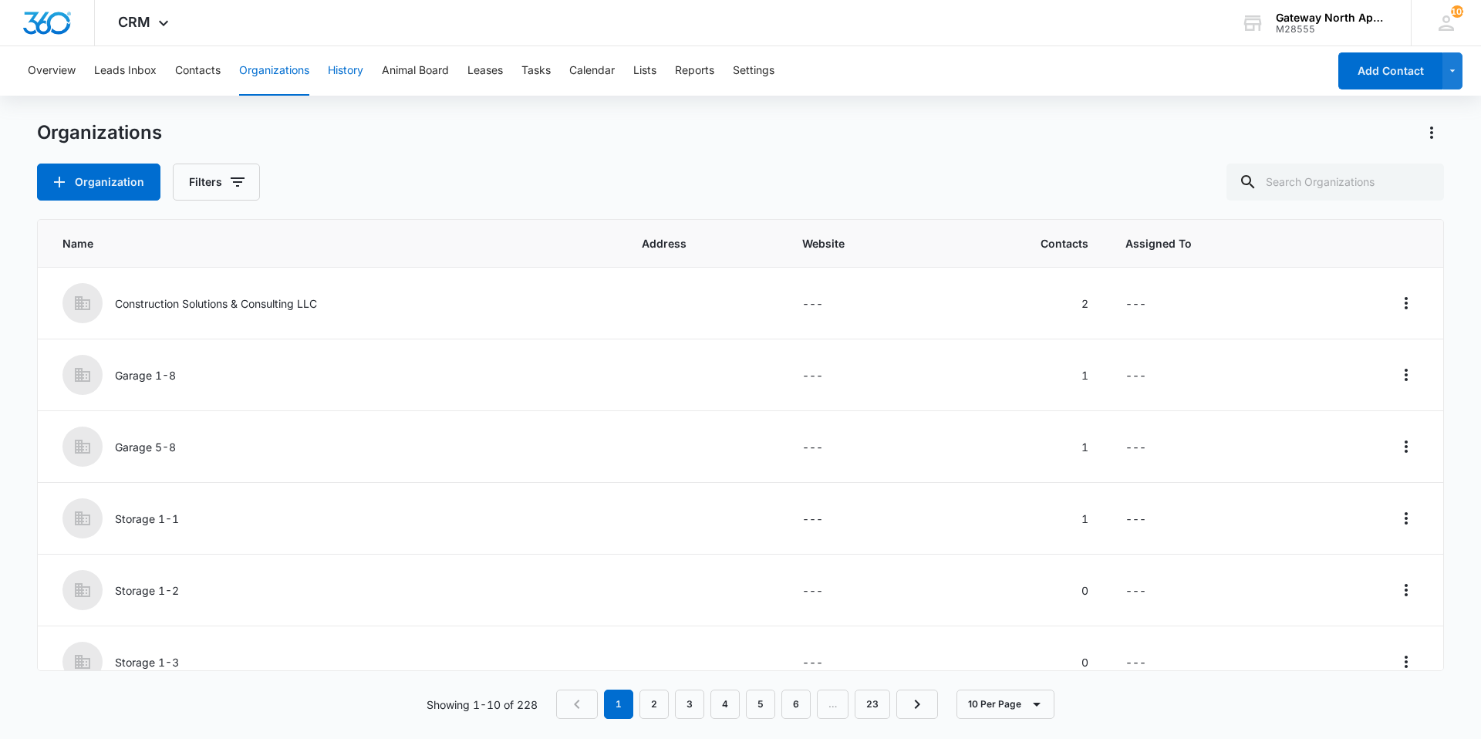
click at [356, 71] on button "History" at bounding box center [345, 70] width 35 height 49
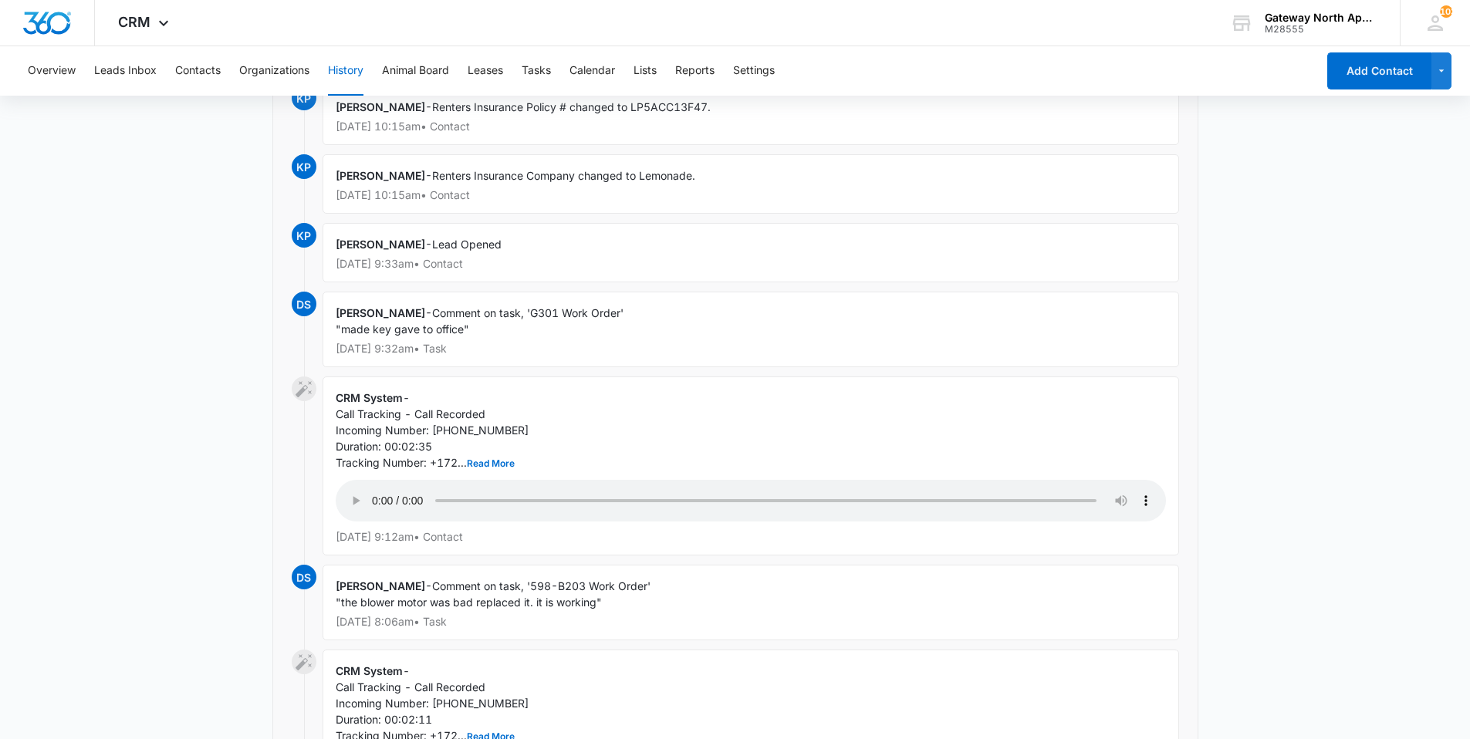
scroll to position [386, 0]
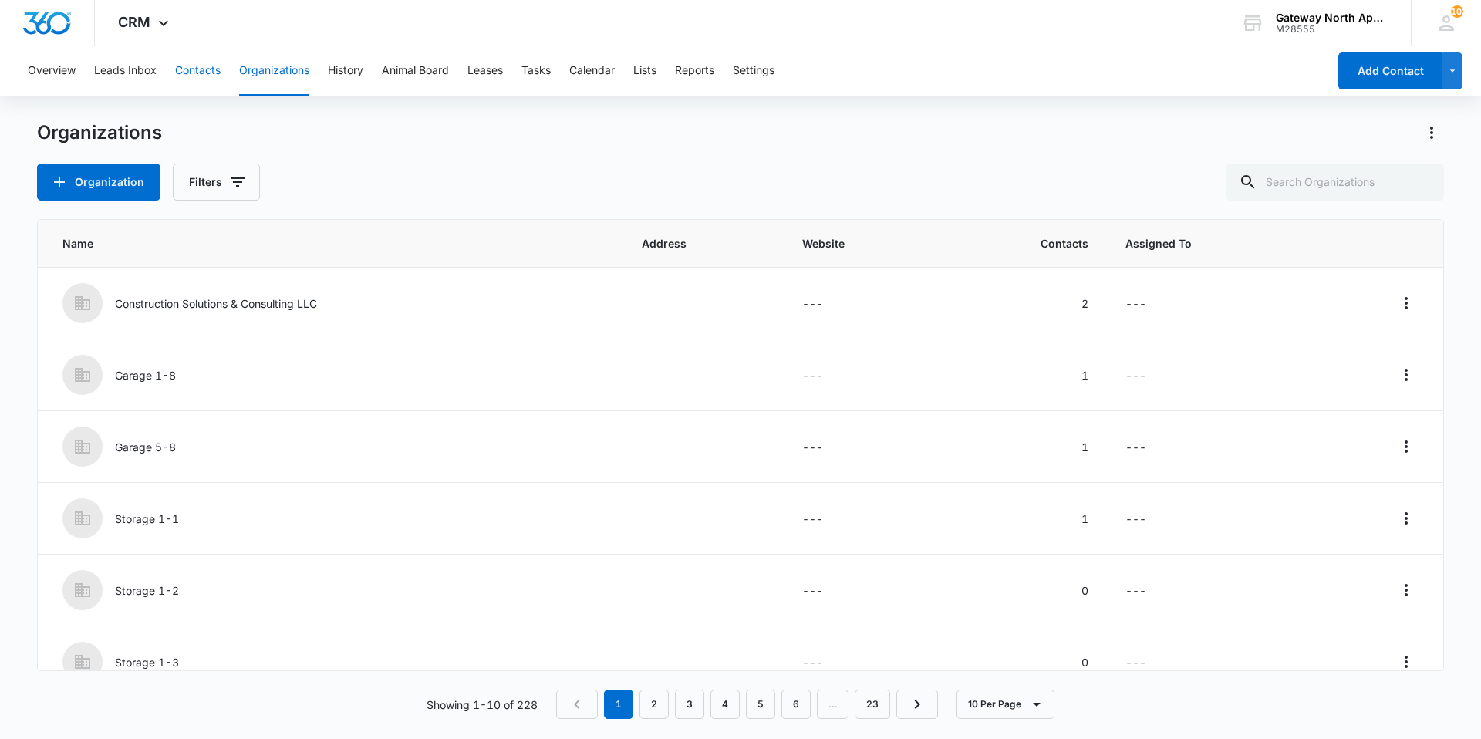
click at [213, 73] on button "Contacts" at bounding box center [198, 70] width 46 height 49
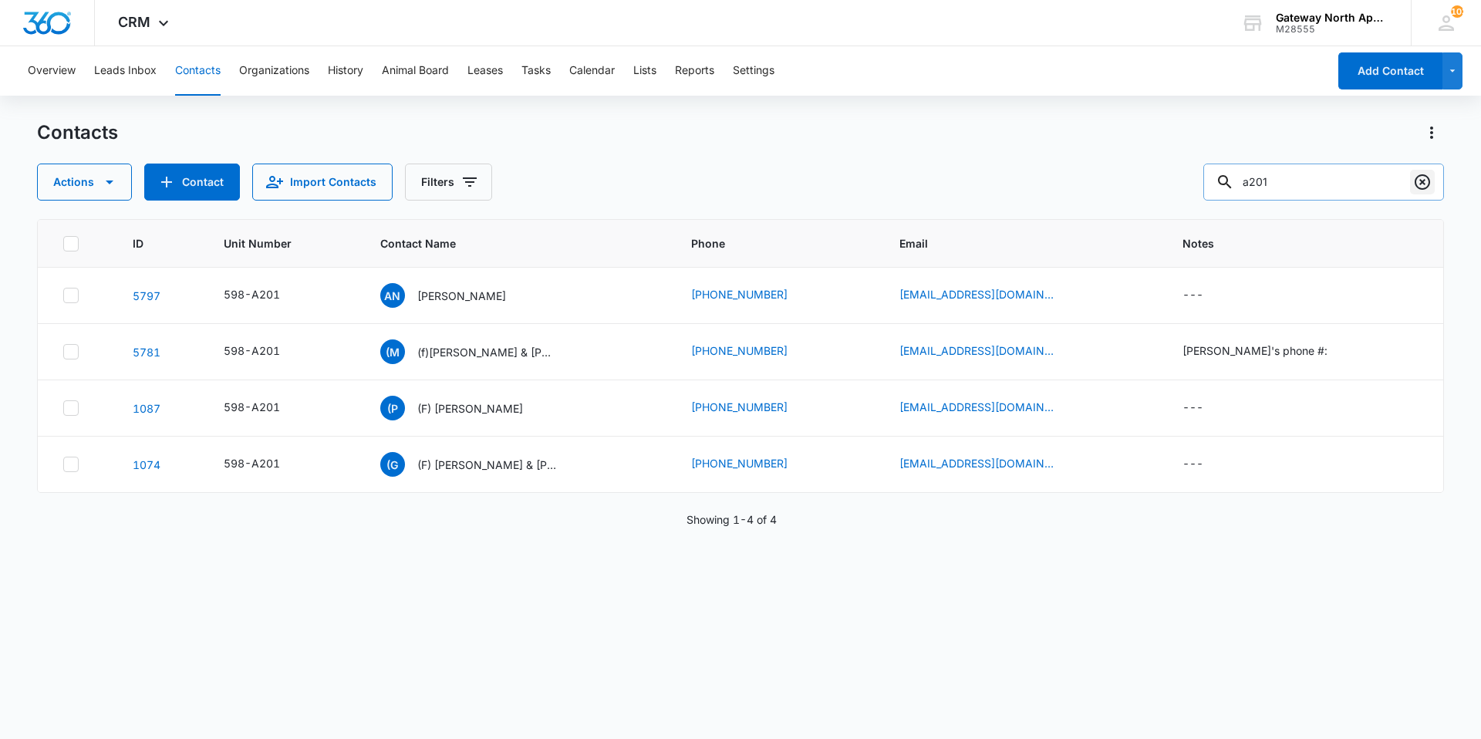
click at [1426, 182] on icon "Clear" at bounding box center [1423, 182] width 19 height 19
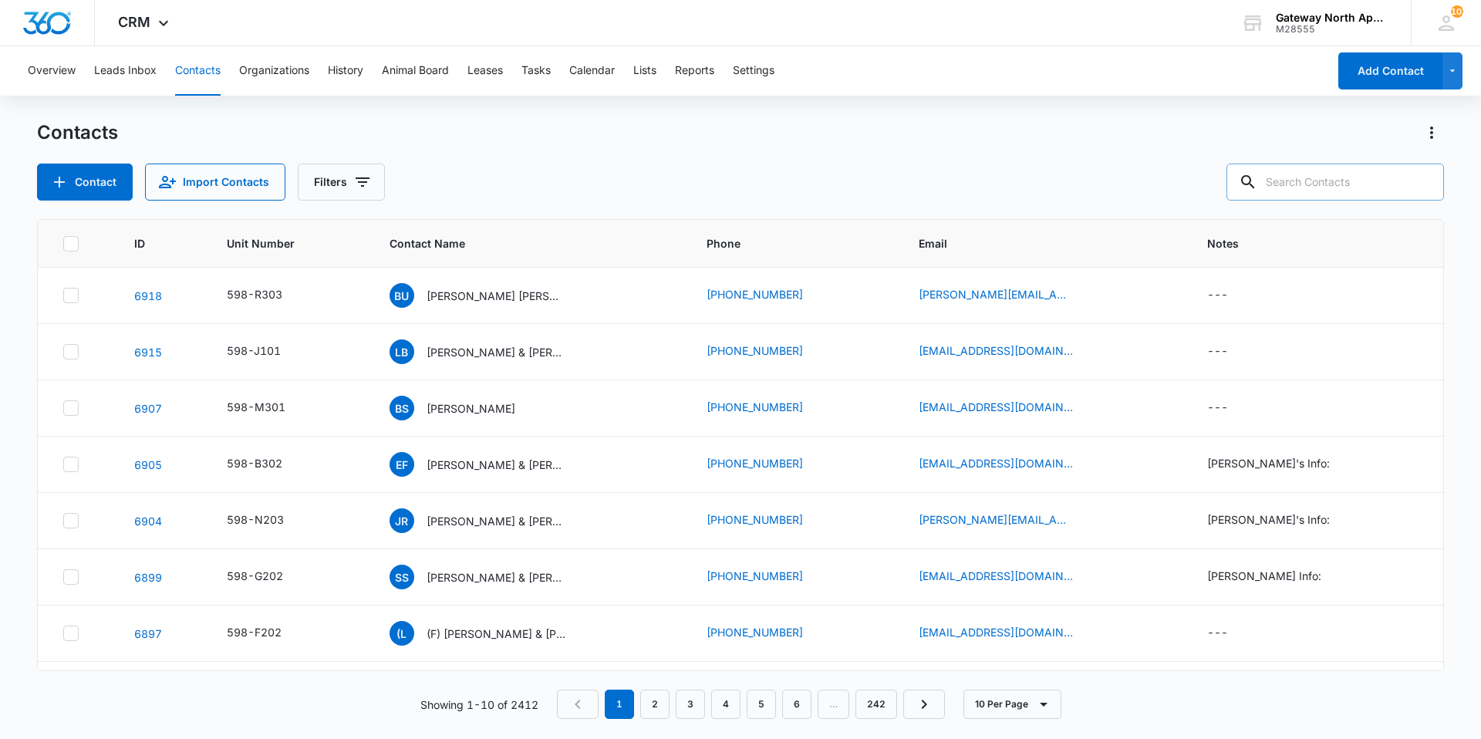
click at [1358, 182] on input "text" at bounding box center [1336, 182] width 218 height 37
type input "L0G-587"
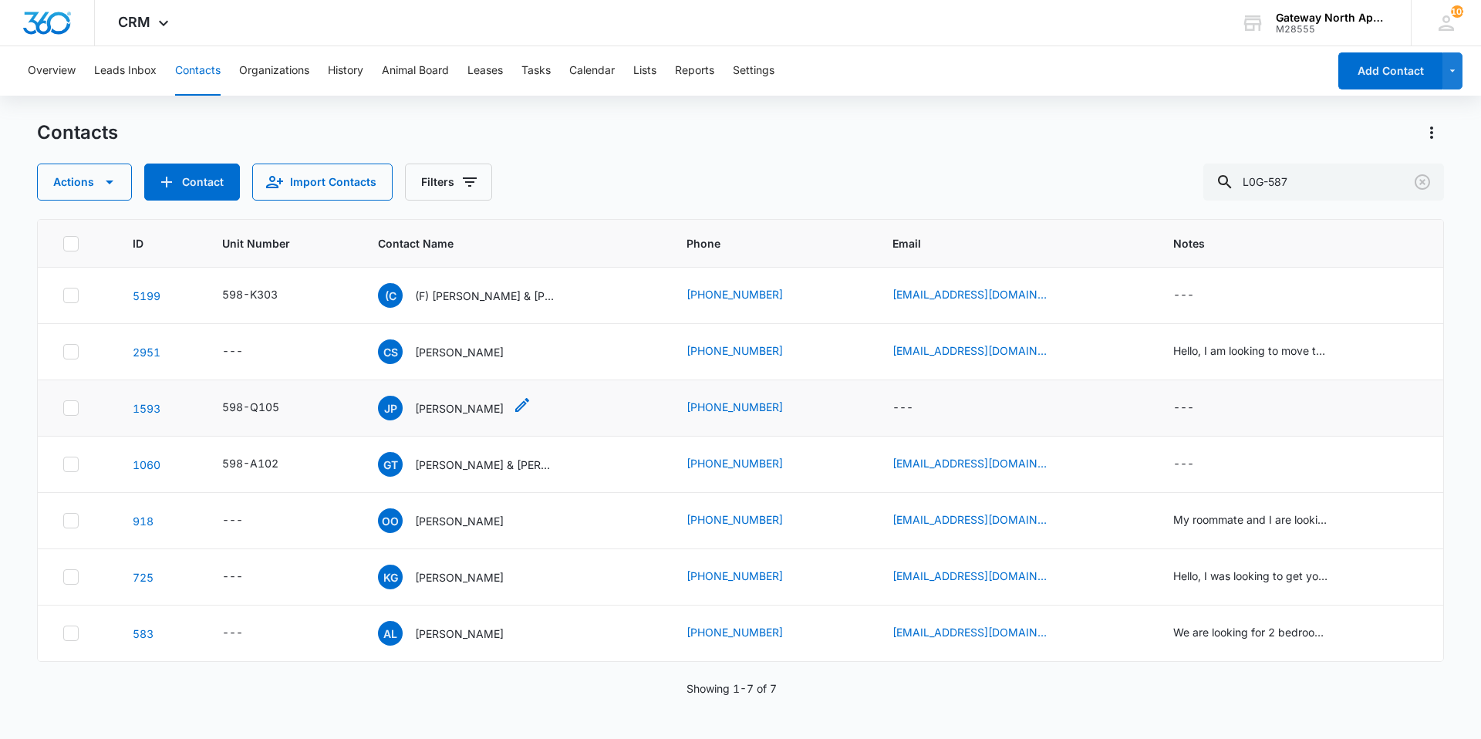
click at [449, 408] on p "[PERSON_NAME]" at bounding box center [459, 408] width 89 height 16
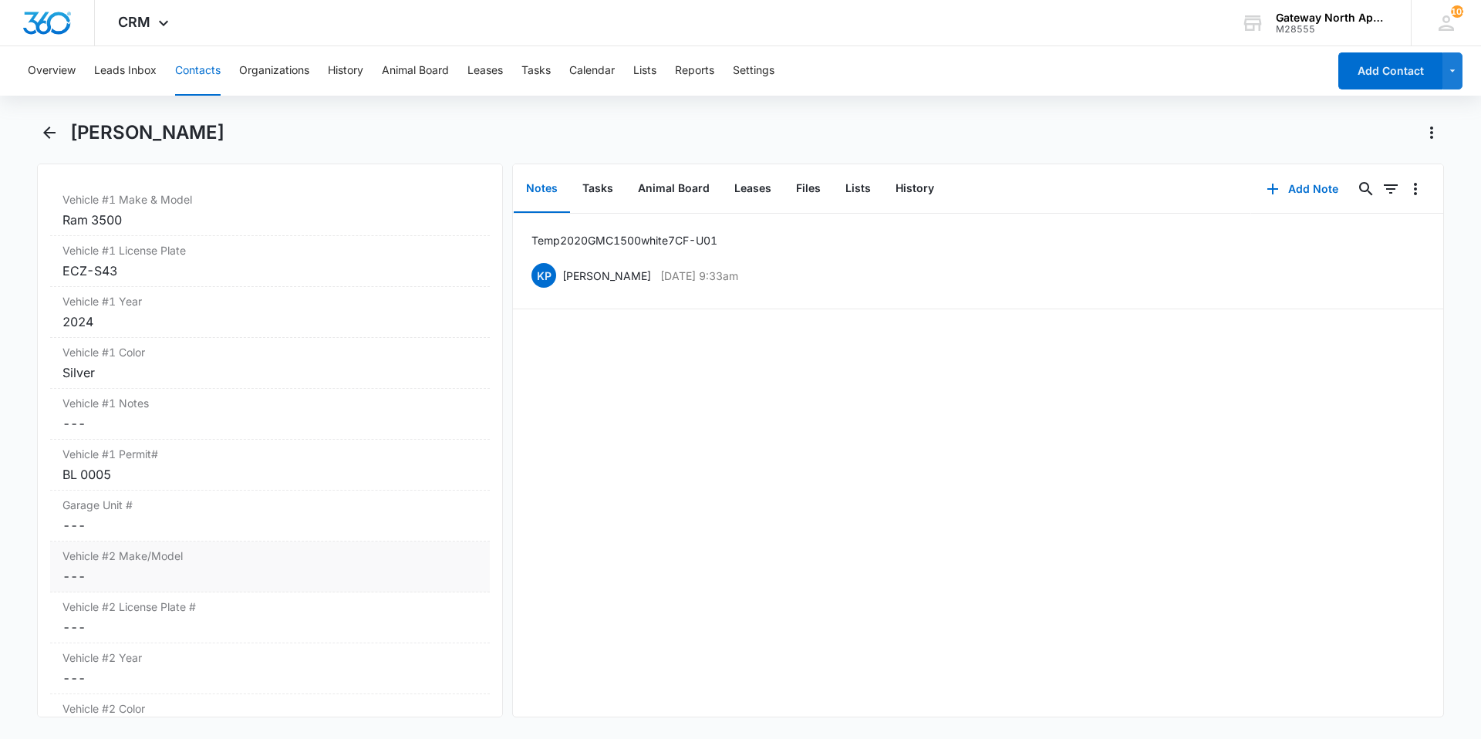
scroll to position [2469, 0]
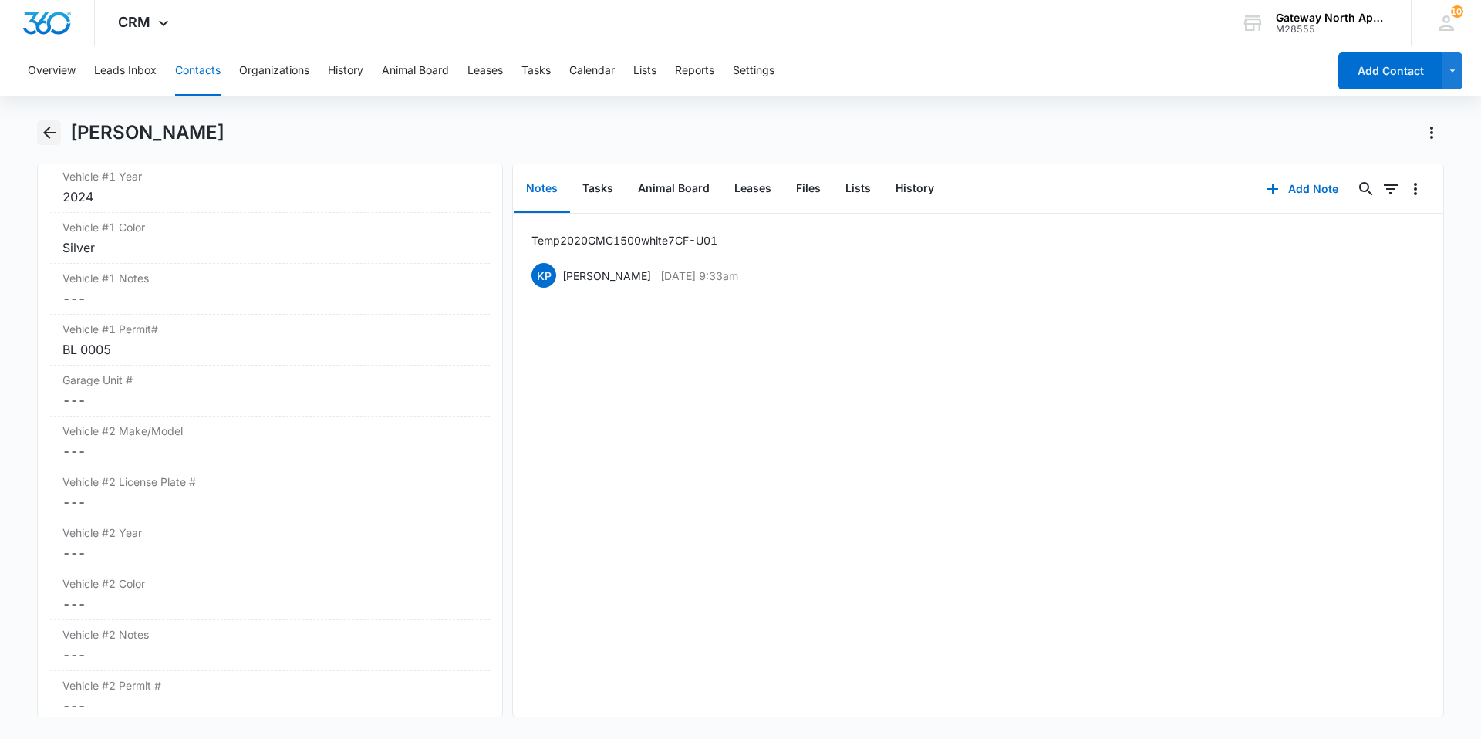
click at [52, 133] on icon "Back" at bounding box center [49, 133] width 12 height 12
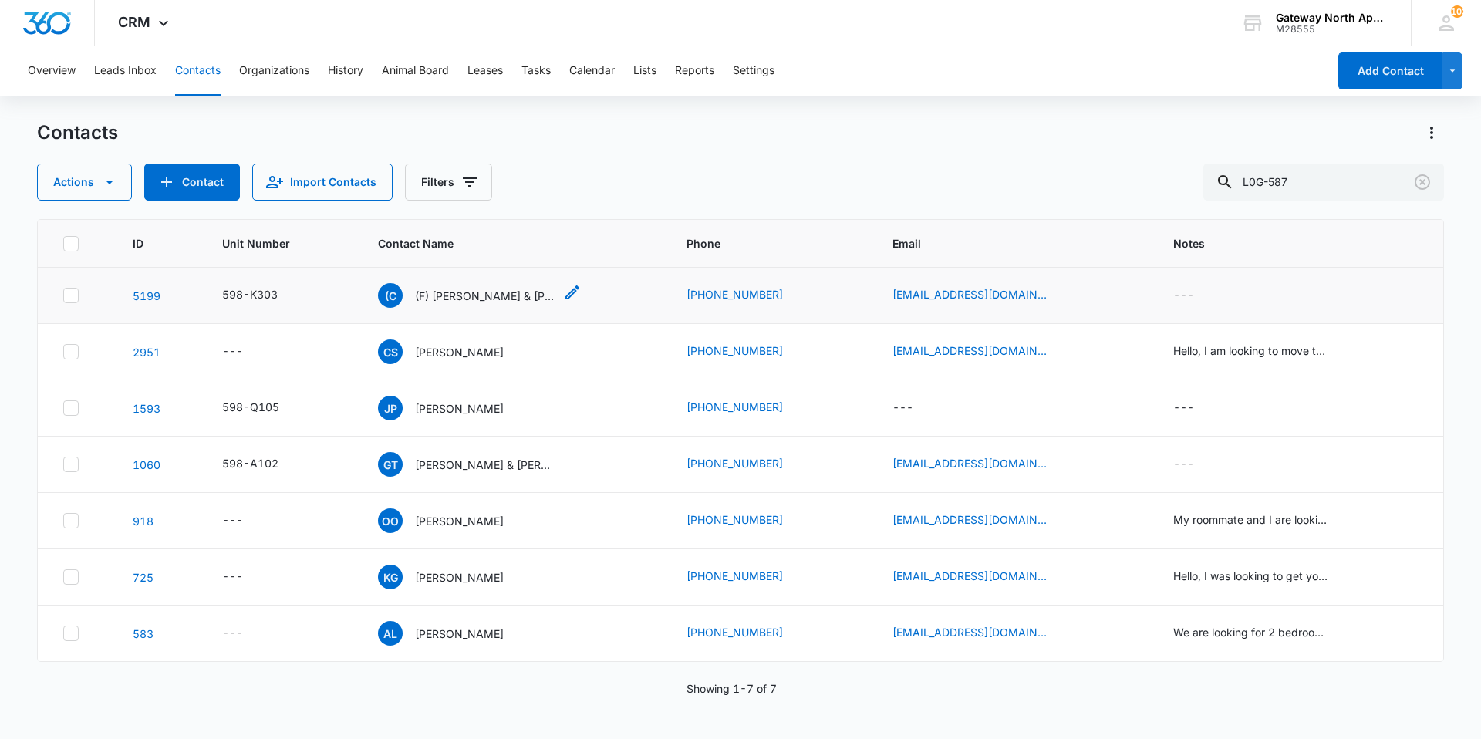
click at [464, 295] on p "(F) [PERSON_NAME] & [PERSON_NAME]" at bounding box center [484, 296] width 139 height 16
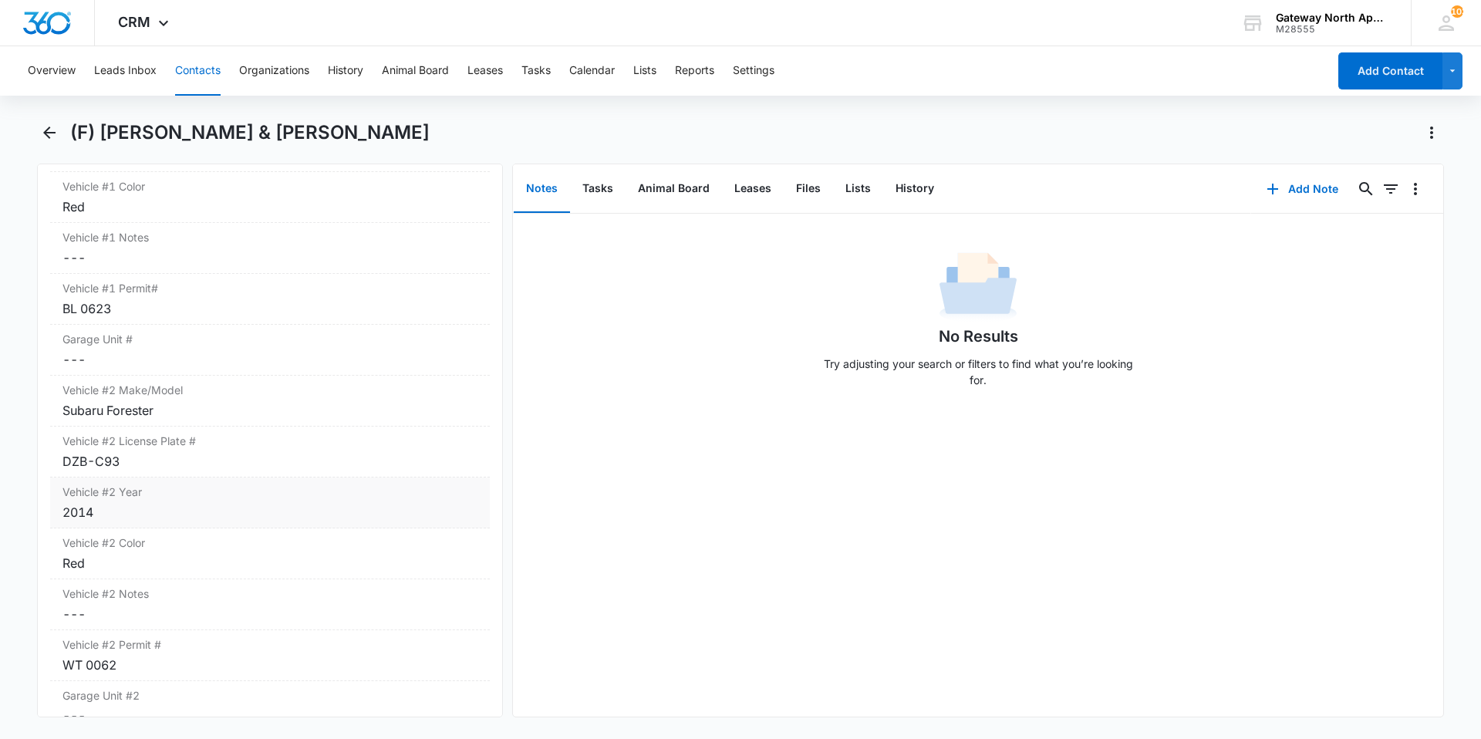
scroll to position [2469, 0]
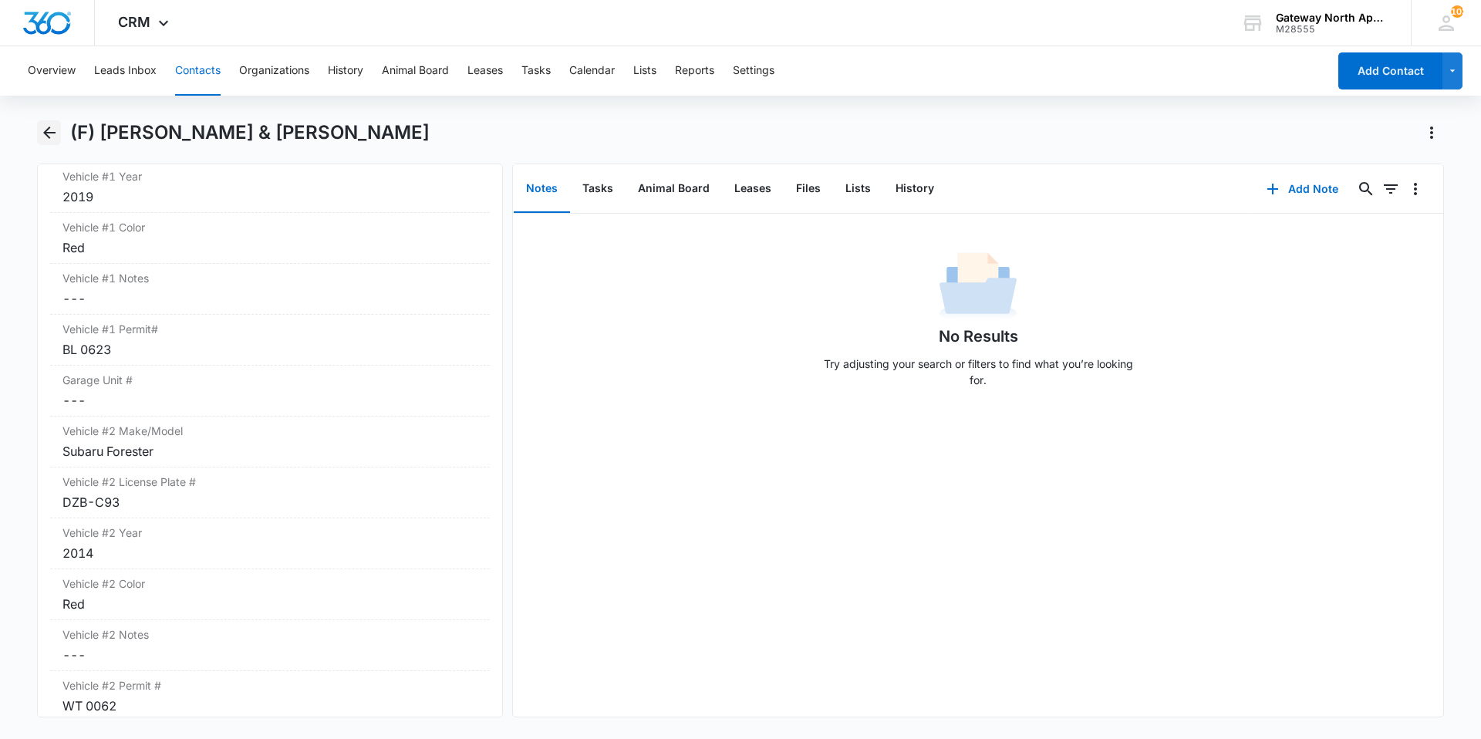
click at [38, 127] on button "Back" at bounding box center [49, 132] width 24 height 25
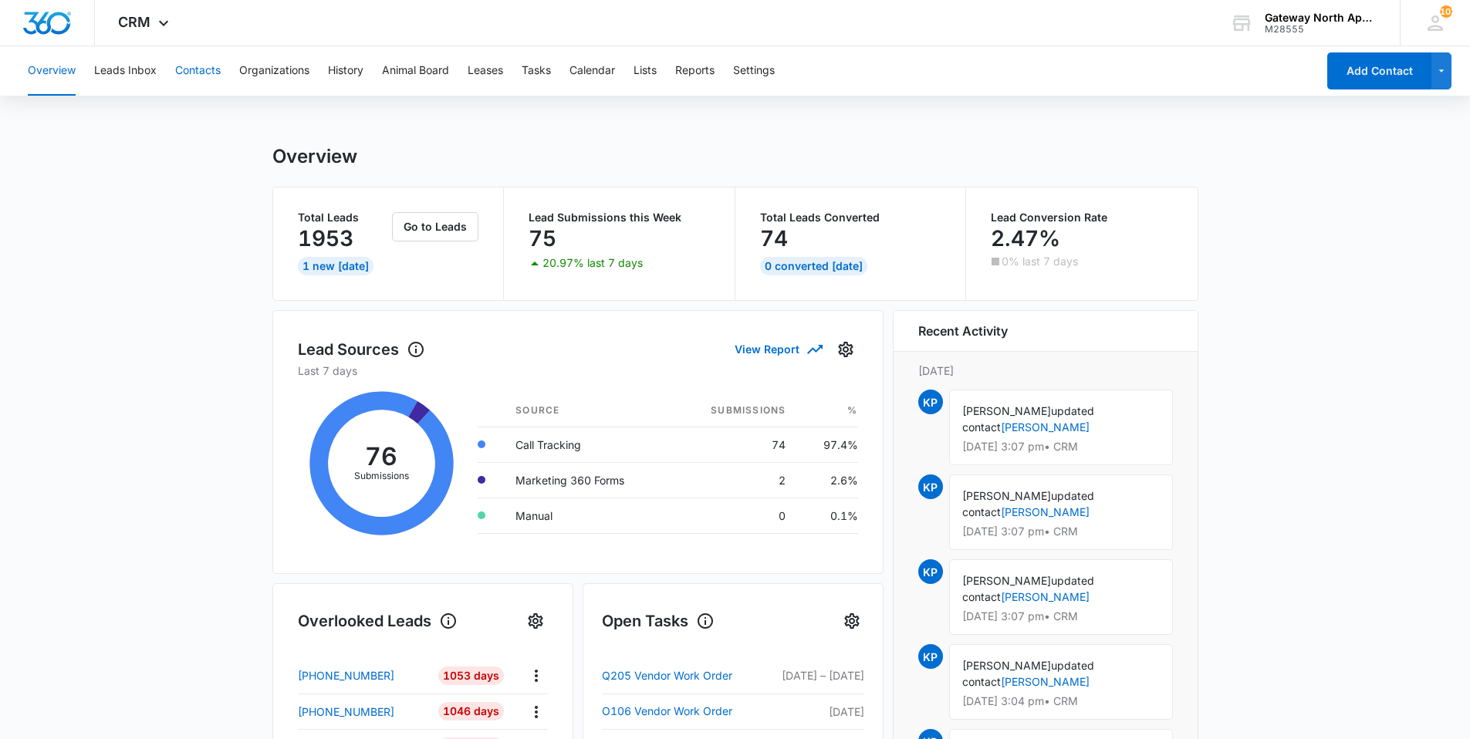
click at [215, 71] on button "Contacts" at bounding box center [198, 70] width 46 height 49
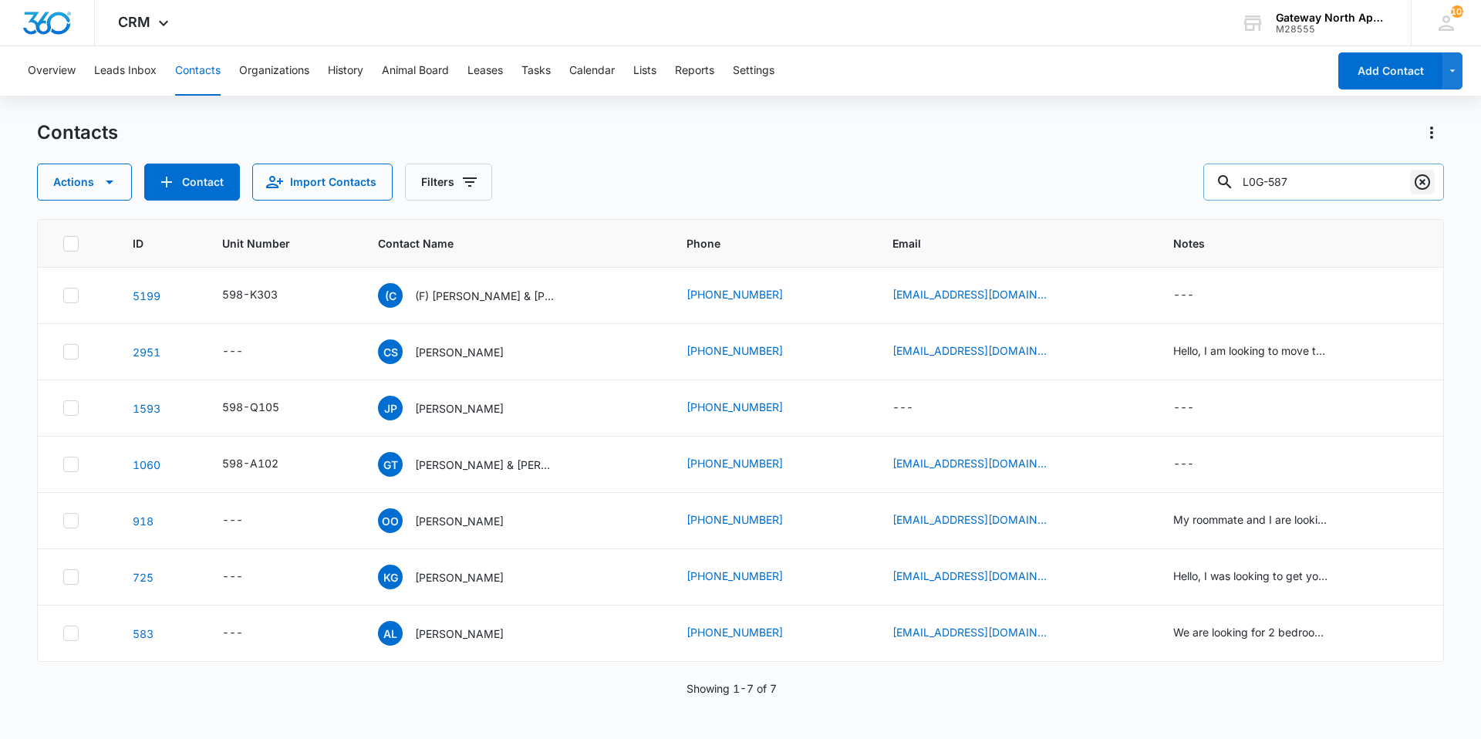
click at [1432, 188] on button "Clear" at bounding box center [1422, 182] width 25 height 25
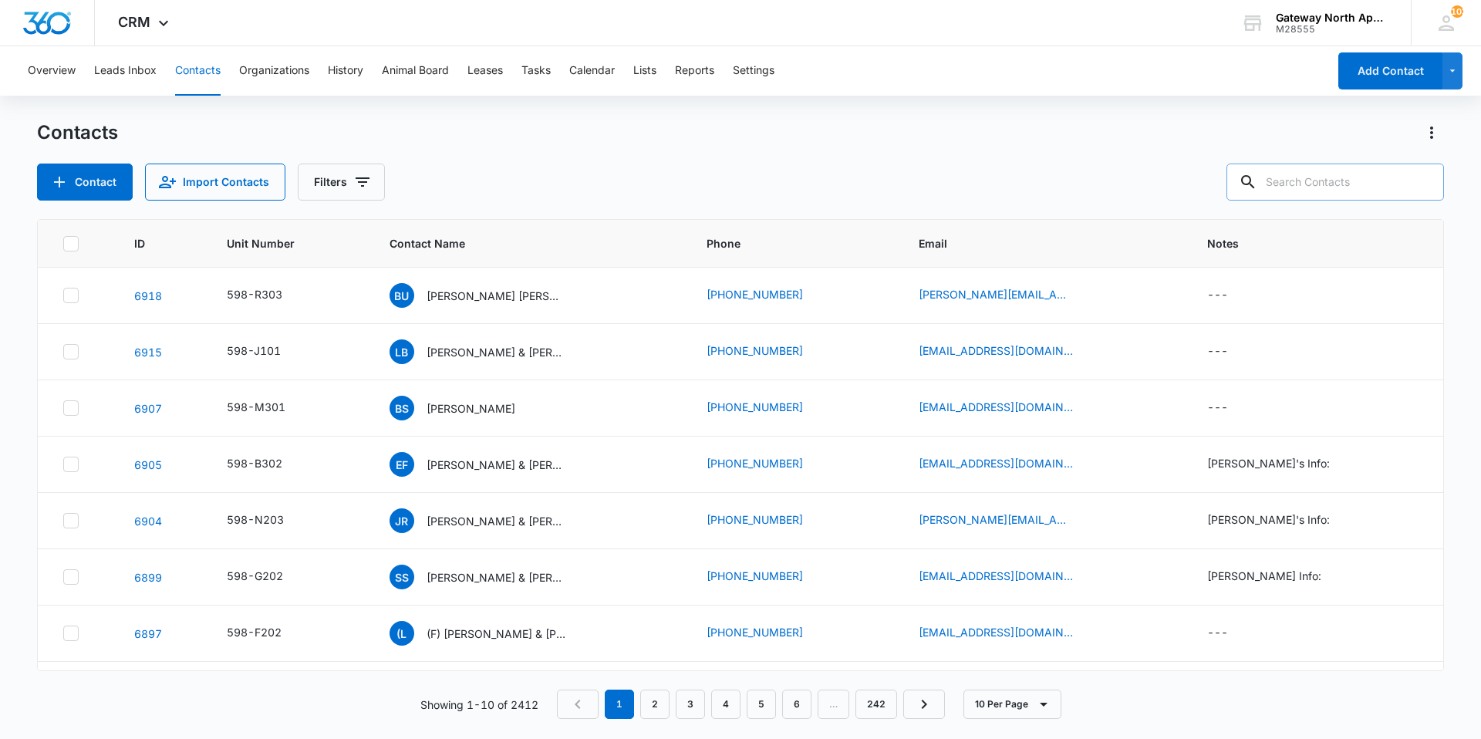
click at [1354, 184] on input "text" at bounding box center [1336, 182] width 218 height 37
type input "q200"
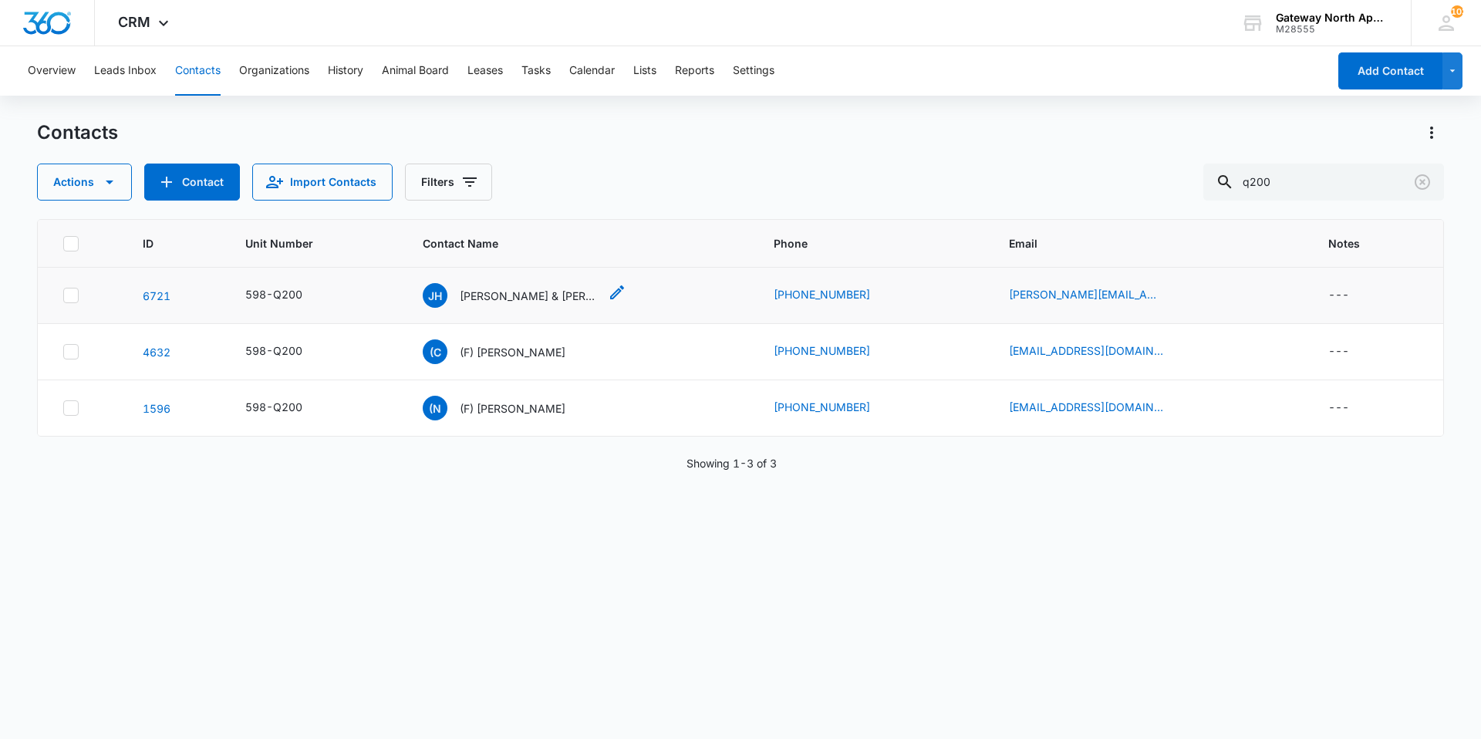
click at [508, 294] on p "[PERSON_NAME] & [PERSON_NAME]" at bounding box center [529, 296] width 139 height 16
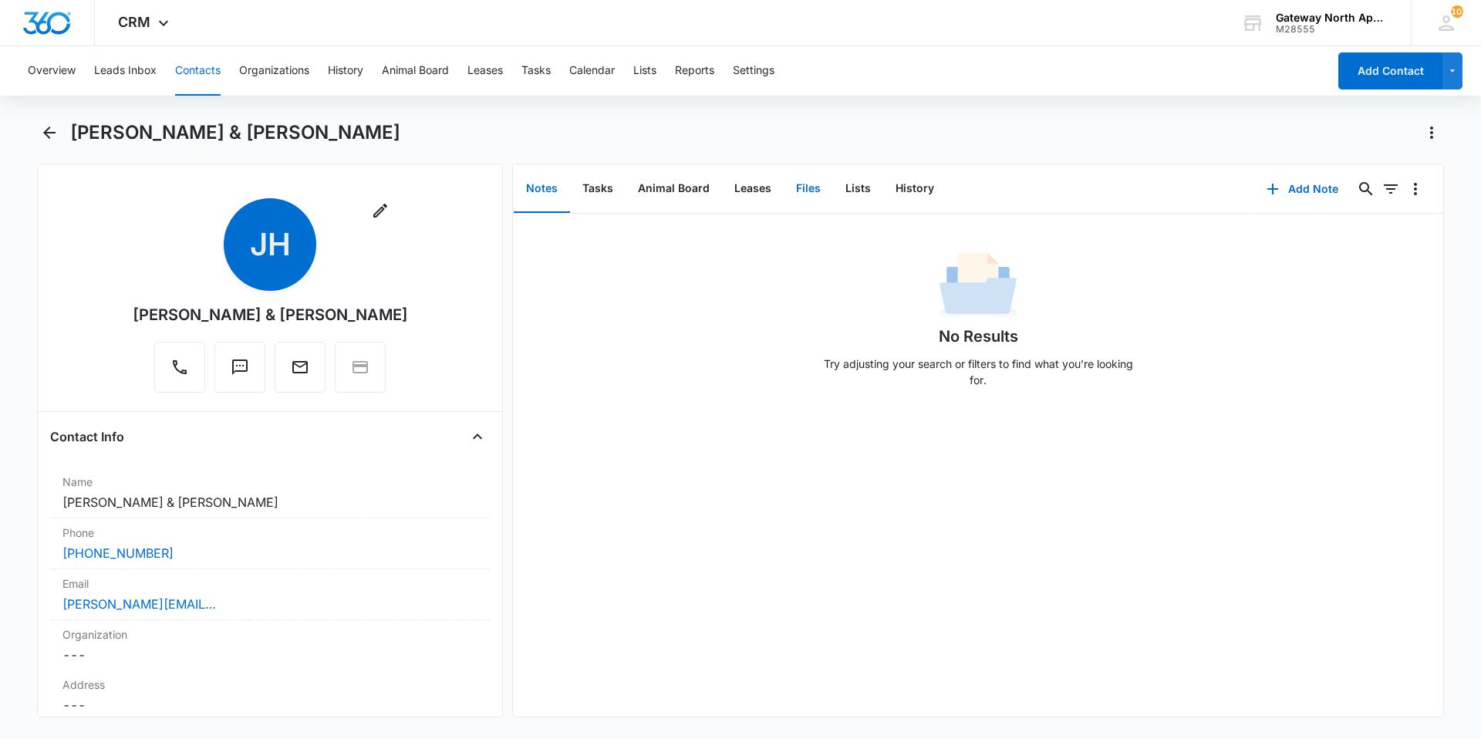
click at [801, 187] on button "Files" at bounding box center [808, 189] width 49 height 48
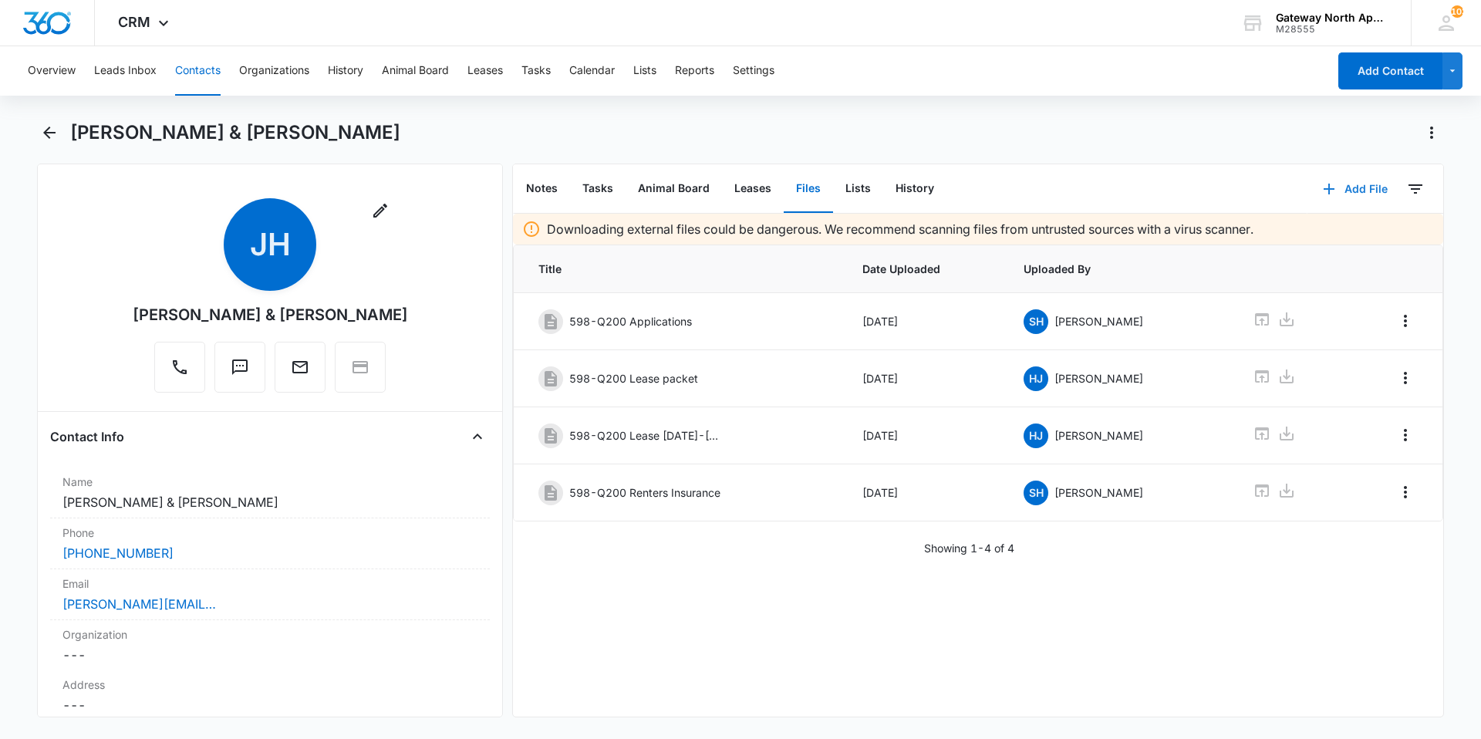
click at [1366, 189] on button "Add File" at bounding box center [1356, 189] width 96 height 37
click at [1334, 238] on div "Upload Files" at bounding box center [1335, 238] width 62 height 11
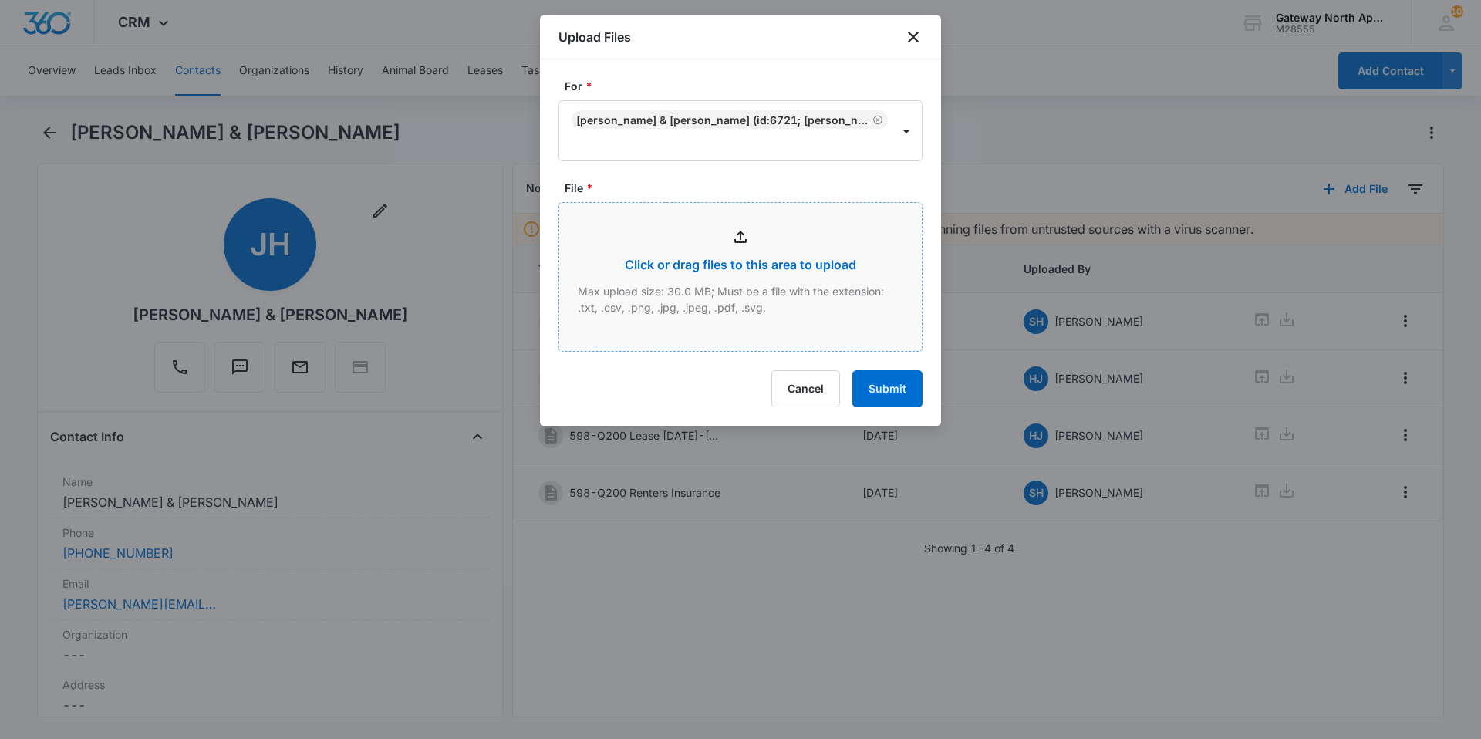
type input "C:\fakepath\Updated Vehicle Q200_09112025152624.pdf"
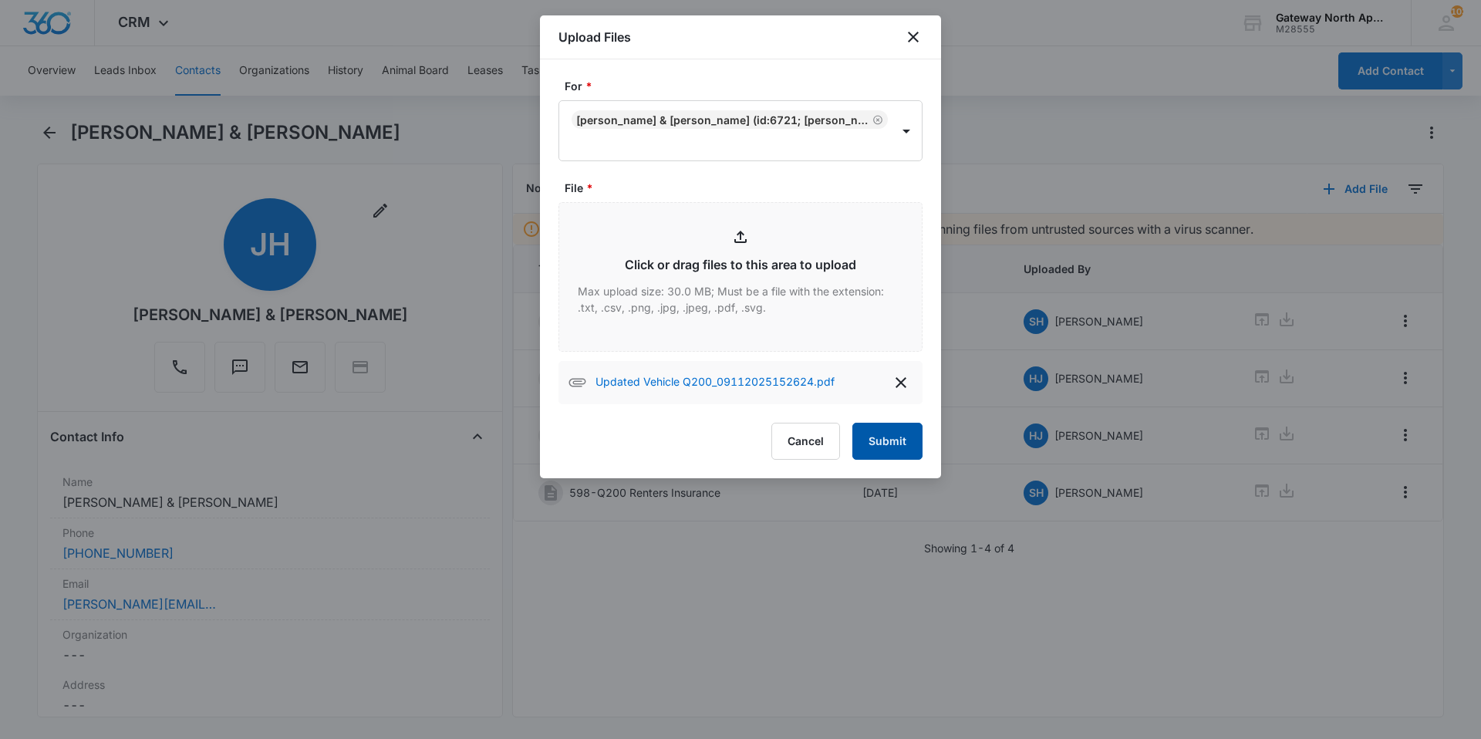
click at [893, 440] on button "Submit" at bounding box center [888, 441] width 70 height 37
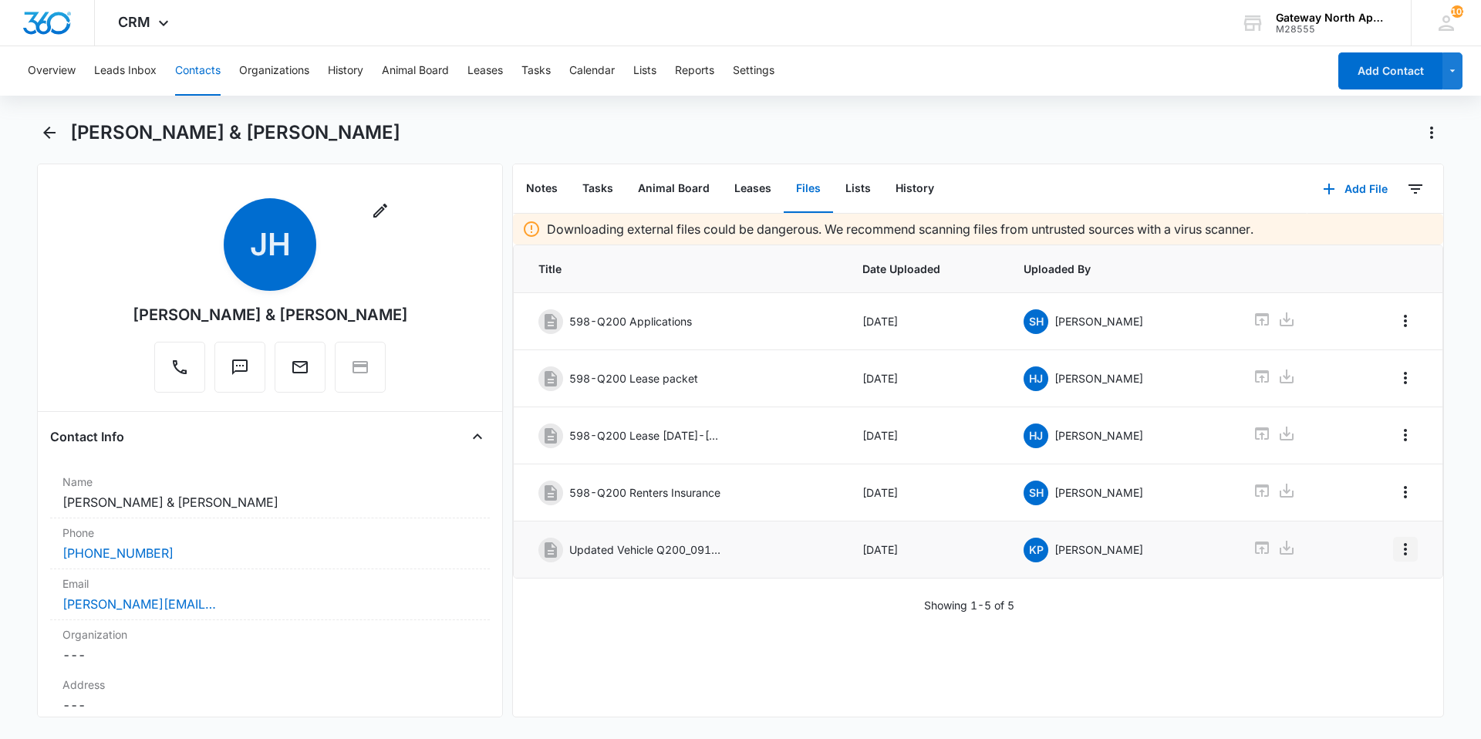
click at [1405, 551] on button "Overflow Menu" at bounding box center [1405, 549] width 25 height 25
click at [1362, 584] on button "Edit" at bounding box center [1362, 592] width 88 height 23
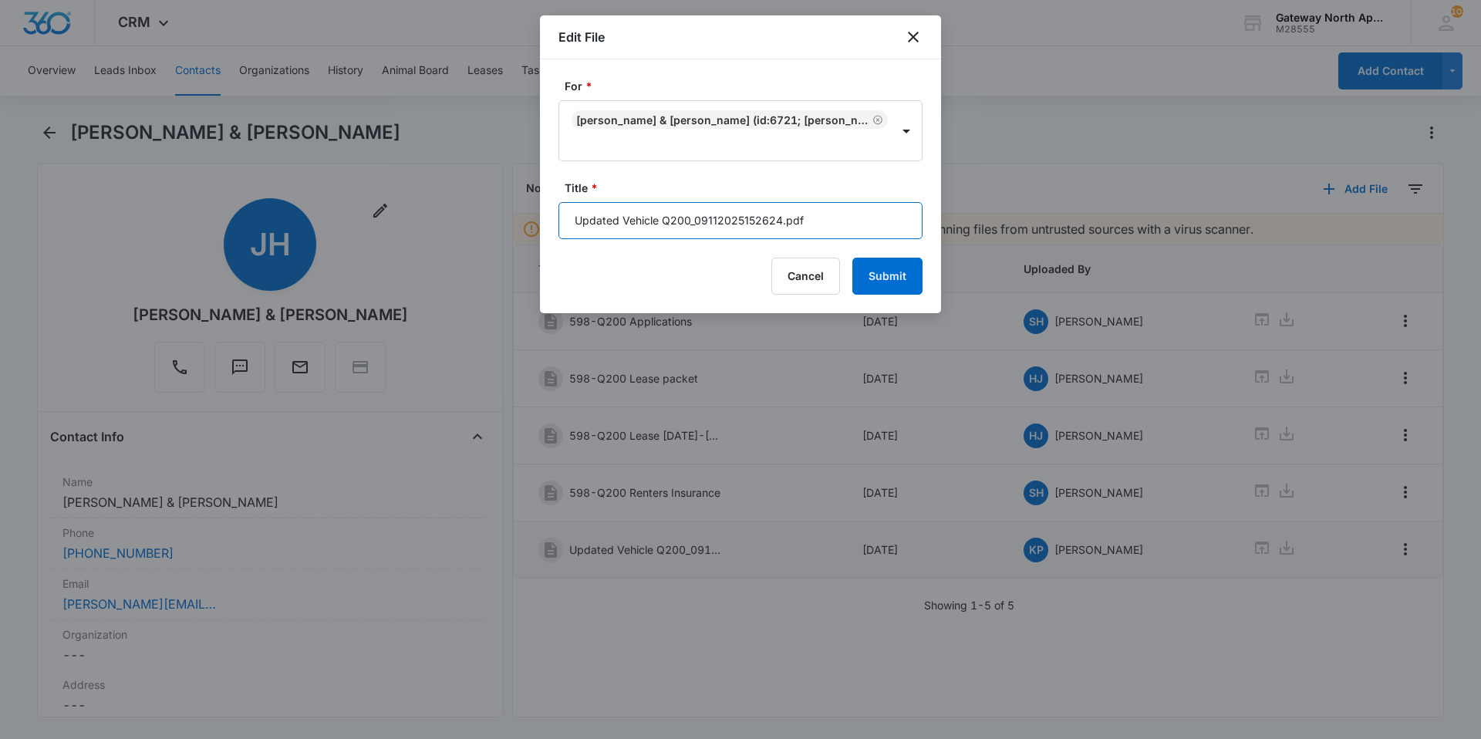
drag, startPoint x: 796, startPoint y: 220, endPoint x: 665, endPoint y: 233, distance: 131.8
click at [665, 233] on input "Updated Vehicle Q200_09112025152624.pdf" at bounding box center [741, 220] width 364 height 37
drag, startPoint x: 707, startPoint y: 222, endPoint x: 649, endPoint y: 220, distance: 57.9
click at [649, 220] on input "Updated Vehicle f" at bounding box center [741, 220] width 364 height 37
click at [676, 218] on input "Updated Vehicle f" at bounding box center [741, 220] width 364 height 37
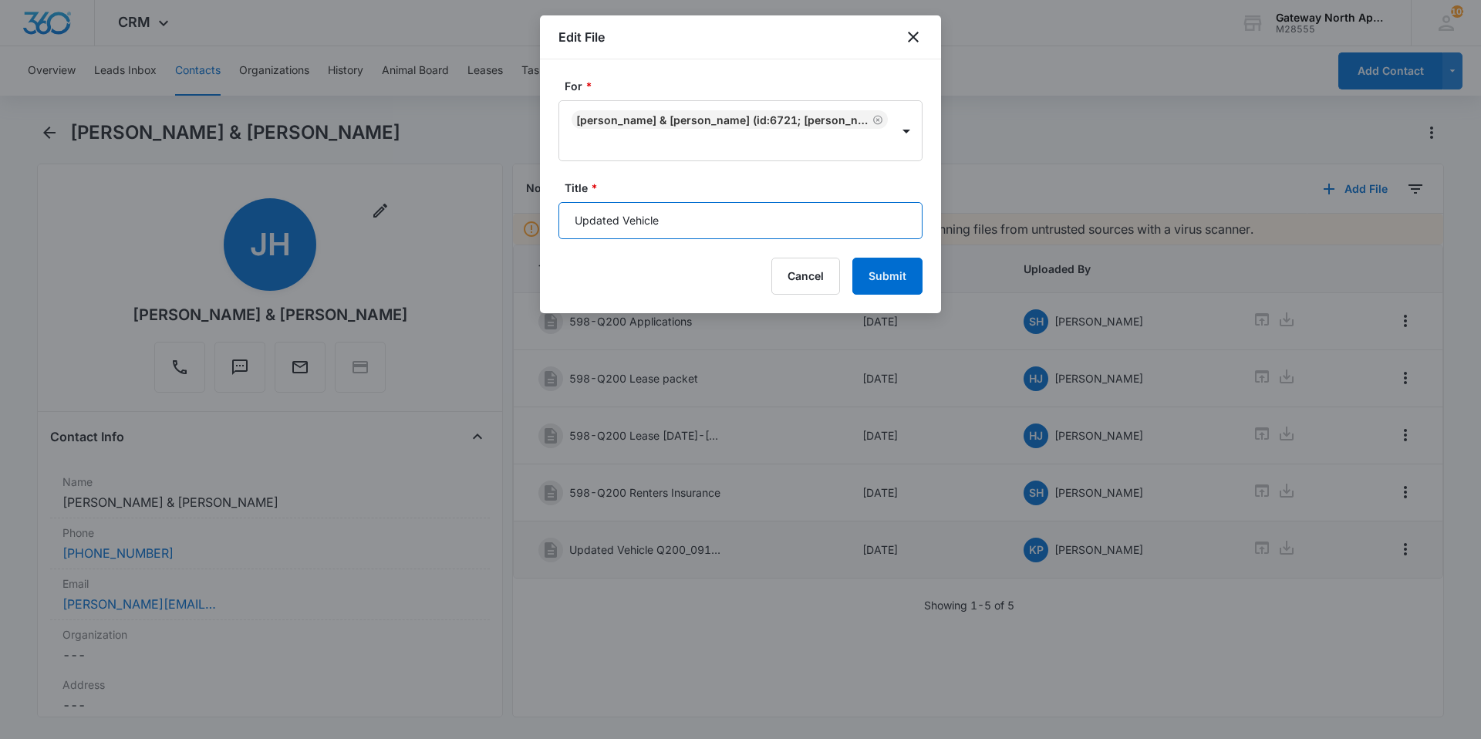
click at [576, 220] on input "Updated Vehicle" at bounding box center [741, 220] width 364 height 37
type input "598-Q200 Updated Vehicle"
click at [902, 282] on button "Submit" at bounding box center [888, 276] width 70 height 37
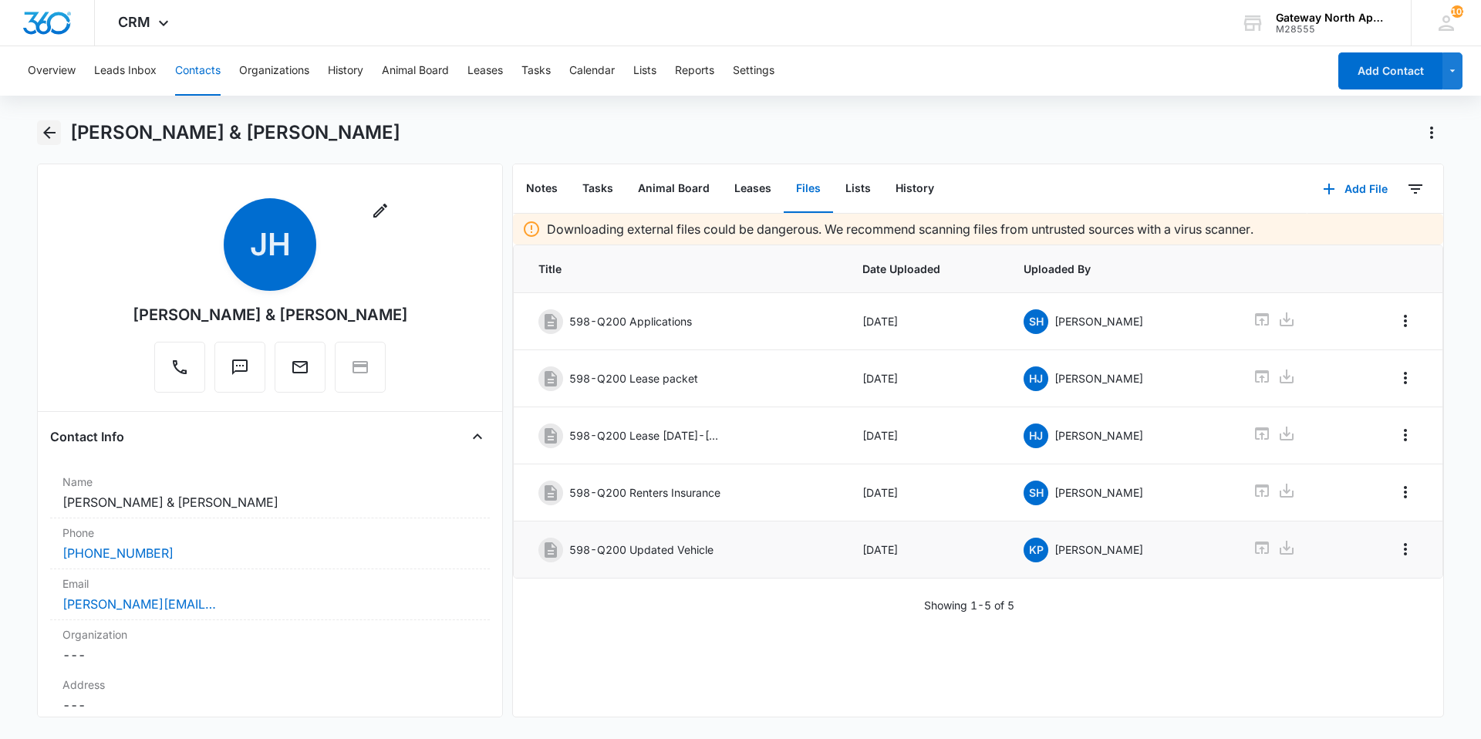
click at [48, 127] on icon "Back" at bounding box center [49, 132] width 19 height 19
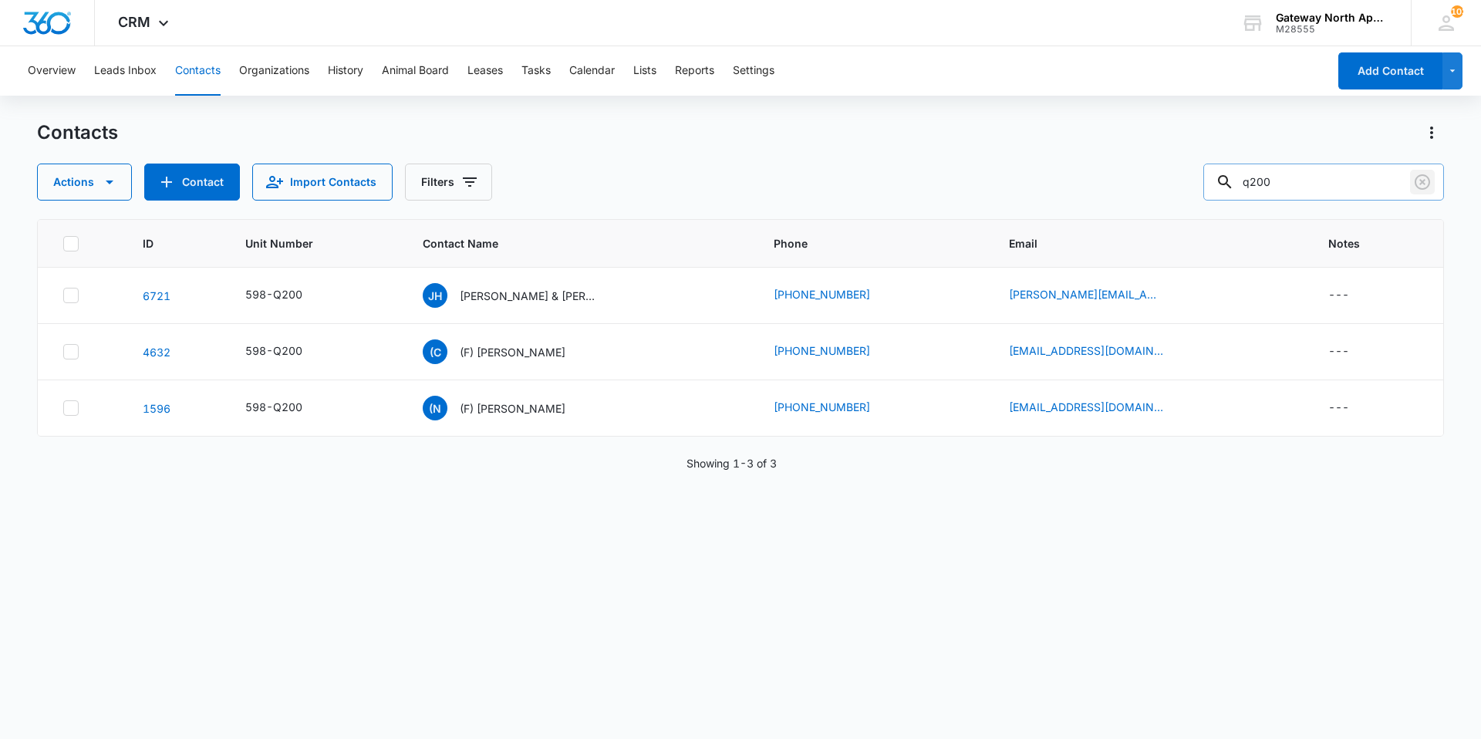
drag, startPoint x: 1421, startPoint y: 175, endPoint x: 1365, endPoint y: 182, distance: 56.8
click at [1419, 176] on icon "Clear" at bounding box center [1422, 181] width 15 height 15
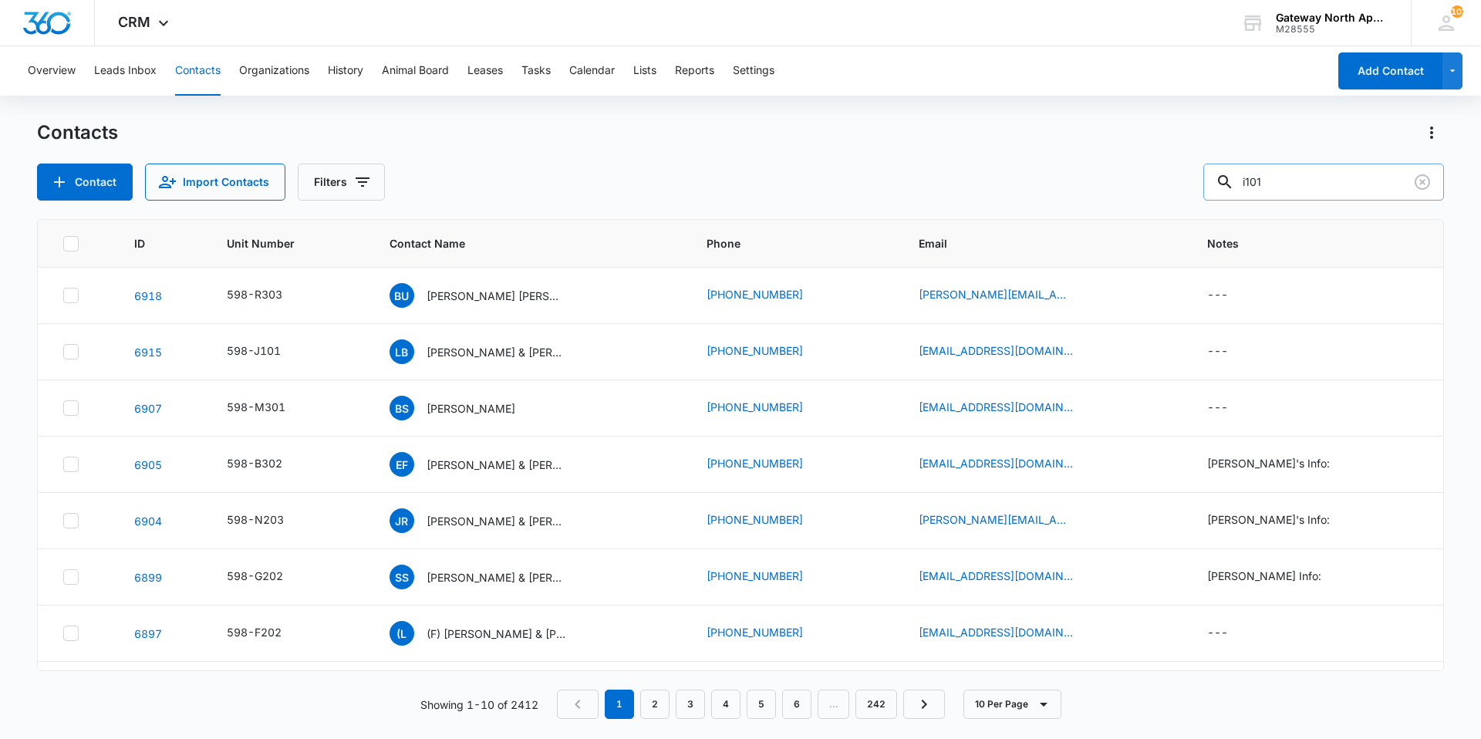
type input "i101"
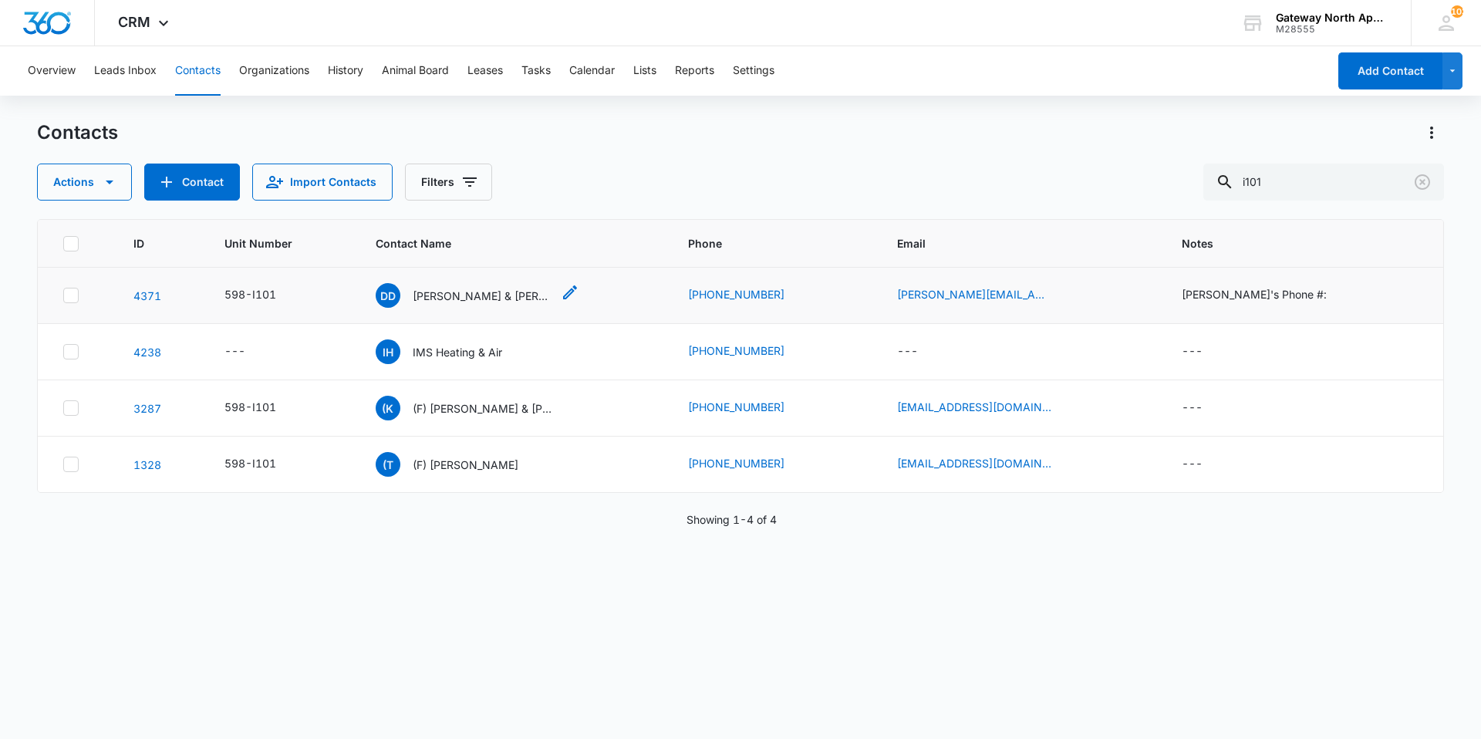
click at [476, 301] on p "[PERSON_NAME] & [PERSON_NAME]" at bounding box center [482, 296] width 139 height 16
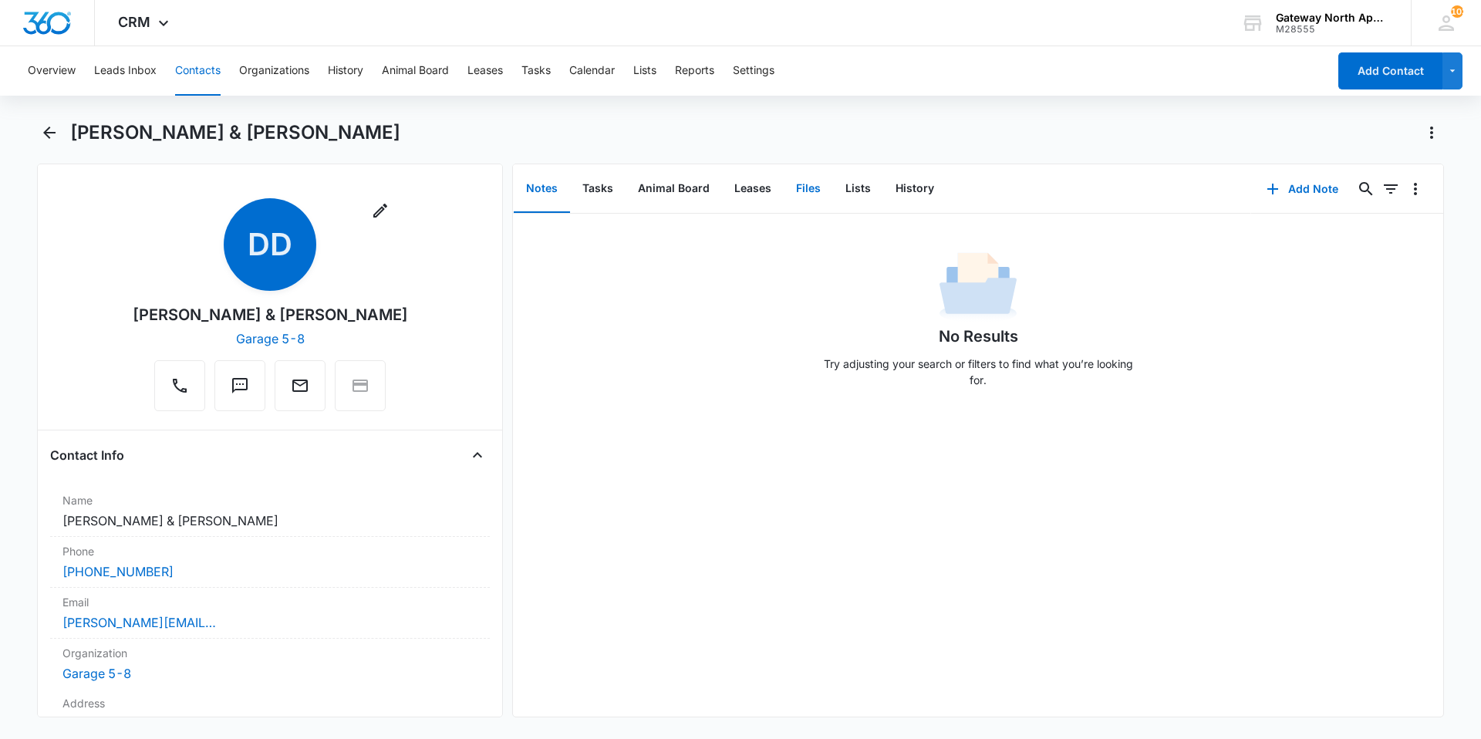
click at [809, 188] on button "Files" at bounding box center [808, 189] width 49 height 48
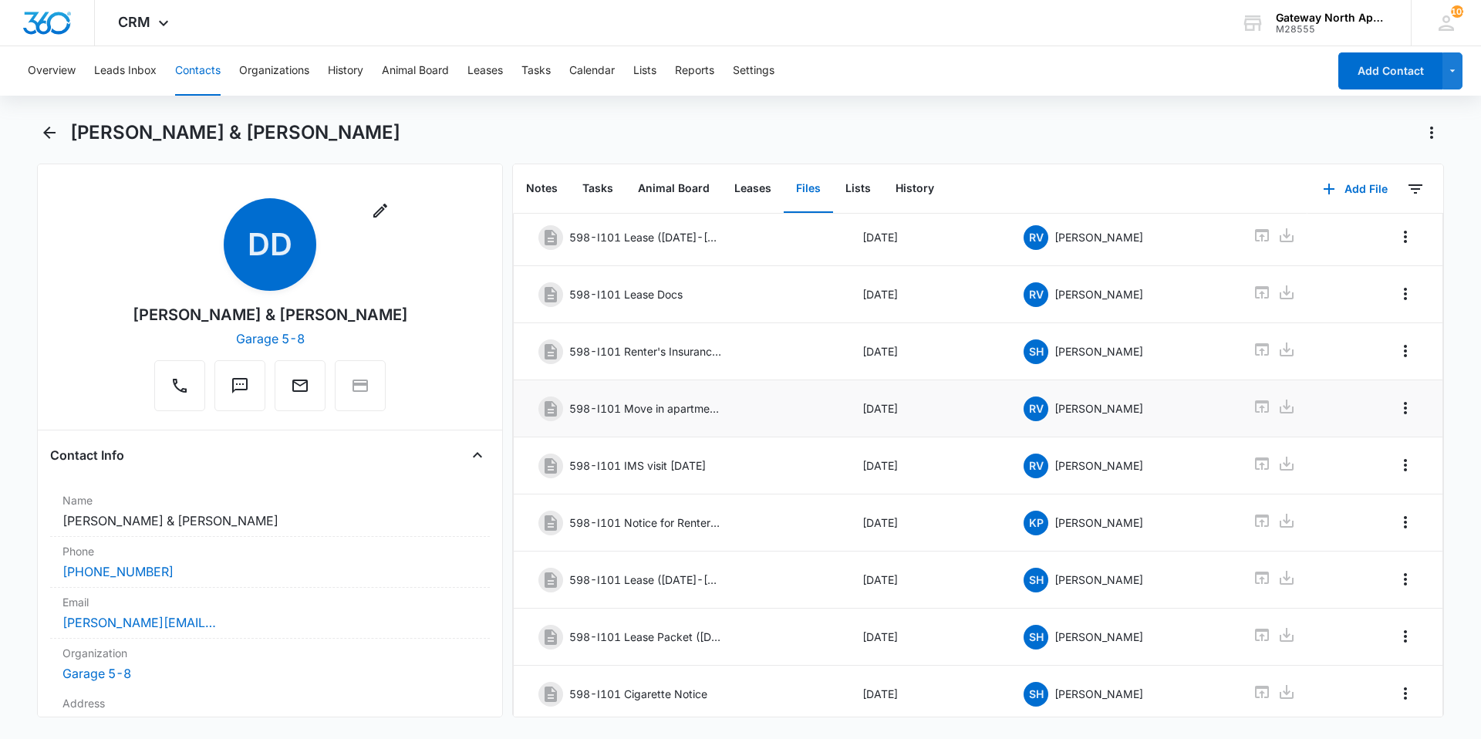
scroll to position [194, 0]
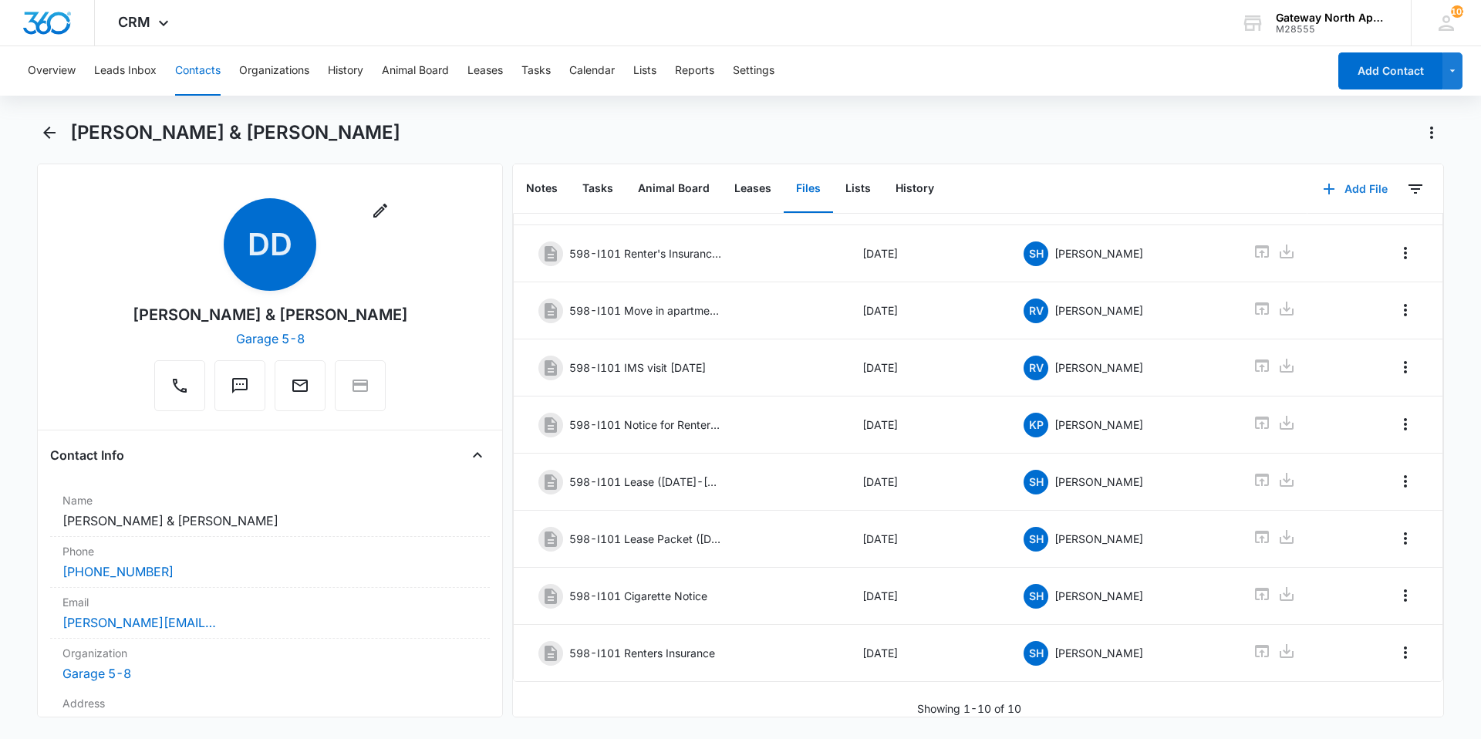
click at [1349, 183] on button "Add File" at bounding box center [1356, 189] width 96 height 37
click at [1333, 231] on button "Upload Files" at bounding box center [1343, 238] width 117 height 23
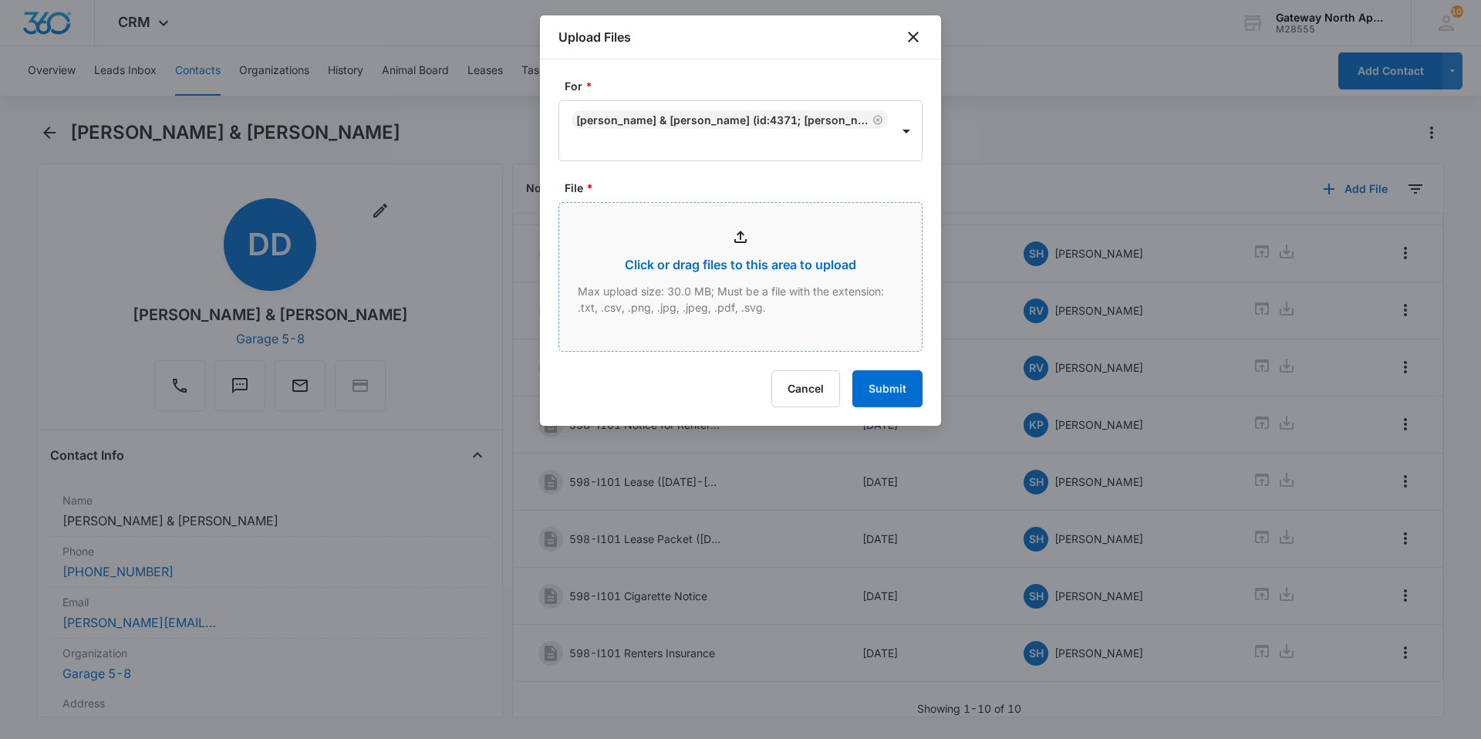
type input "C:\fakepath\I101_09112025144855.pdf"
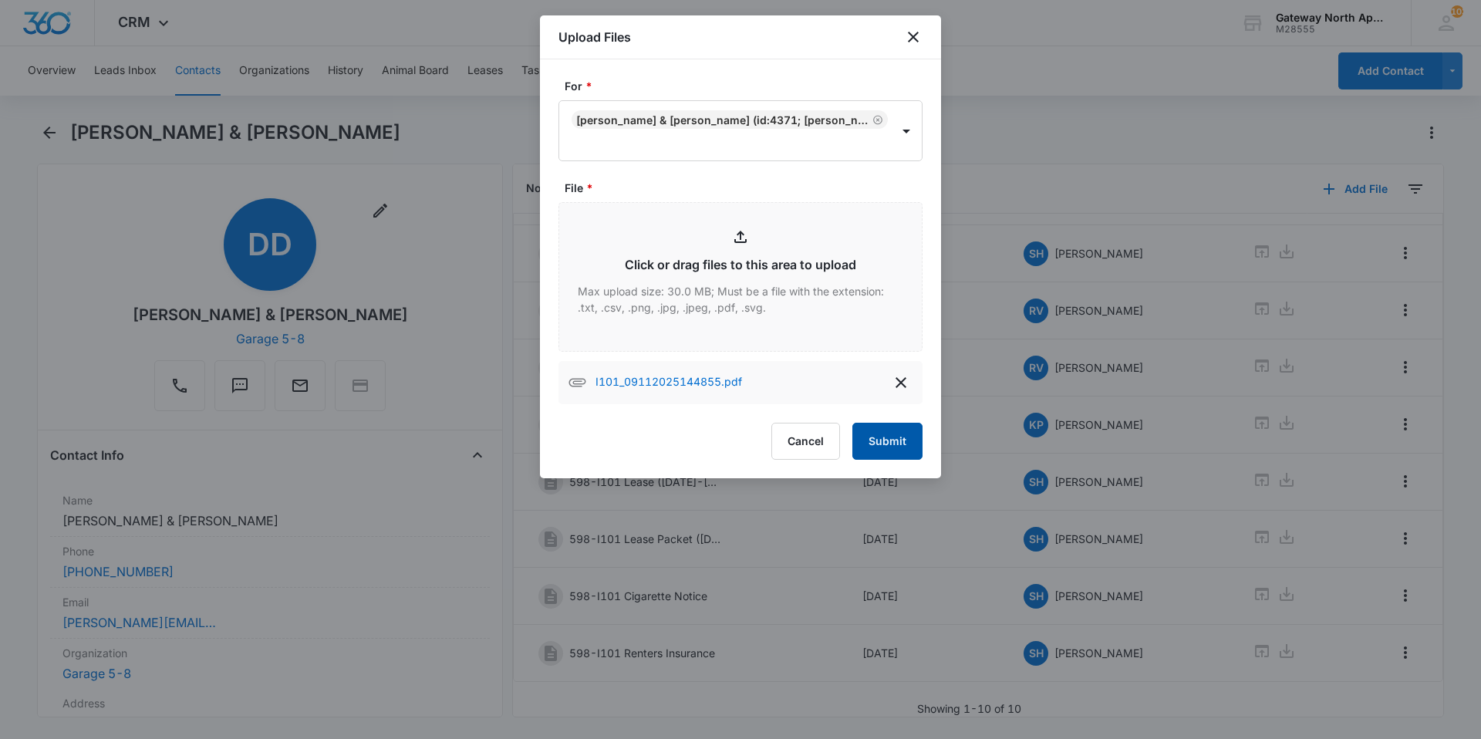
click at [904, 446] on button "Submit" at bounding box center [888, 441] width 70 height 37
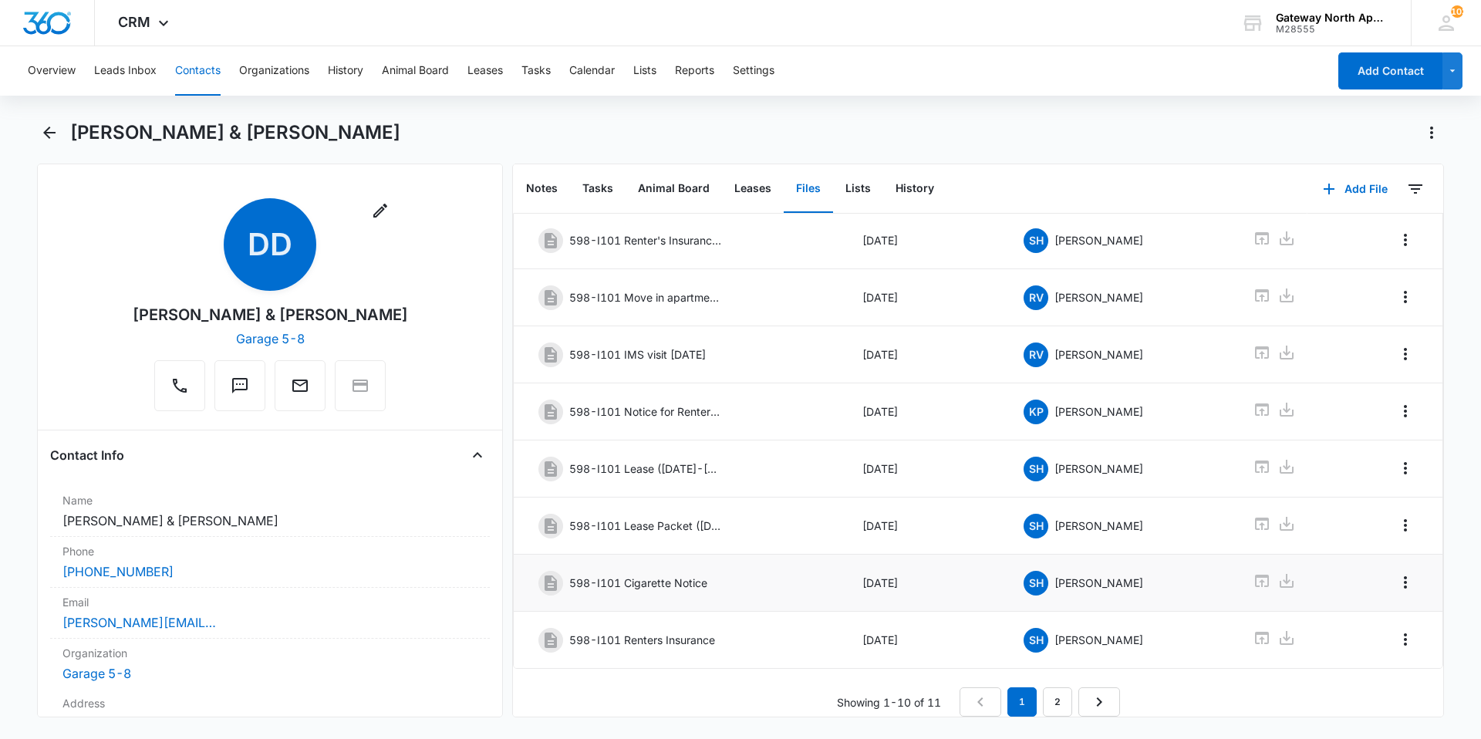
scroll to position [207, 0]
click at [1359, 188] on button "Add File" at bounding box center [1356, 189] width 96 height 37
click at [1343, 243] on div "Upload Files" at bounding box center [1335, 238] width 62 height 11
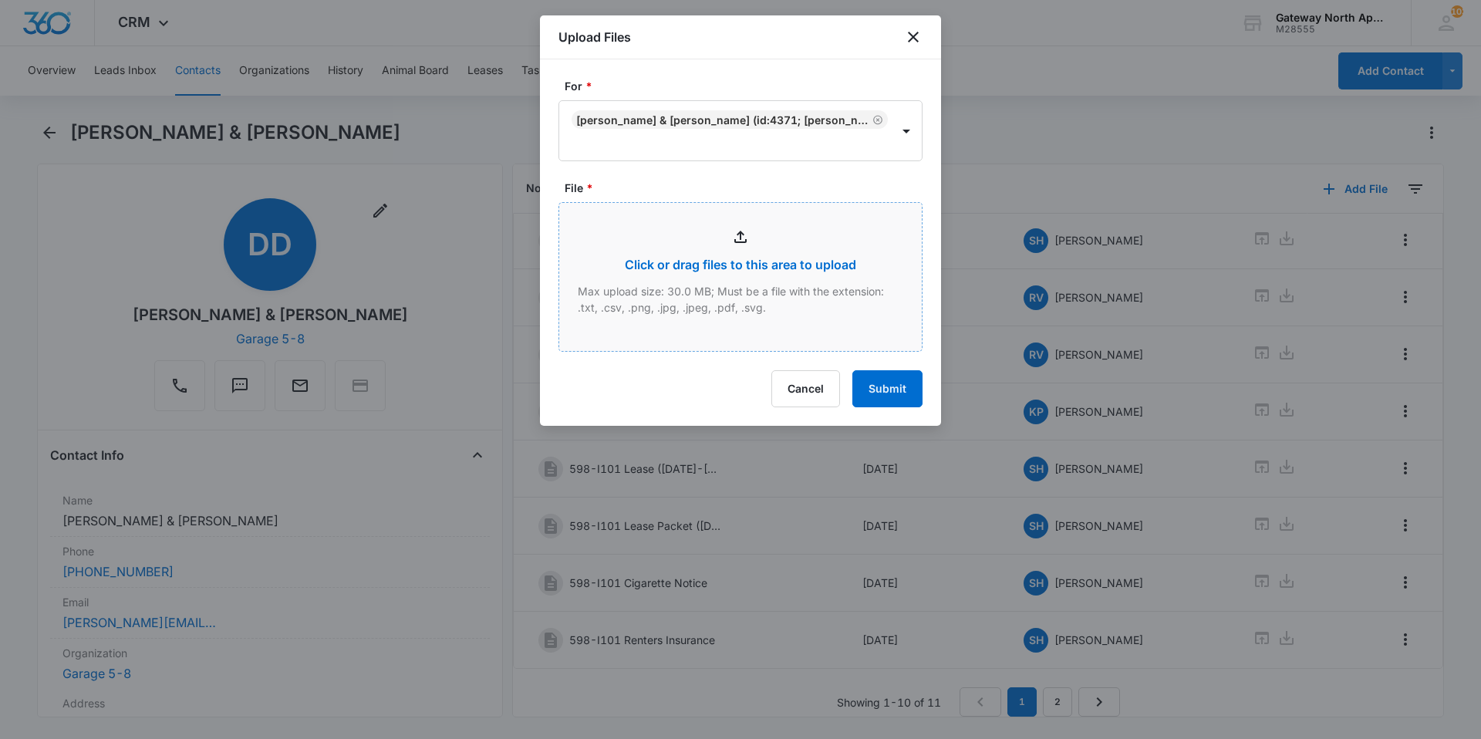
type input "C:\fakepath\I101_09112025144821.pdf"
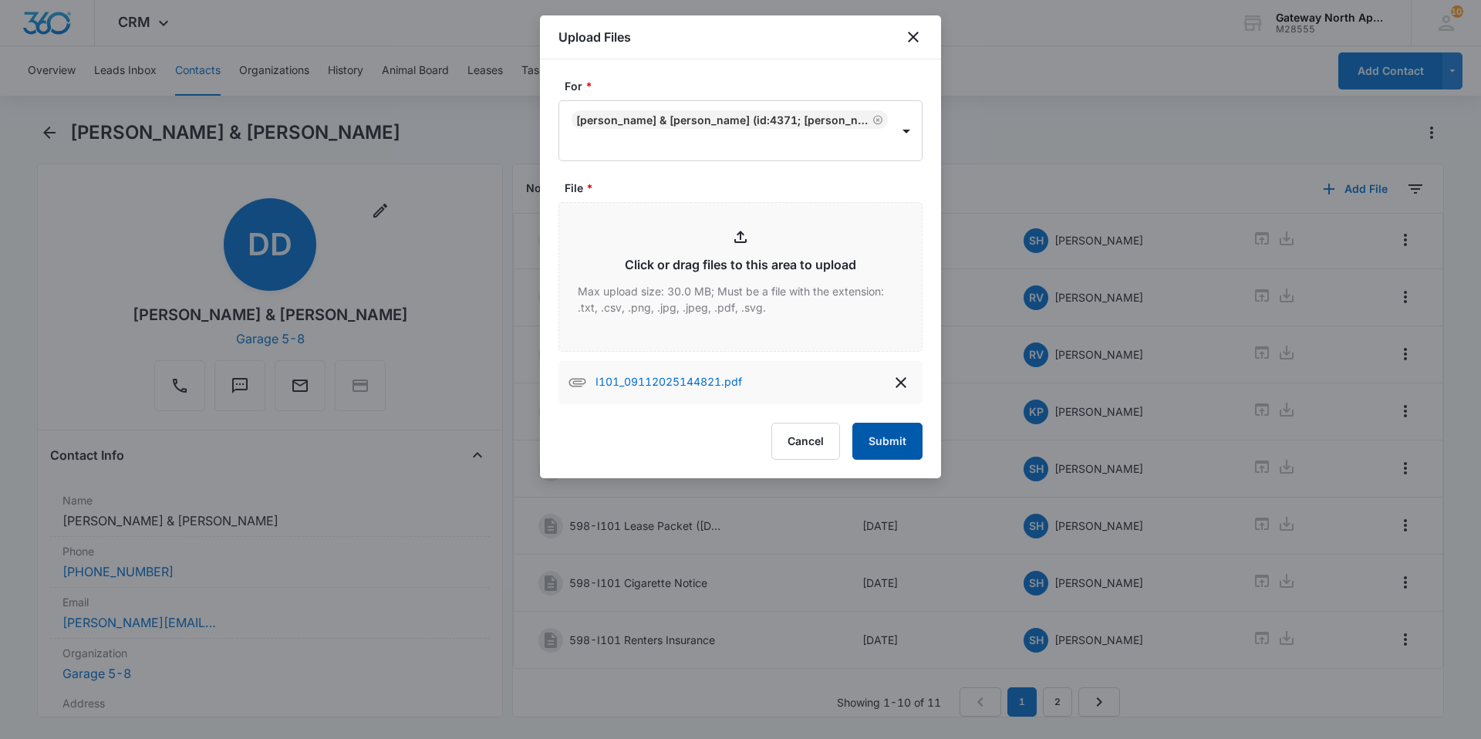
click at [905, 441] on button "Submit" at bounding box center [888, 441] width 70 height 37
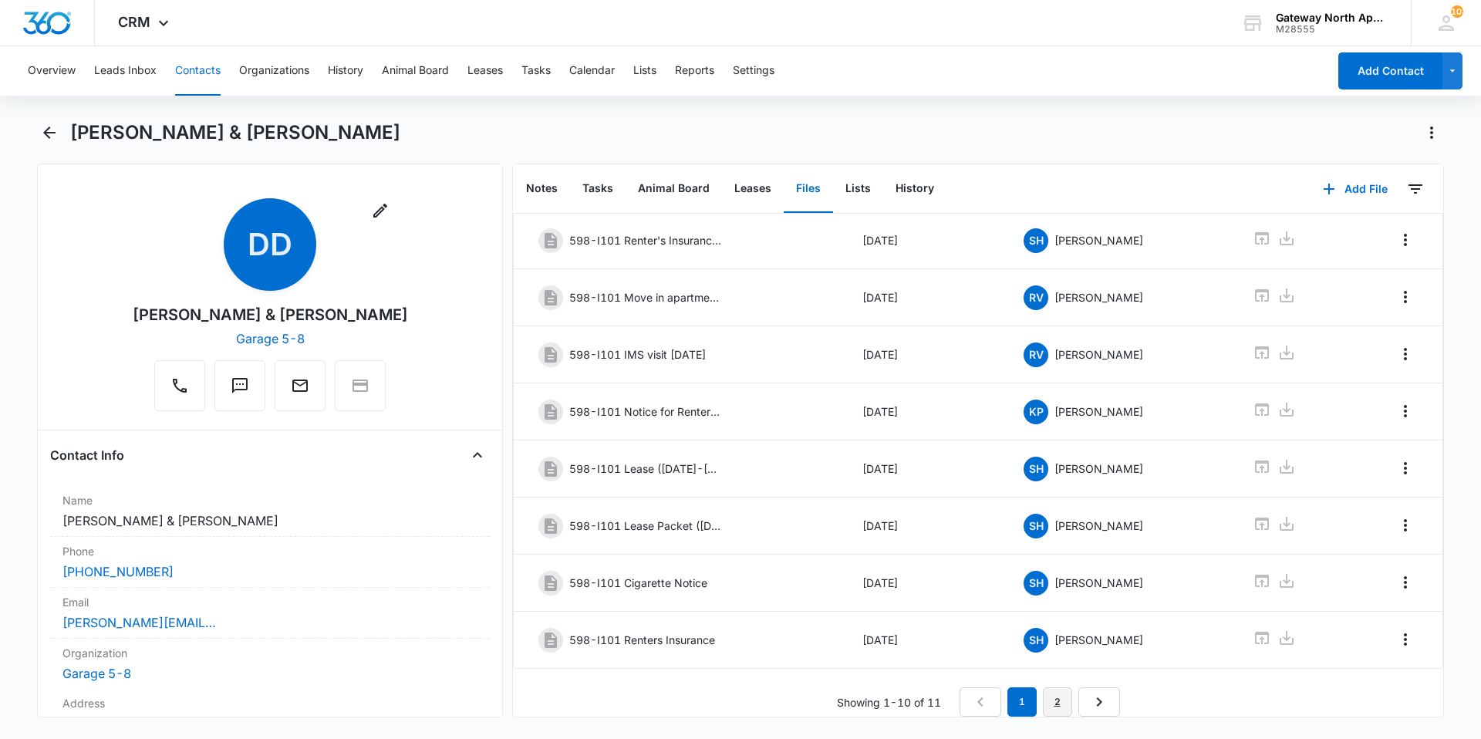
click at [1046, 687] on link "2" at bounding box center [1057, 701] width 29 height 29
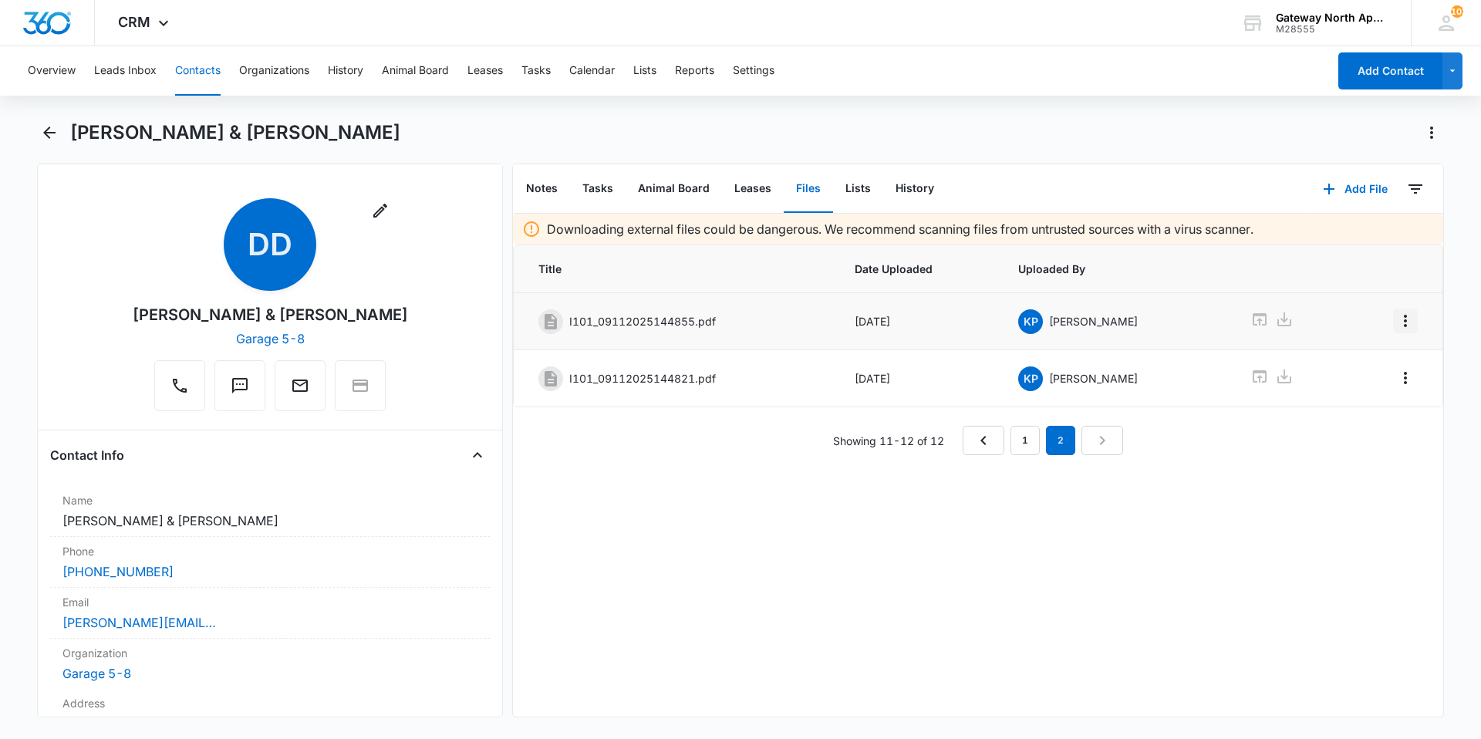
click at [1404, 326] on icon "Overflow Menu" at bounding box center [1405, 321] width 3 height 12
click at [1378, 361] on button "Edit" at bounding box center [1362, 364] width 88 height 23
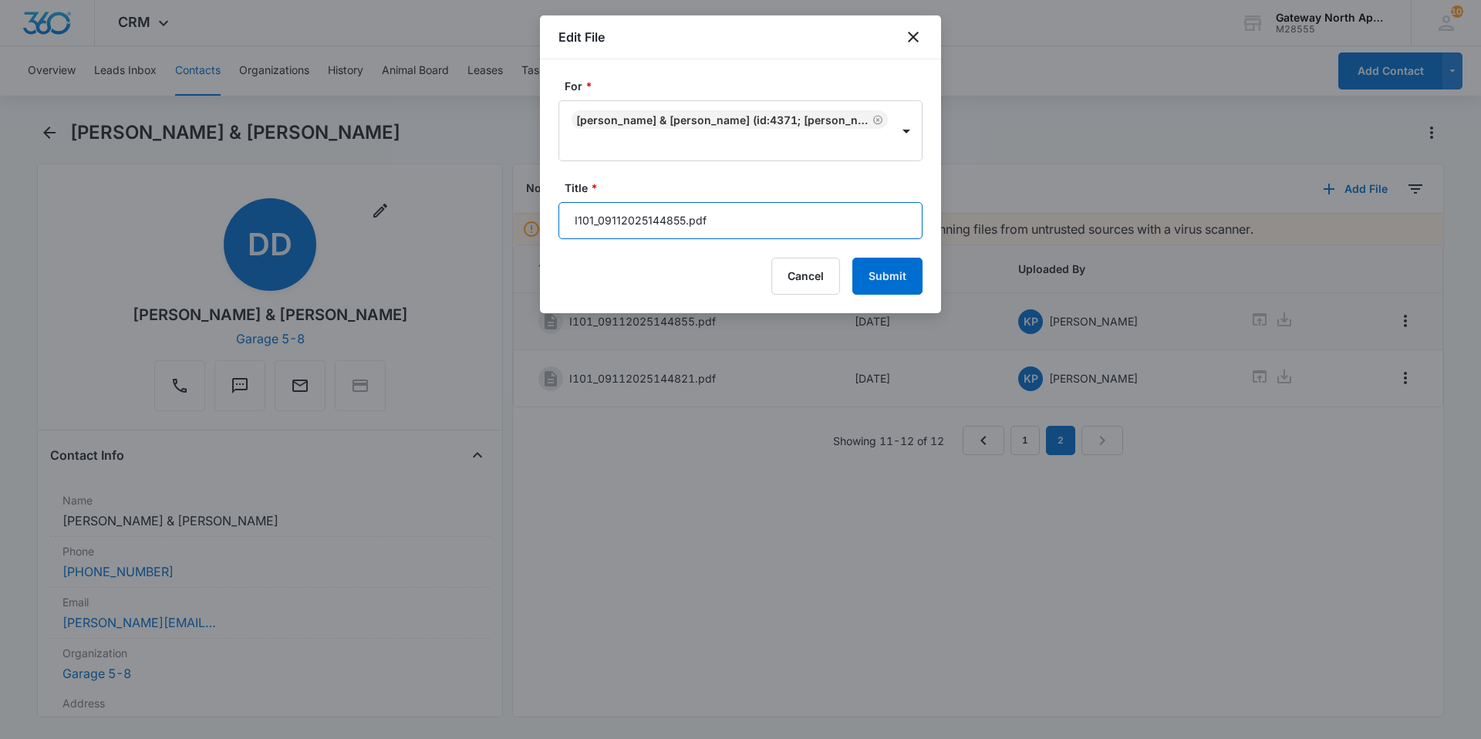
click at [784, 225] on input "I101_09112025144855.pdf" at bounding box center [741, 220] width 364 height 37
type input "I"
type input "598-I101 Princess Addendum"
click at [887, 280] on button "Submit" at bounding box center [888, 276] width 70 height 37
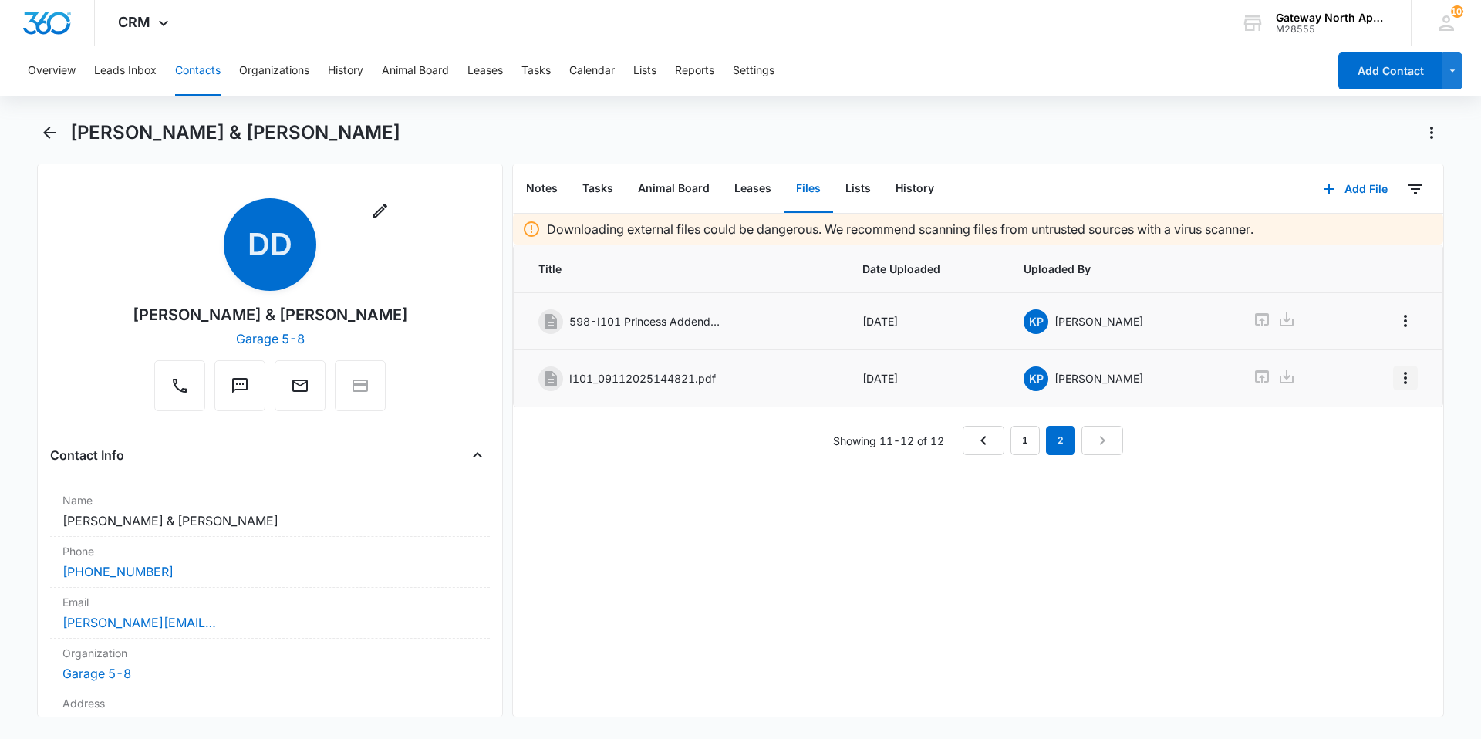
click at [1397, 380] on icon "Overflow Menu" at bounding box center [1406, 378] width 19 height 19
click at [1339, 424] on div "Edit" at bounding box center [1352, 421] width 32 height 11
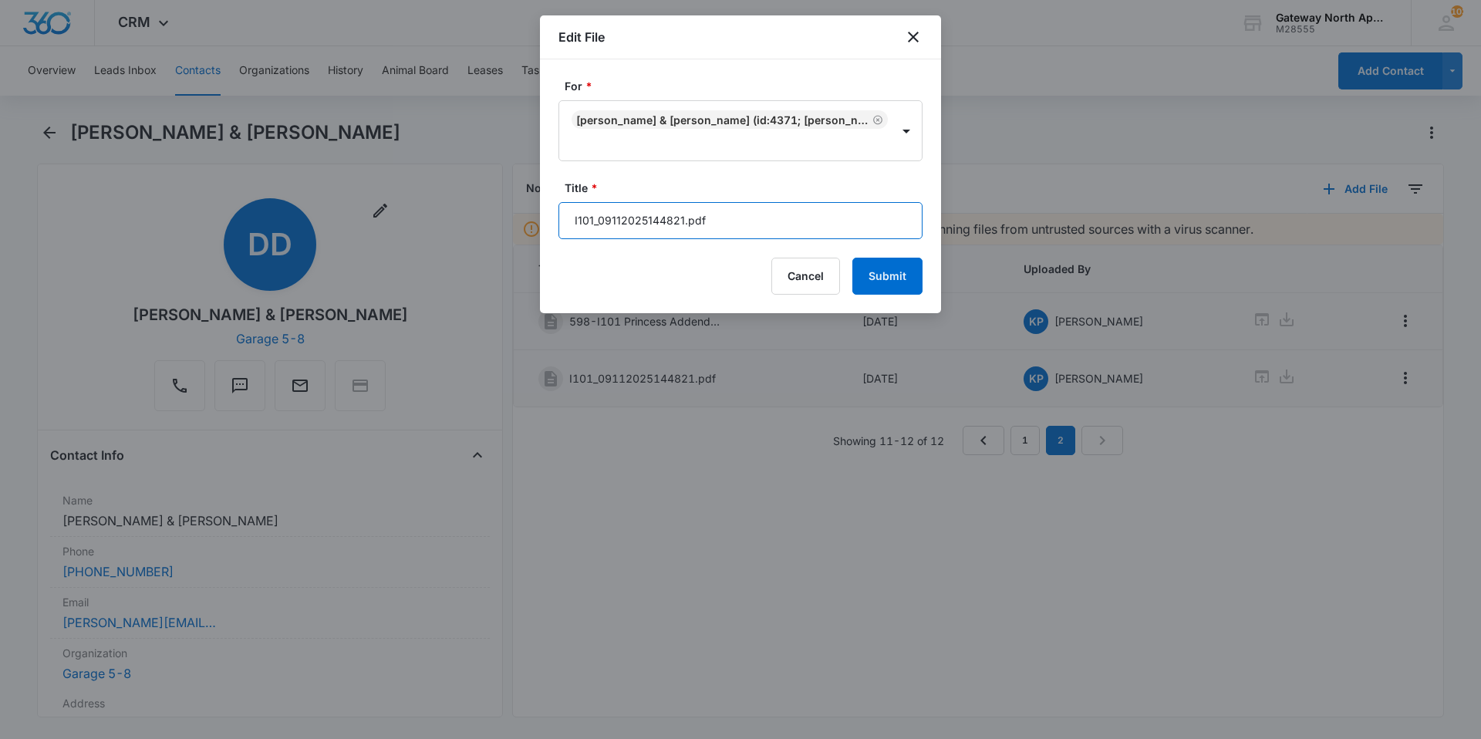
drag, startPoint x: 721, startPoint y: 216, endPoint x: 562, endPoint y: 238, distance: 159.6
click at [562, 238] on input "I101_09112025144821.pdf" at bounding box center [741, 220] width 364 height 37
type input "598-I101 Squeekie Pet Addendum"
click at [863, 268] on button "Submit" at bounding box center [888, 276] width 70 height 37
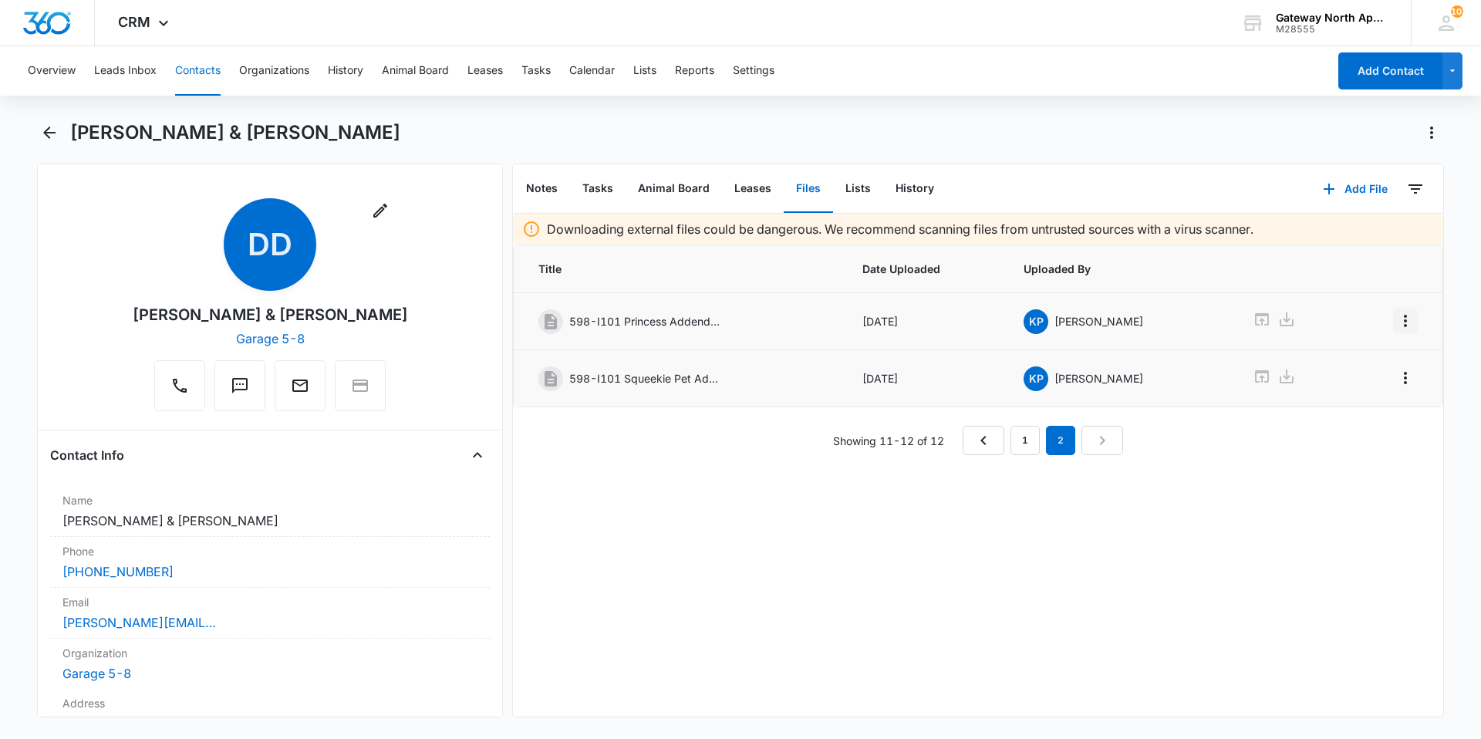
click at [1397, 321] on icon "Overflow Menu" at bounding box center [1406, 321] width 19 height 19
click at [1360, 360] on div "Edit" at bounding box center [1352, 364] width 32 height 11
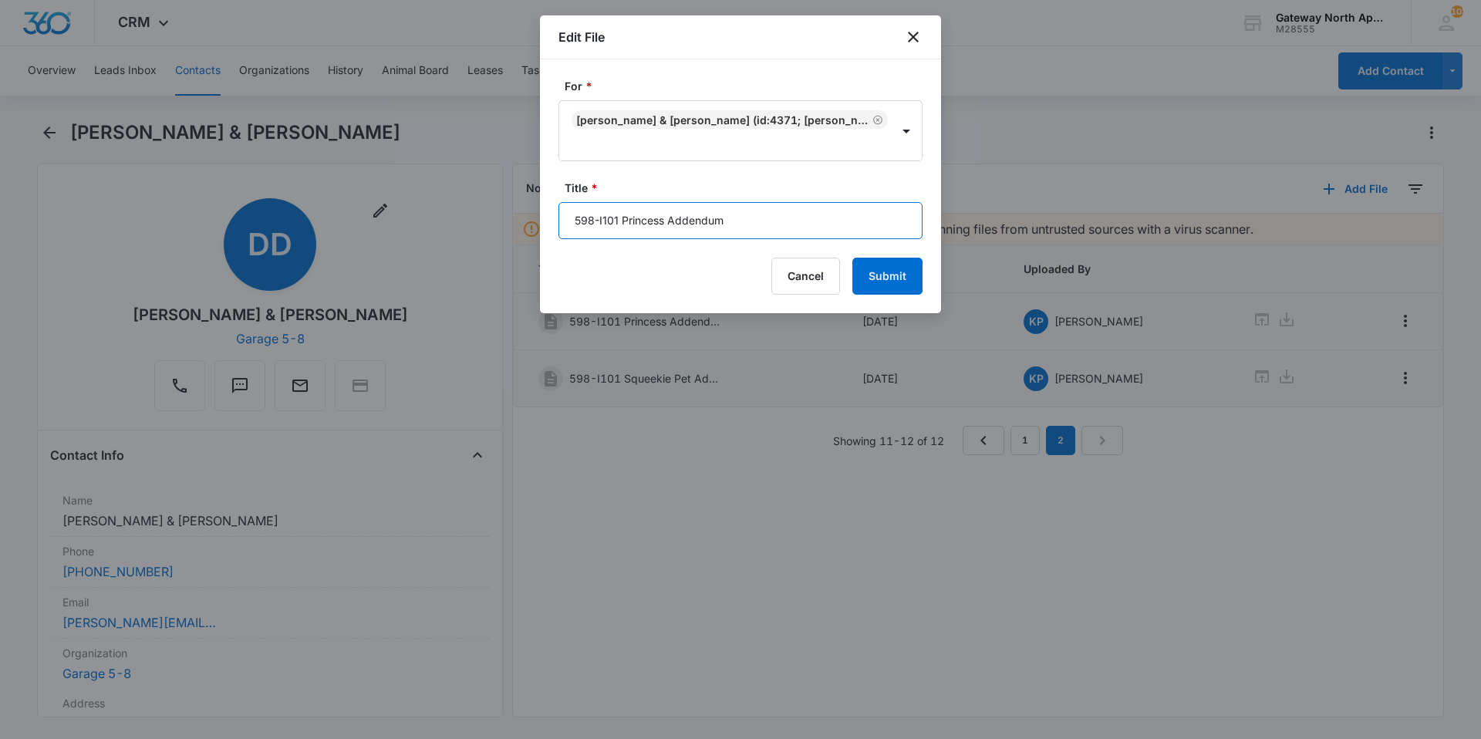
click at [667, 216] on input "598-I101 Princess Addendum" at bounding box center [741, 220] width 364 height 37
type input "598-I101 Princess Pet Addendum"
click at [885, 280] on button "Submit" at bounding box center [888, 276] width 70 height 37
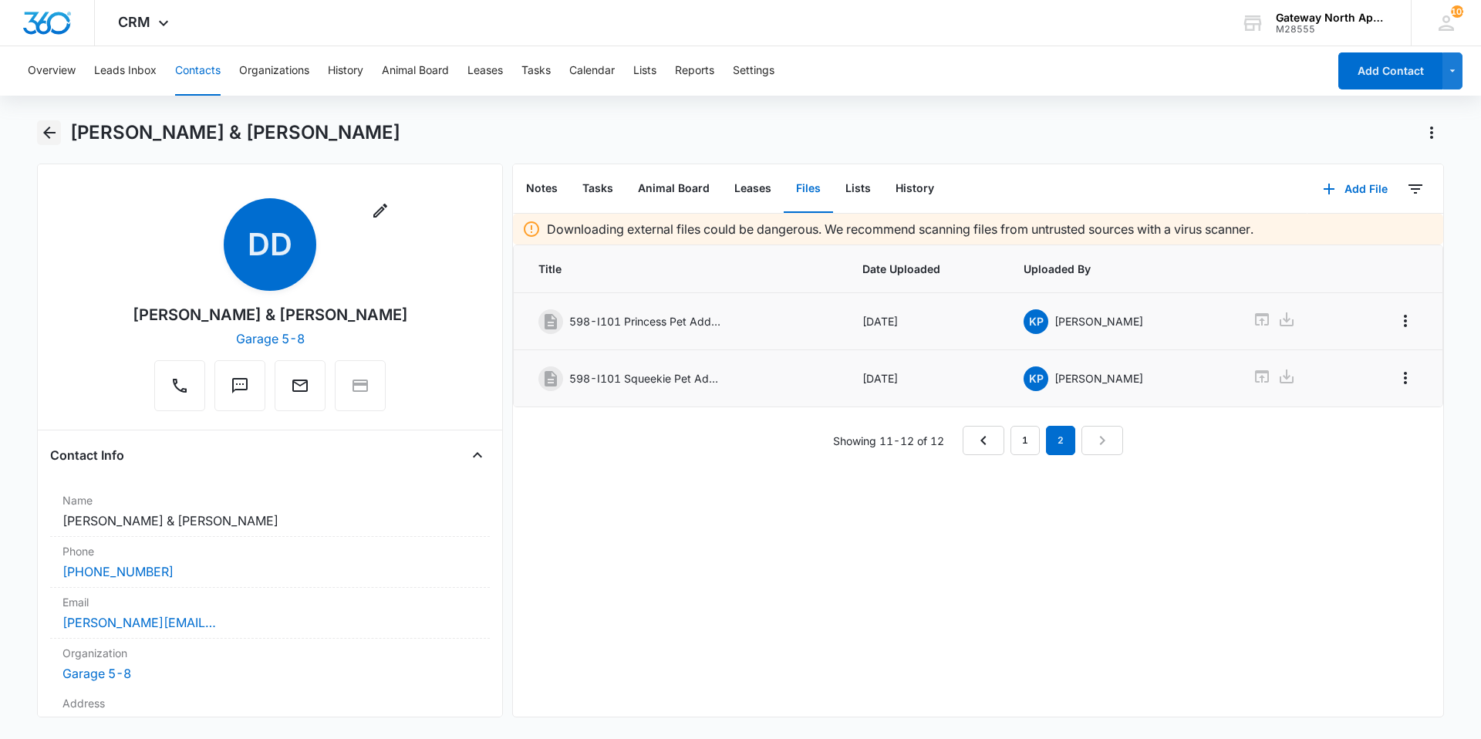
click at [43, 122] on button "Back" at bounding box center [49, 132] width 24 height 25
